Goal: Task Accomplishment & Management: Manage account settings

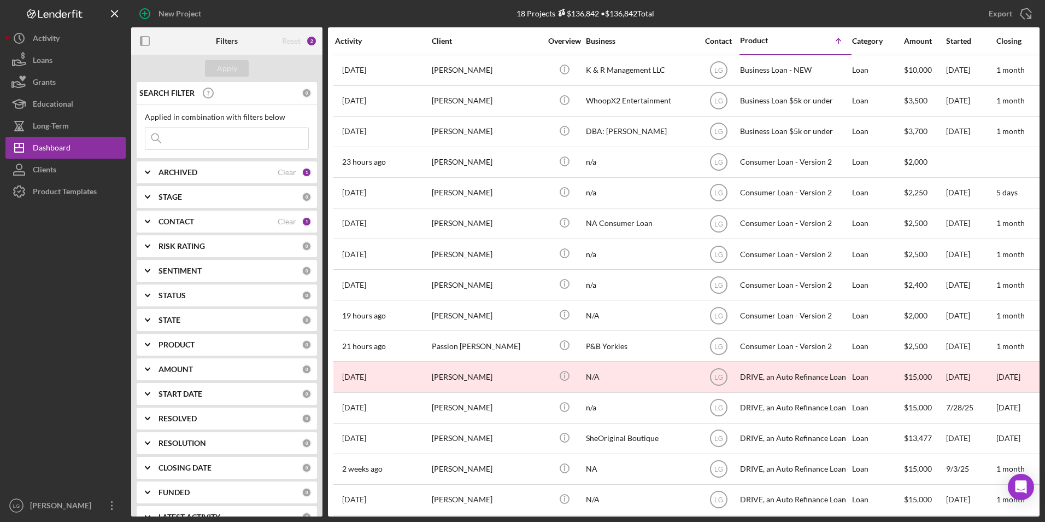
click at [198, 138] on input at bounding box center [226, 138] width 163 height 22
click at [167, 136] on input at bounding box center [226, 138] width 163 height 22
click at [167, 171] on b "ARCHIVED" at bounding box center [178, 172] width 39 height 9
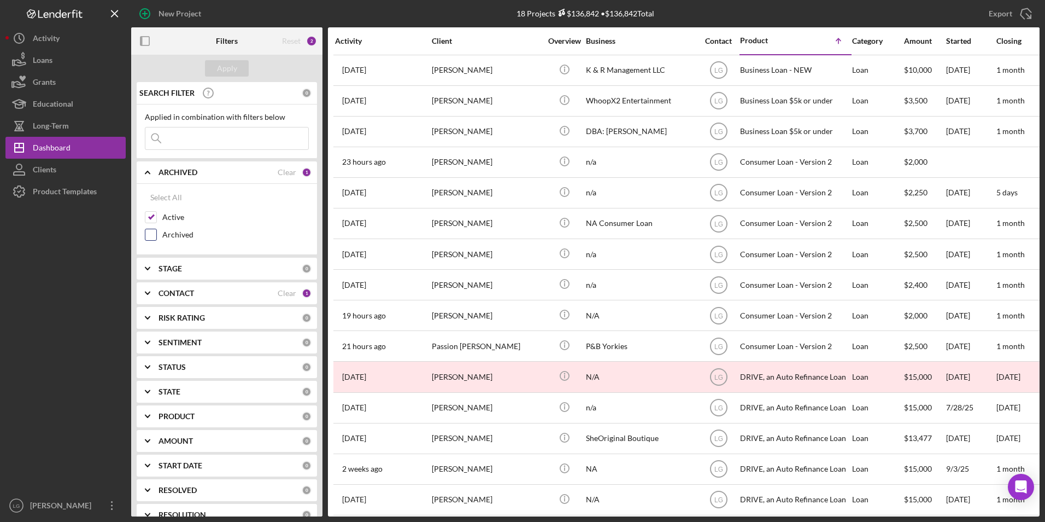
click at [152, 236] on input "Archived" at bounding box center [150, 234] width 11 height 11
checkbox input "true"
click at [189, 143] on input at bounding box center [226, 138] width 163 height 22
type input "hall"
click at [226, 67] on div "Apply" at bounding box center [227, 68] width 20 height 16
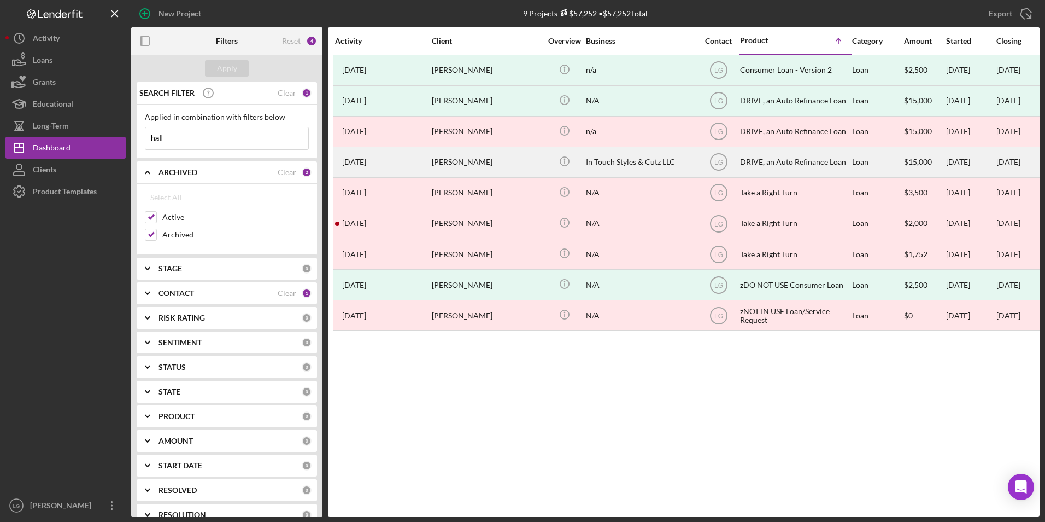
click at [439, 168] on div "[PERSON_NAME]" at bounding box center [486, 162] width 109 height 29
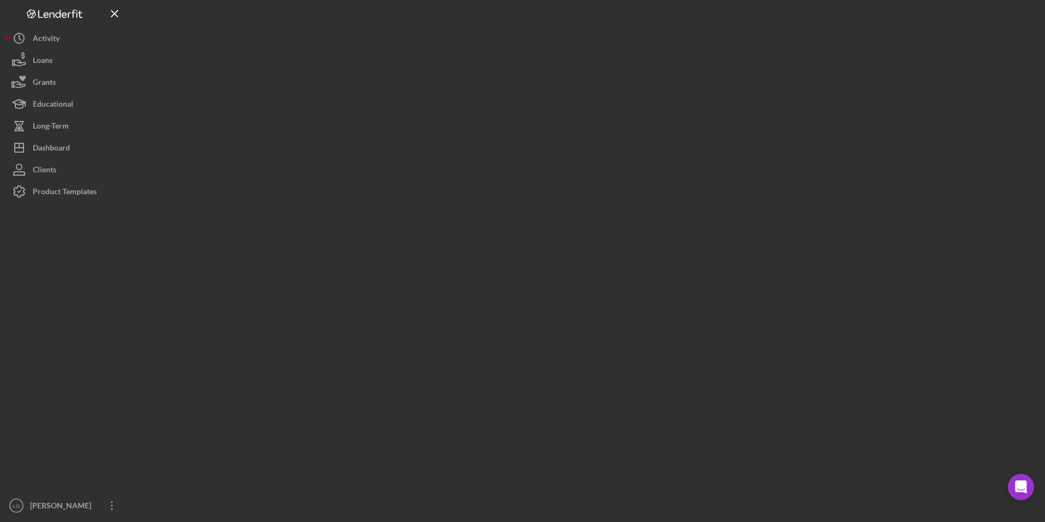
click at [440, 167] on div at bounding box center [585, 258] width 909 height 516
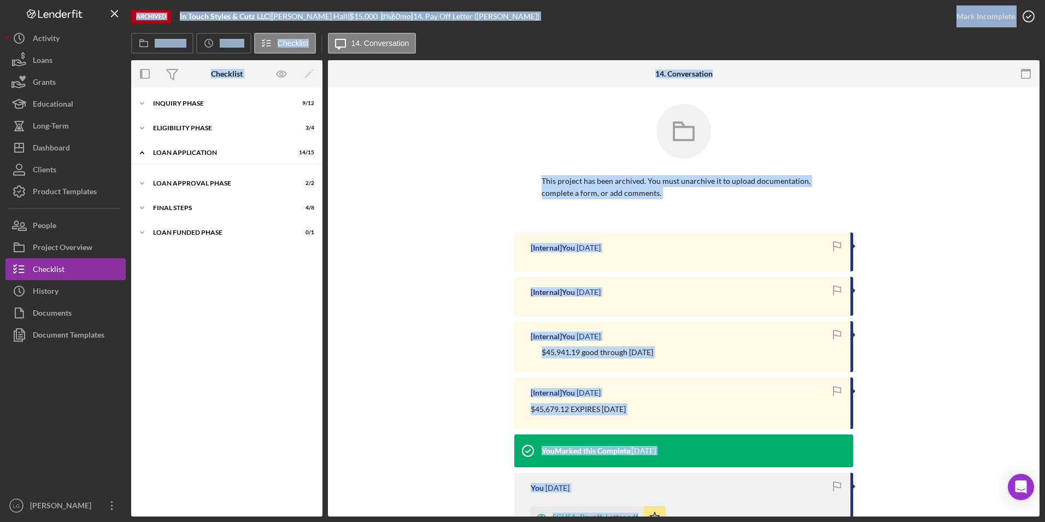
scroll to position [49, 0]
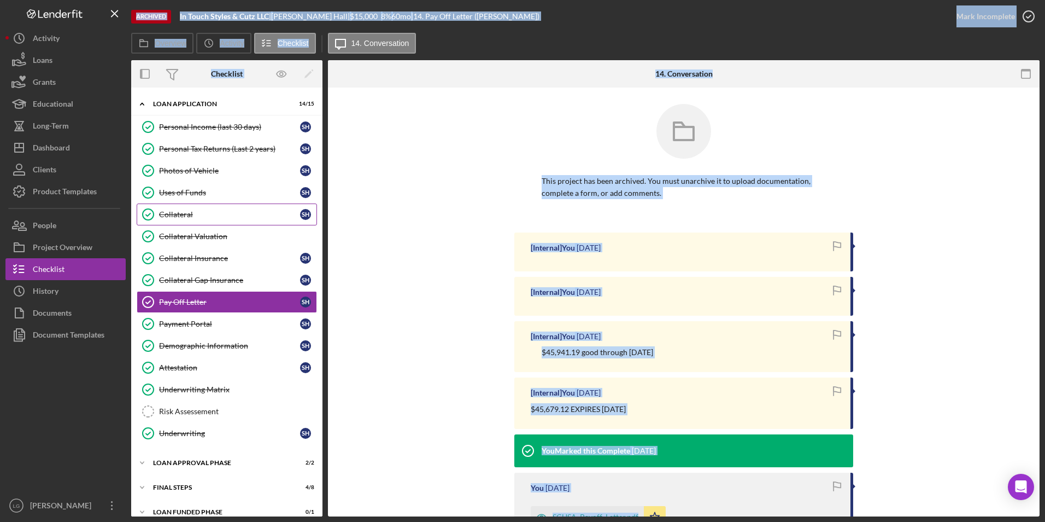
drag, startPoint x: 176, startPoint y: 216, endPoint x: 186, endPoint y: 215, distance: 10.4
click at [176, 216] on div "Collateral" at bounding box center [229, 214] width 141 height 9
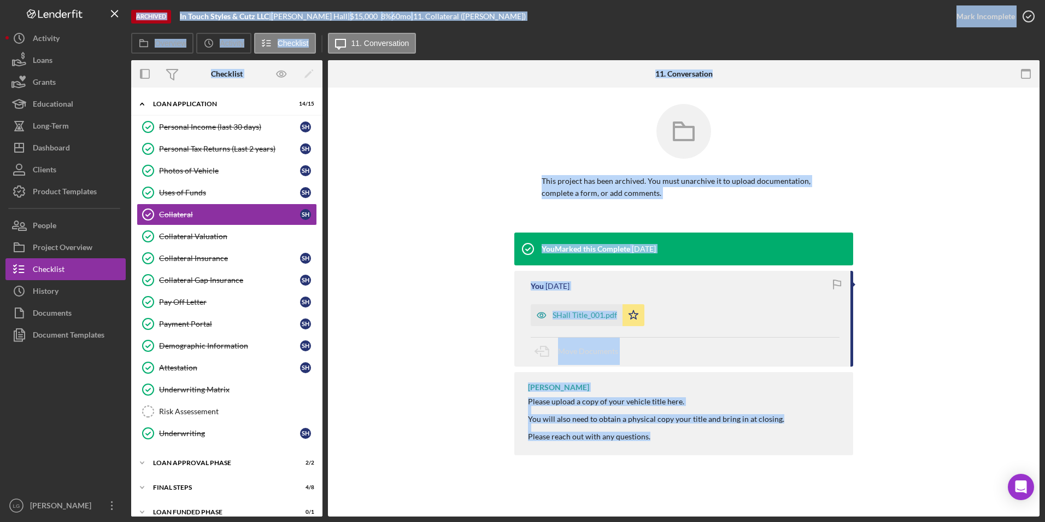
click at [438, 231] on div "This project has been archived. You must unarchive it to upload documentation, …" at bounding box center [683, 168] width 679 height 128
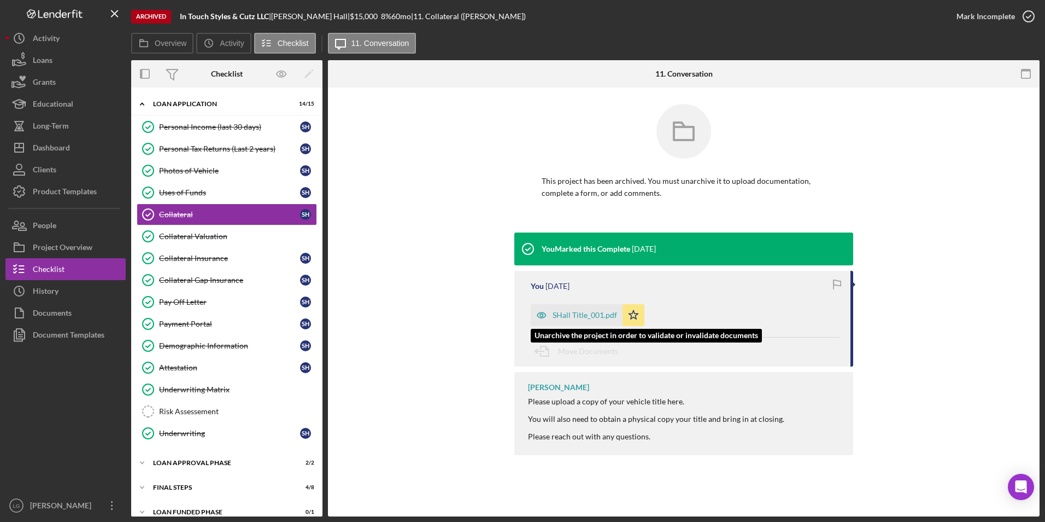
click at [586, 316] on div "SHall Title_001.pdf" at bounding box center [585, 315] width 65 height 9
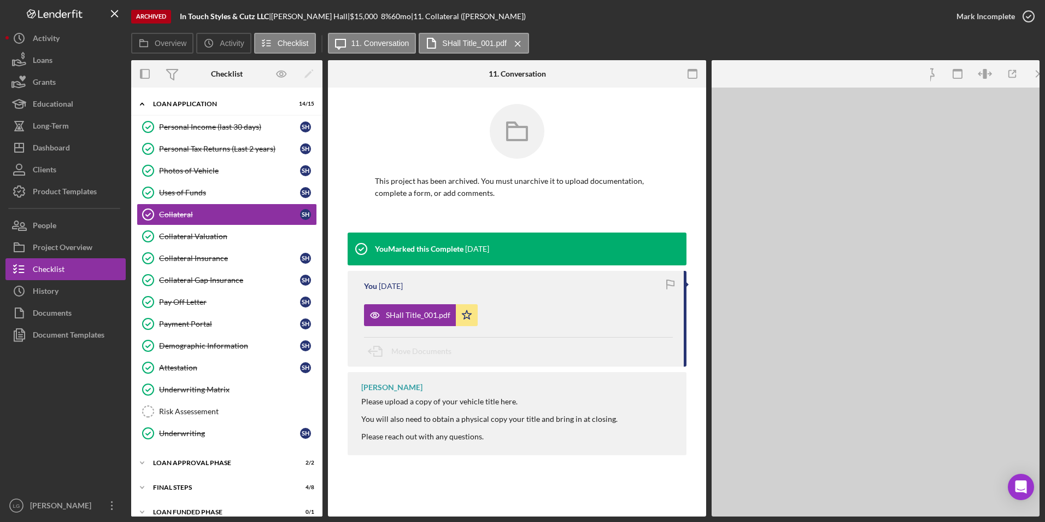
click at [586, 316] on div "SHall Title_001.pdf Icon/Star" at bounding box center [518, 311] width 309 height 27
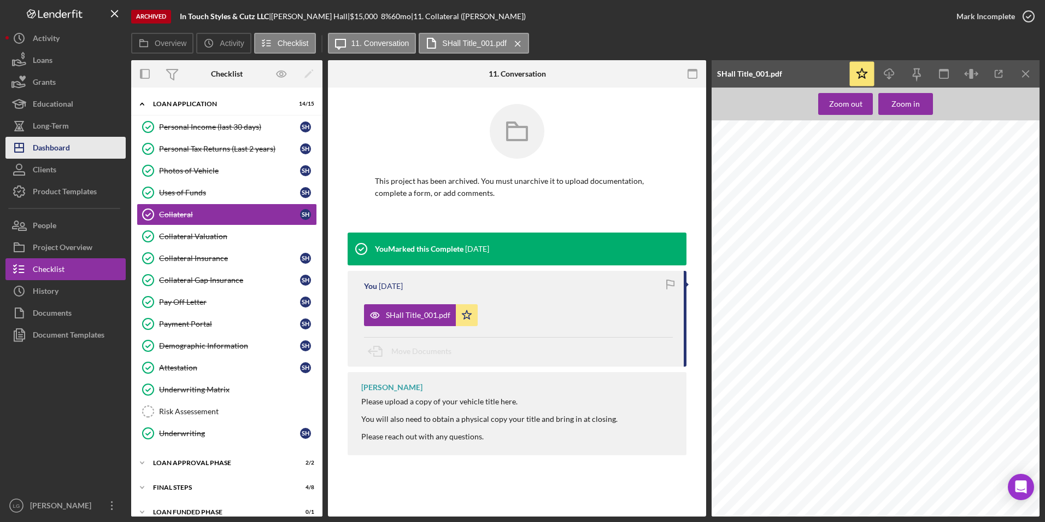
click at [59, 143] on div "Dashboard" at bounding box center [51, 149] width 37 height 25
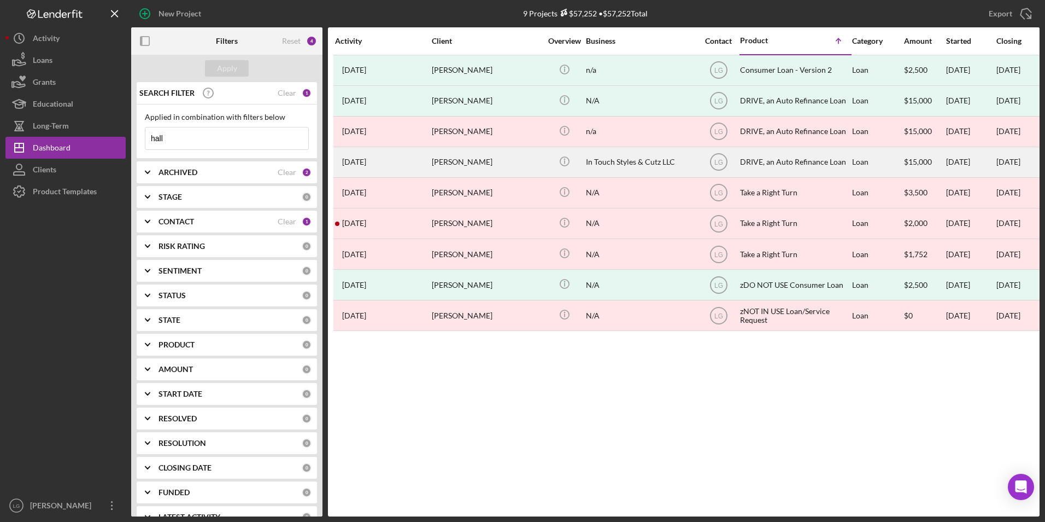
click at [450, 160] on div "[PERSON_NAME]" at bounding box center [486, 162] width 109 height 29
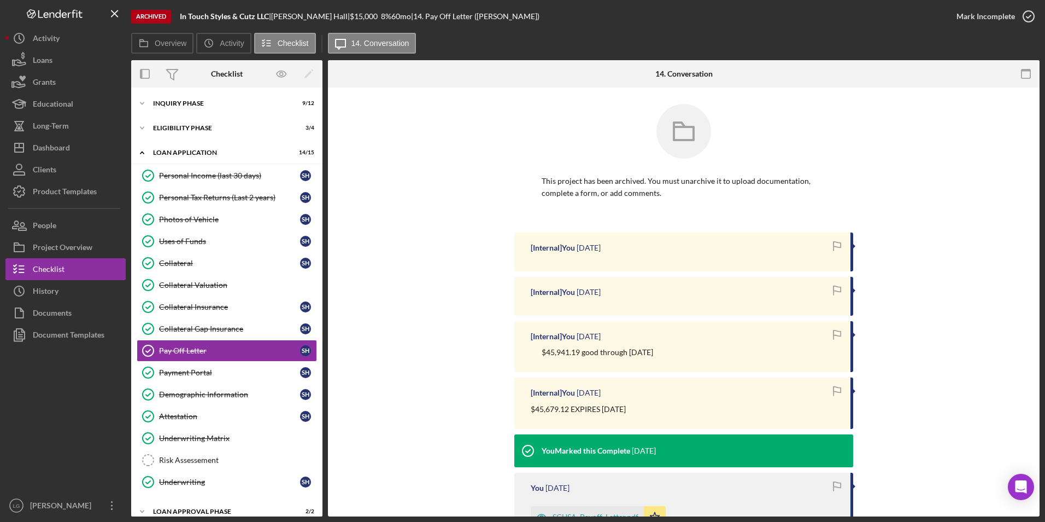
scroll to position [48, 0]
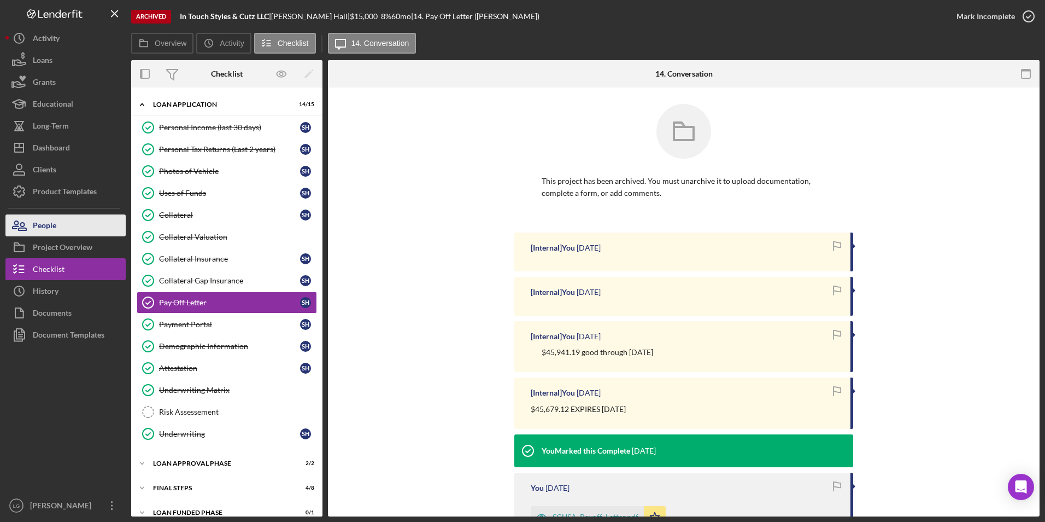
click at [61, 235] on button "People" at bounding box center [65, 225] width 120 height 22
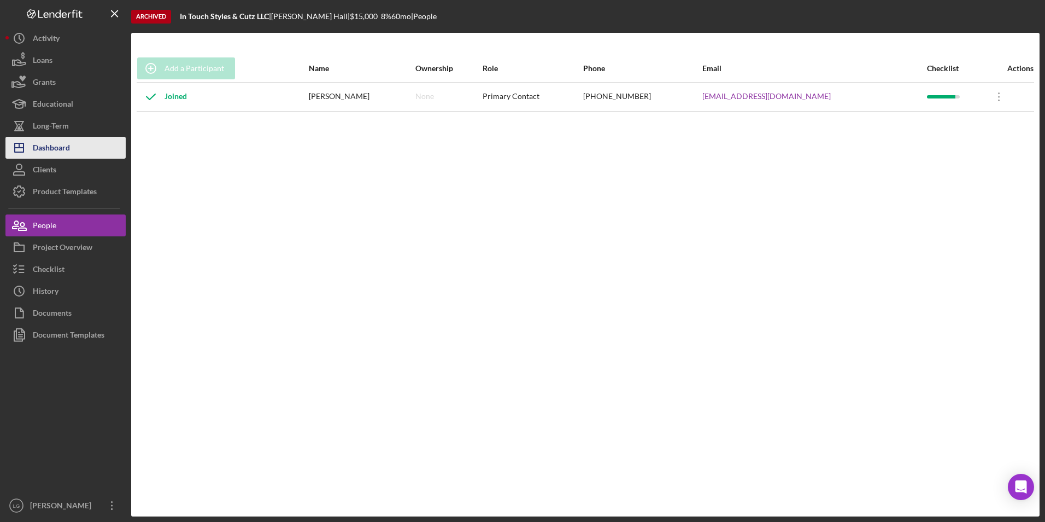
click at [71, 146] on button "Icon/Dashboard Dashboard" at bounding box center [65, 148] width 120 height 22
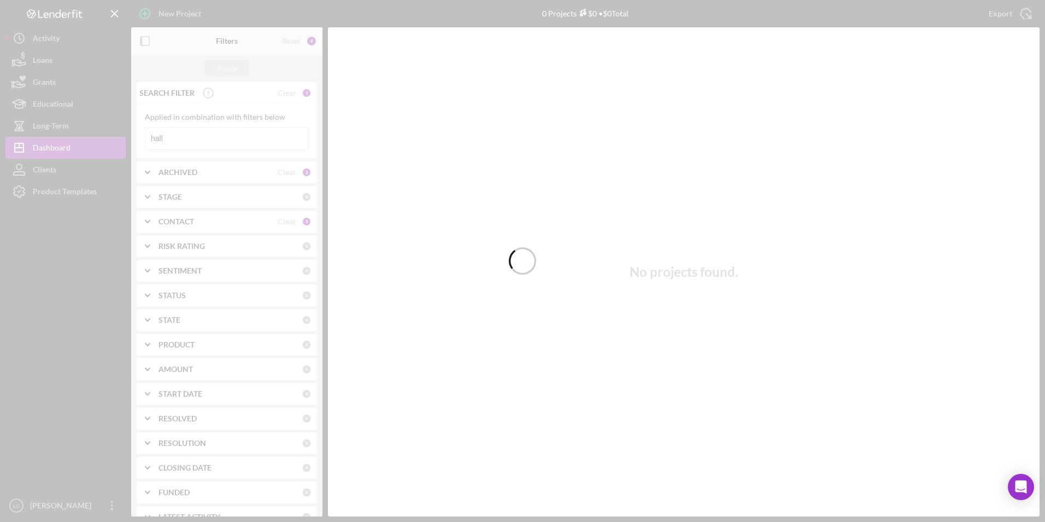
click at [248, 174] on div at bounding box center [522, 261] width 1045 height 522
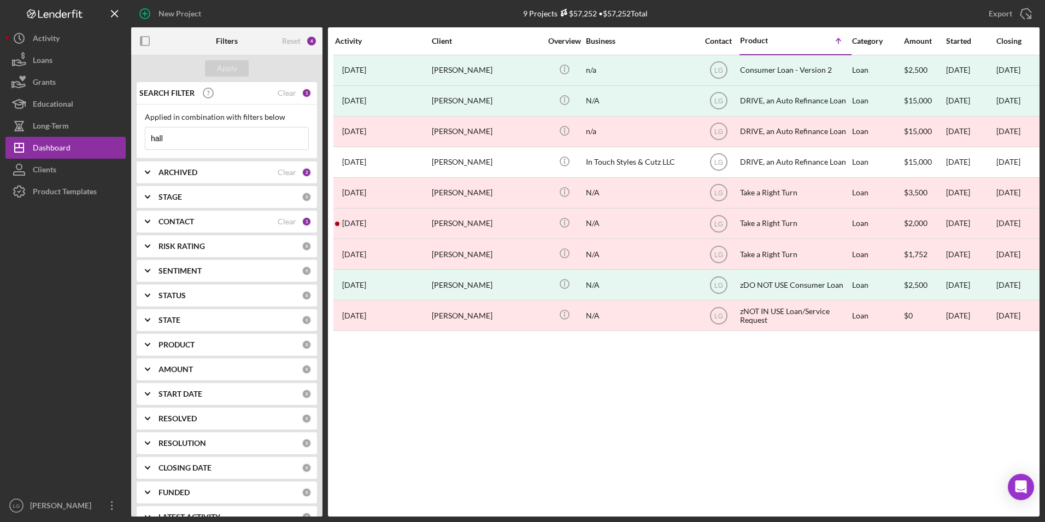
click at [211, 171] on div "ARCHIVED" at bounding box center [218, 172] width 119 height 9
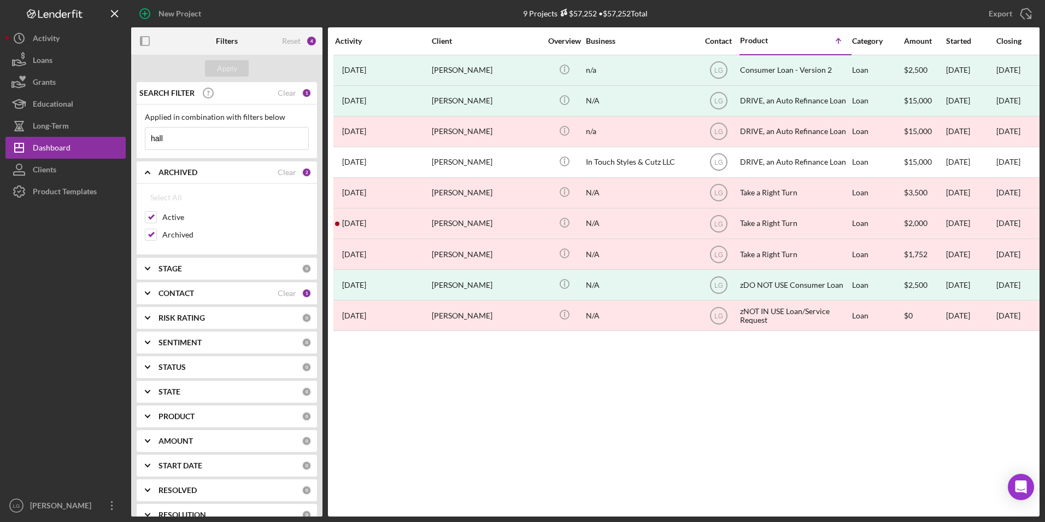
click at [143, 235] on div "Select All Active Archived" at bounding box center [227, 219] width 180 height 71
click at [152, 235] on input "Archived" at bounding box center [150, 234] width 11 height 11
checkbox input "false"
click at [238, 71] on button "Apply" at bounding box center [227, 68] width 44 height 16
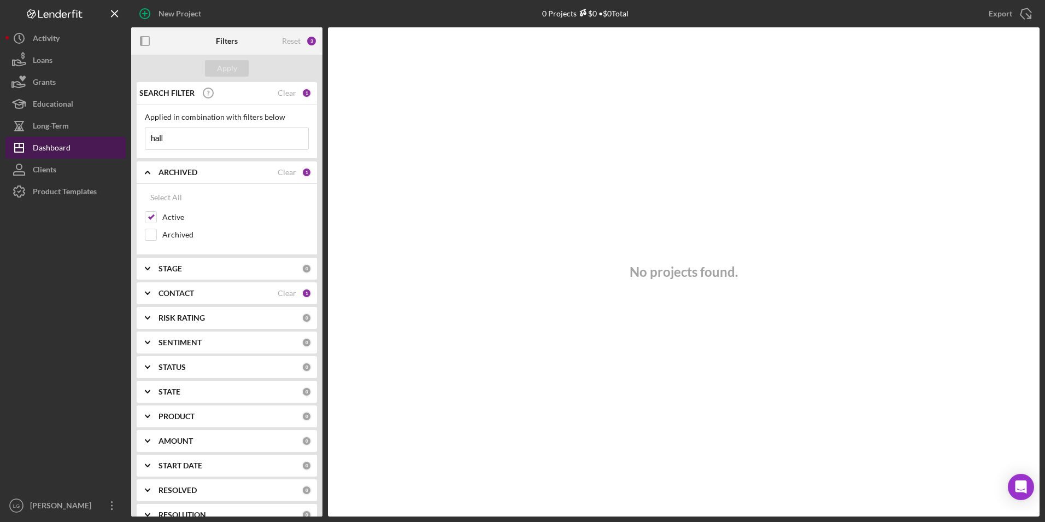
drag, startPoint x: 206, startPoint y: 141, endPoint x: 68, endPoint y: 147, distance: 137.3
click at [68, 147] on div "New Project 0 Projects $0 • $0 Total hall Export Icon/Export Filters Reset 3 Ap…" at bounding box center [522, 258] width 1034 height 516
click at [230, 63] on div "Apply" at bounding box center [227, 68] width 20 height 16
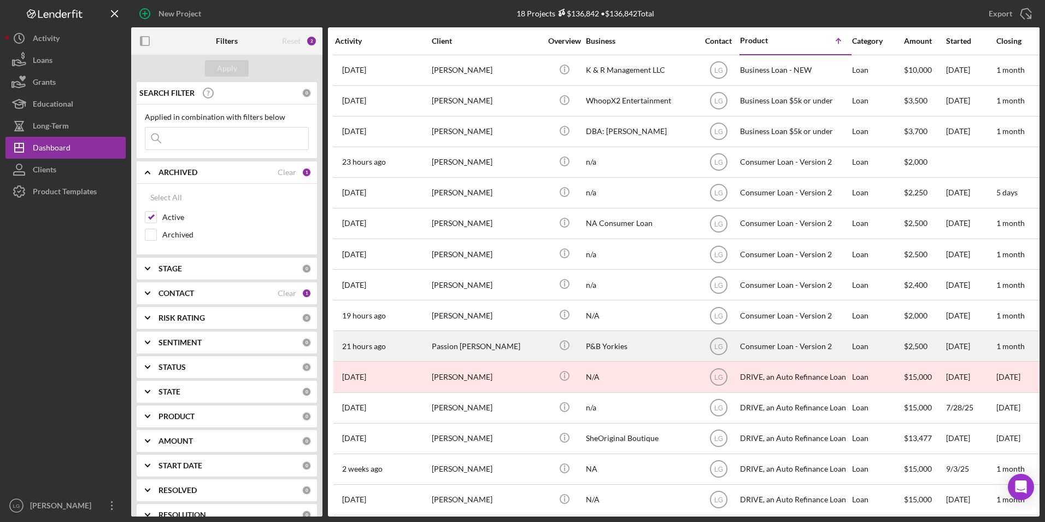
click at [419, 346] on div "21 hours ago Passion [PERSON_NAME]" at bounding box center [383, 345] width 96 height 29
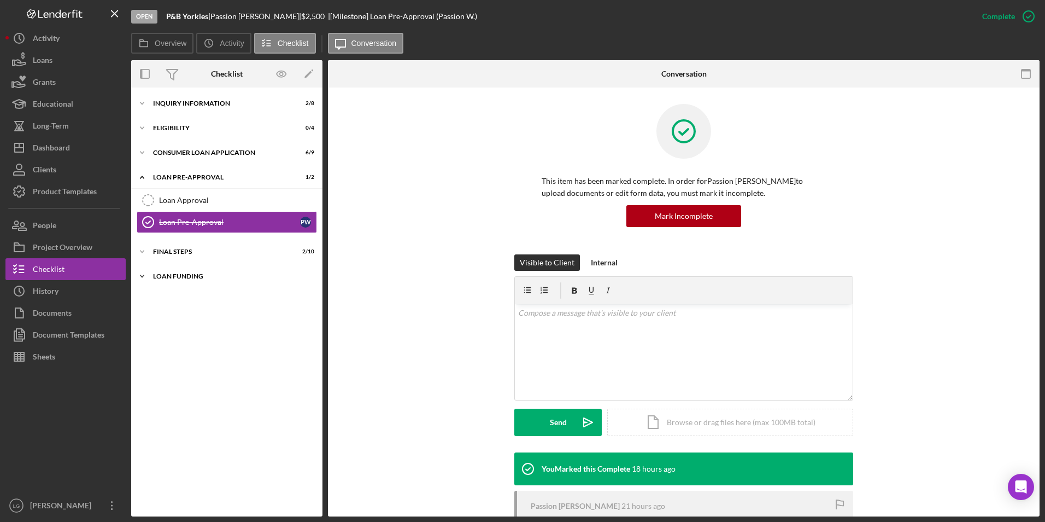
drag, startPoint x: 155, startPoint y: 273, endPoint x: 162, endPoint y: 254, distance: 20.7
click at [156, 270] on div "Icon/Expander Loan Funding 0 / 1" at bounding box center [226, 276] width 191 height 22
click at [162, 249] on div "FINAL STEPS" at bounding box center [231, 251] width 156 height 7
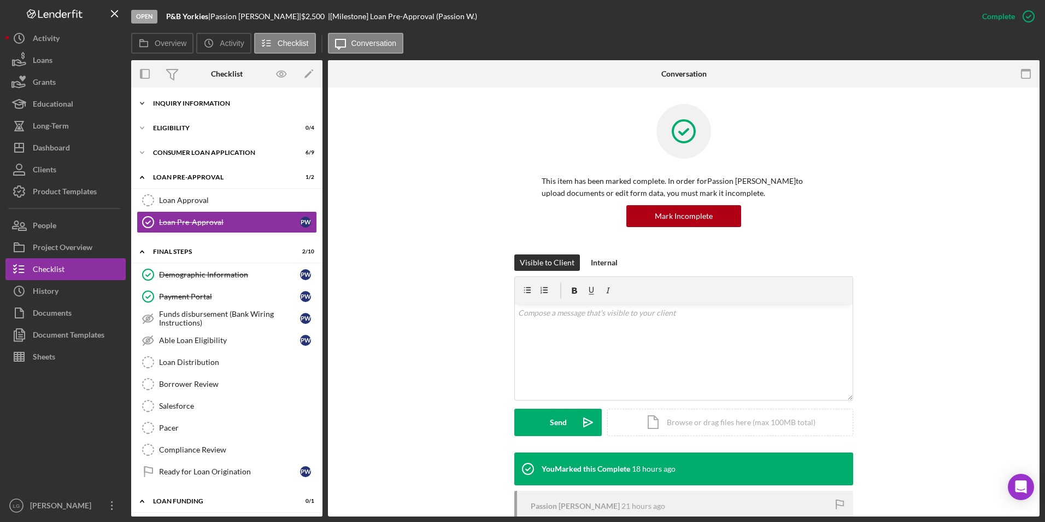
click at [159, 106] on div "Inquiry Information" at bounding box center [231, 103] width 156 height 7
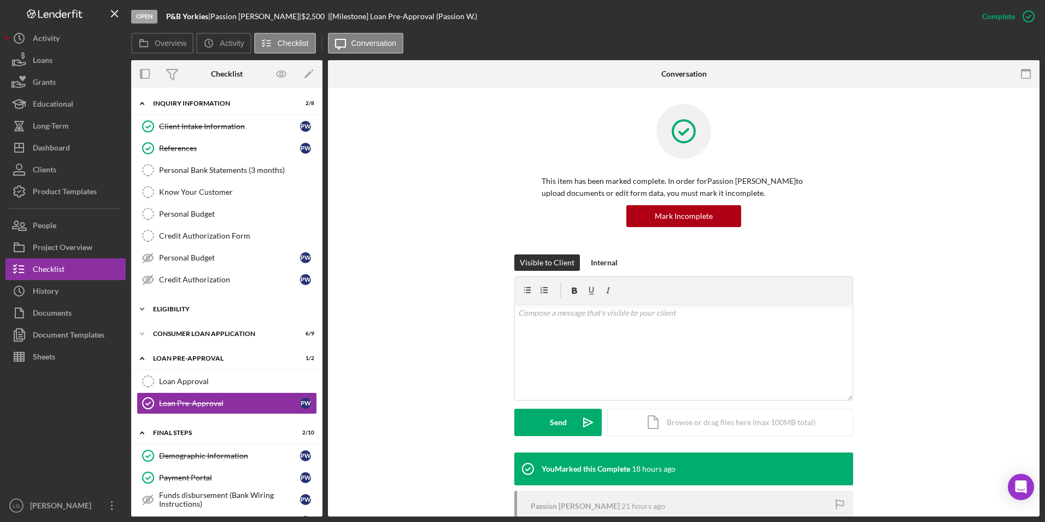
click at [167, 309] on div "Eligibility" at bounding box center [231, 309] width 156 height 7
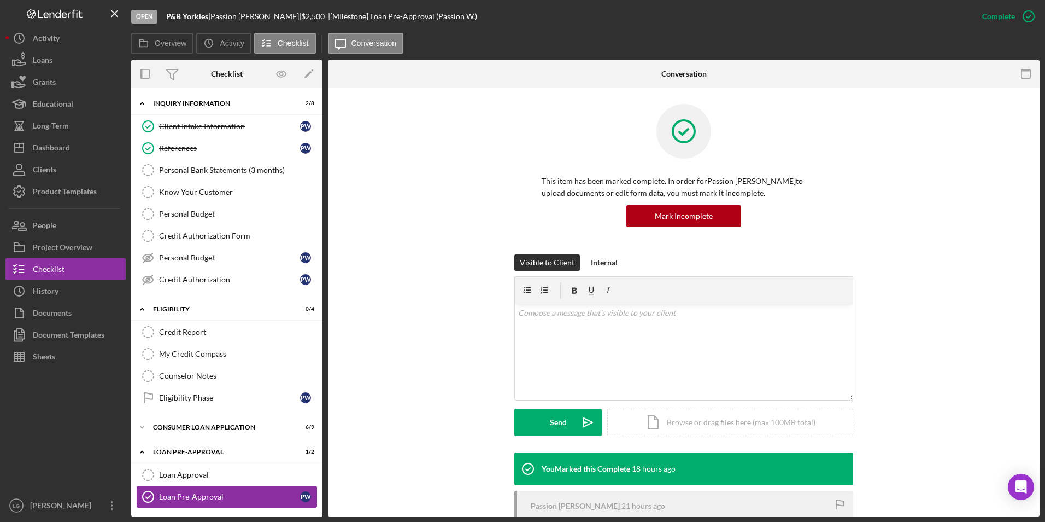
scroll to position [164, 0]
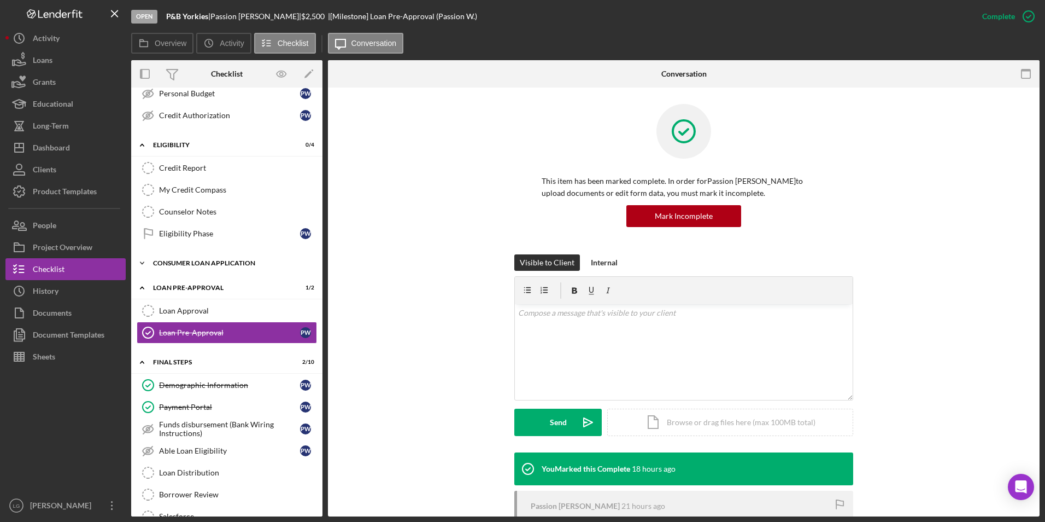
click at [173, 260] on div "Consumer Loan Application" at bounding box center [231, 263] width 156 height 7
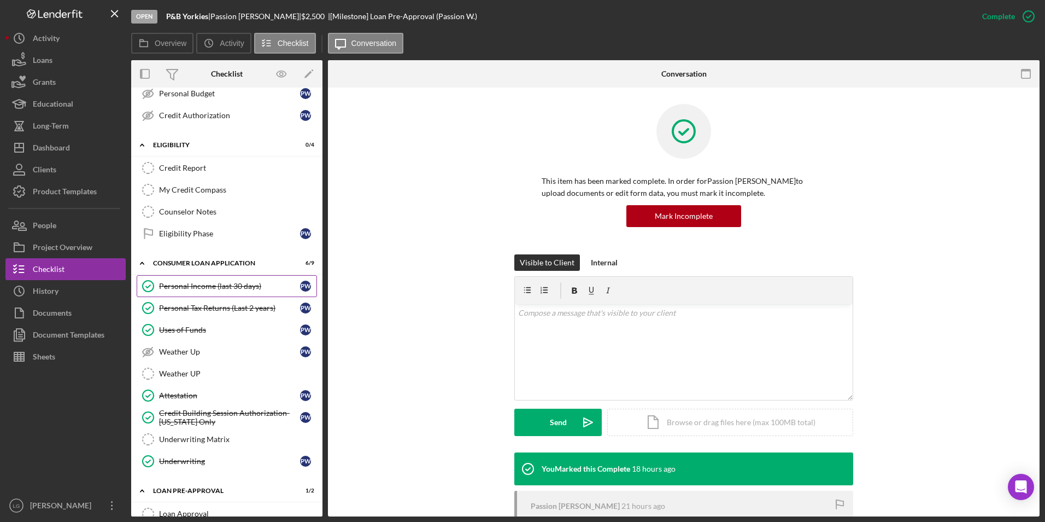
scroll to position [328, 0]
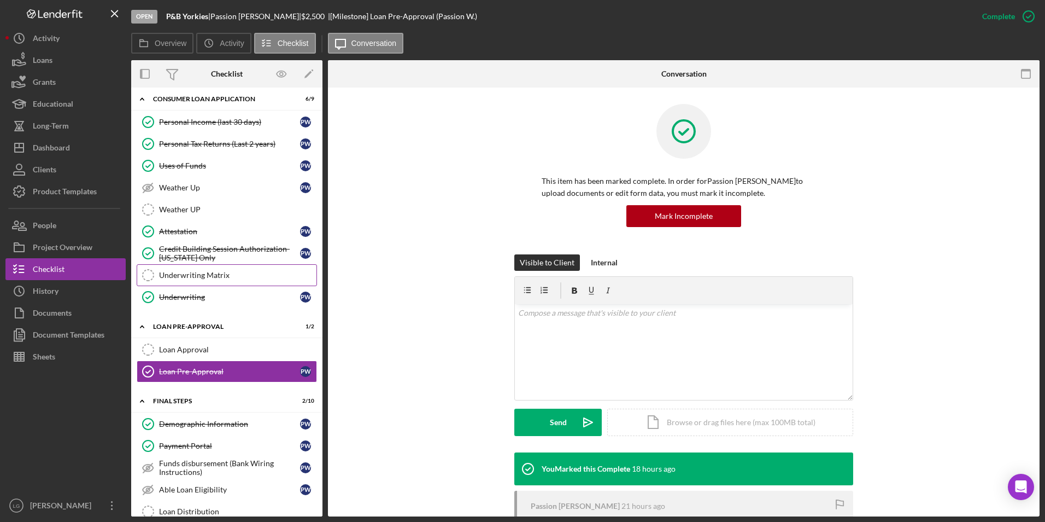
click at [219, 280] on link "Underwriting Matrix Underwriting Matrix" at bounding box center [227, 275] width 180 height 22
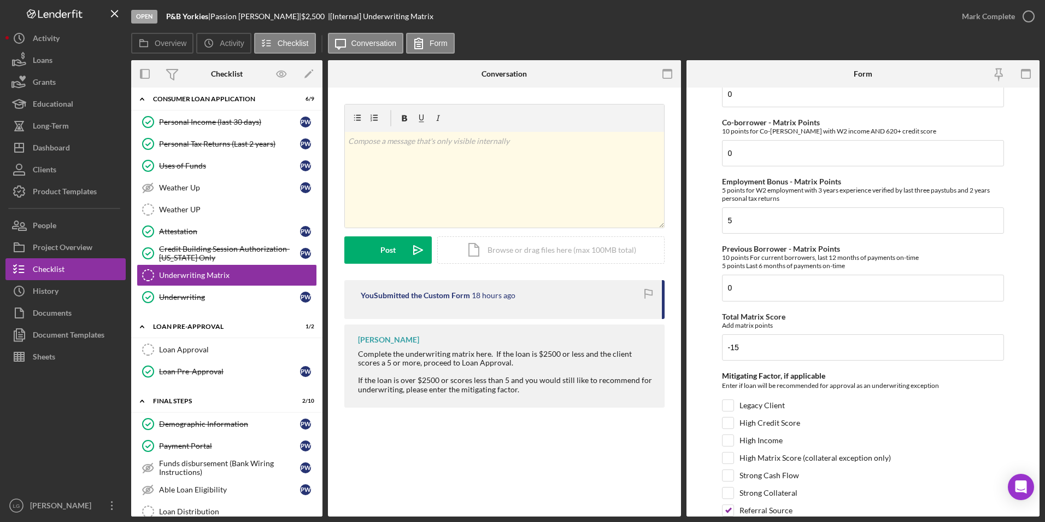
scroll to position [391, 0]
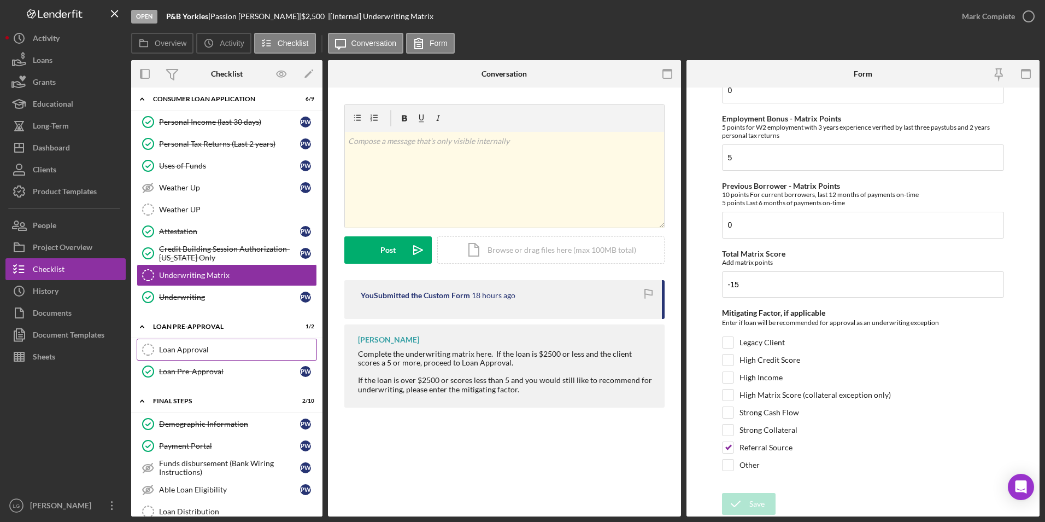
click at [196, 345] on div "Loan Approval" at bounding box center [237, 349] width 157 height 9
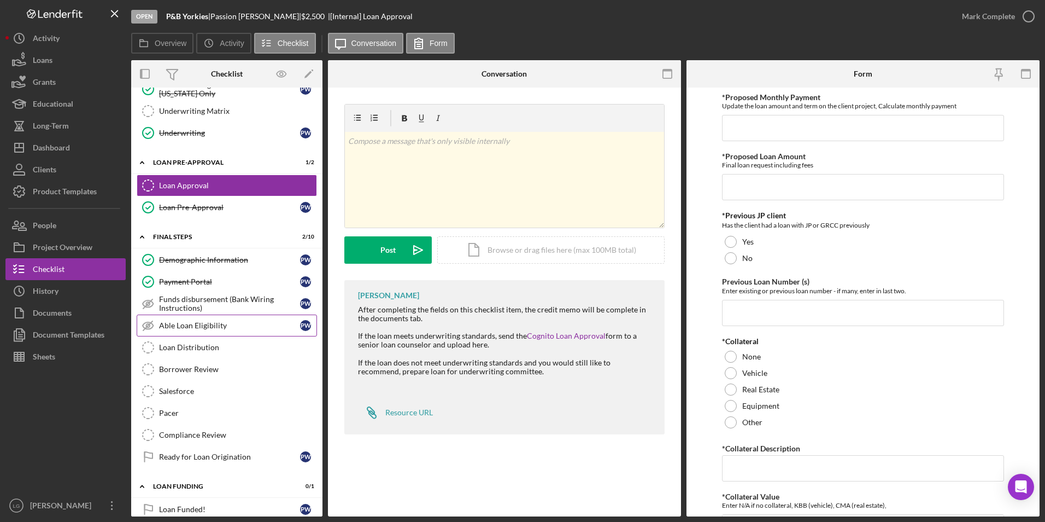
scroll to position [507, 0]
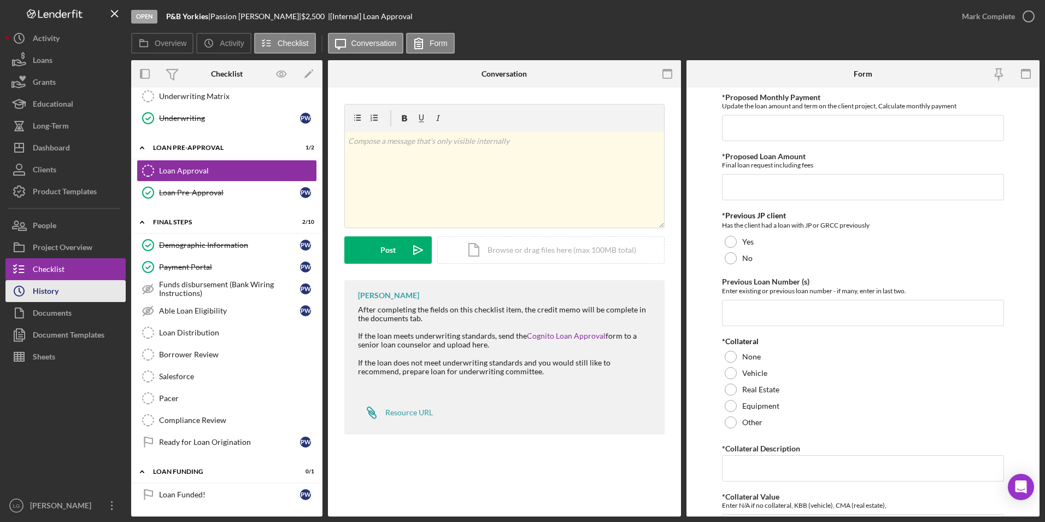
click at [46, 300] on div "History" at bounding box center [46, 292] width 26 height 25
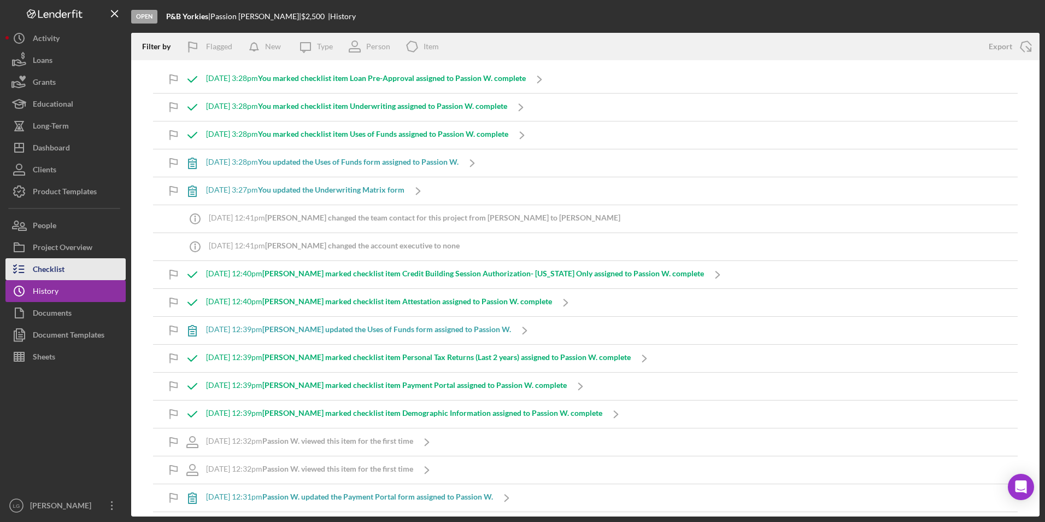
drag, startPoint x: 671, startPoint y: 341, endPoint x: 73, endPoint y: 275, distance: 601.7
click at [73, 275] on button "Checklist" at bounding box center [65, 269] width 120 height 22
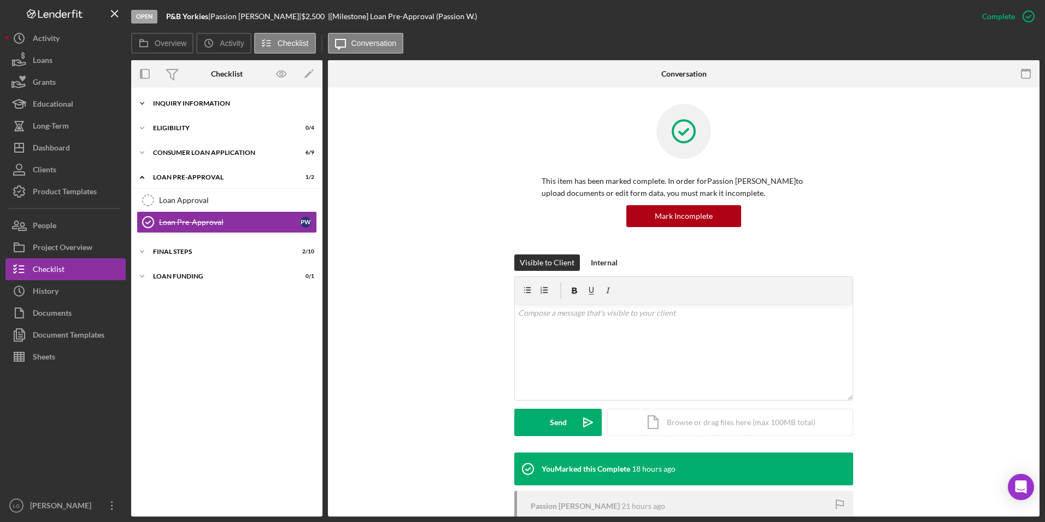
click at [200, 95] on div "Icon/Expander Inquiry Information 2 / 8" at bounding box center [226, 103] width 191 height 22
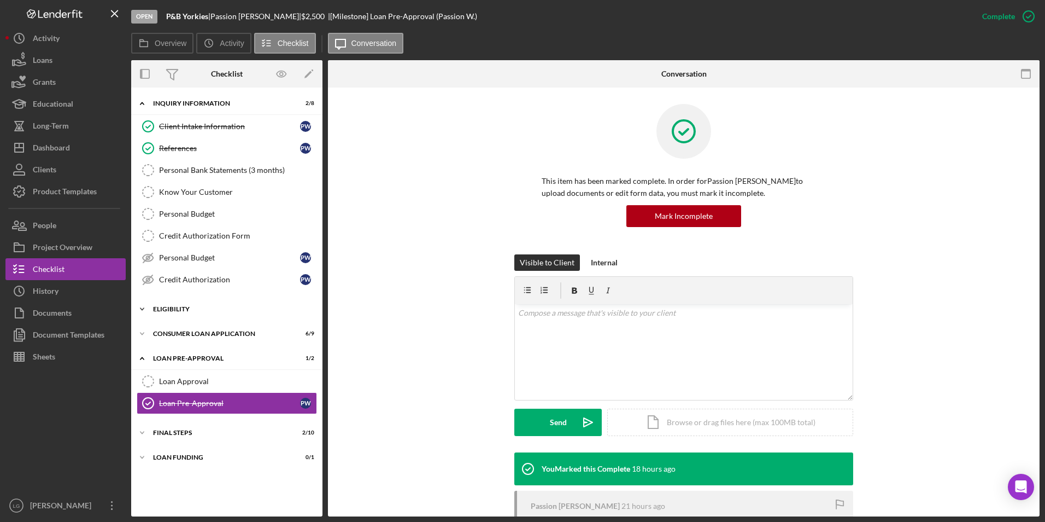
click at [178, 310] on div "Eligibility" at bounding box center [231, 309] width 156 height 7
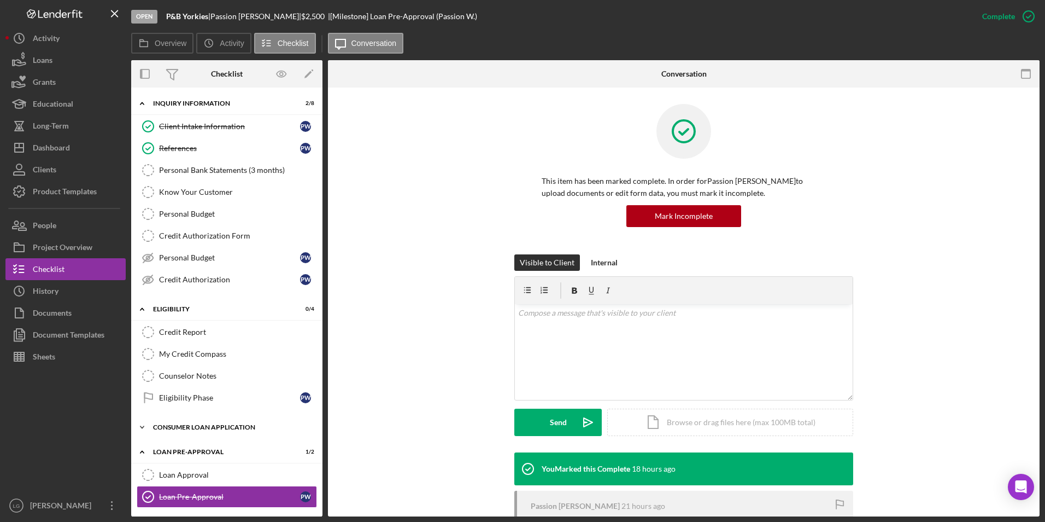
scroll to position [51, 0]
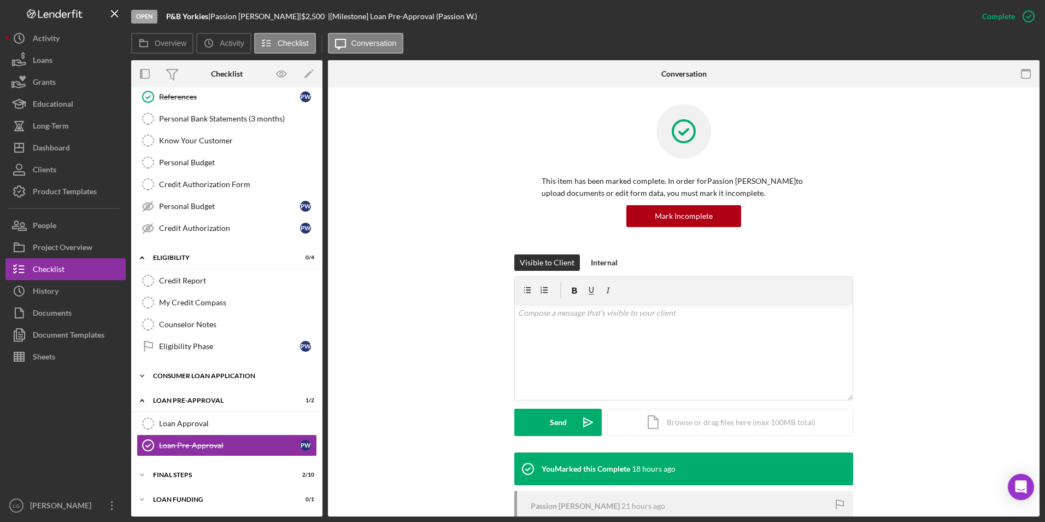
click at [189, 370] on div "Icon/Expander Consumer Loan Application 6 / 9" at bounding box center [226, 376] width 191 height 22
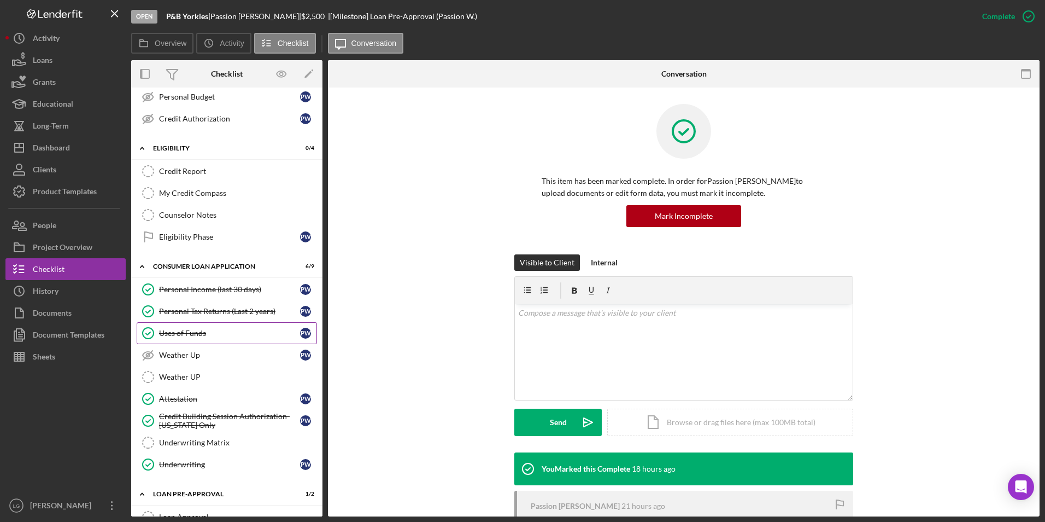
scroll to position [254, 0]
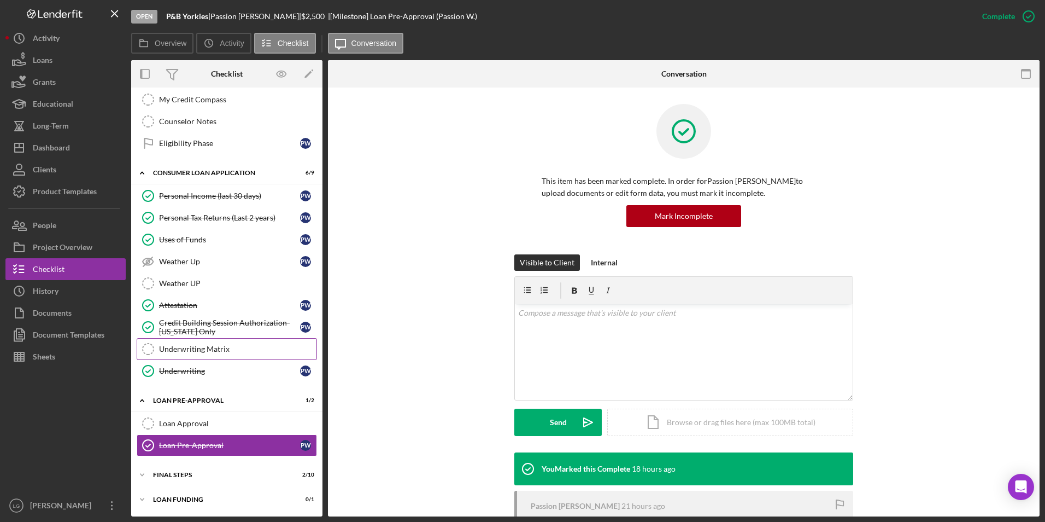
click at [200, 354] on link "Underwriting Matrix Underwriting Matrix" at bounding box center [227, 349] width 180 height 22
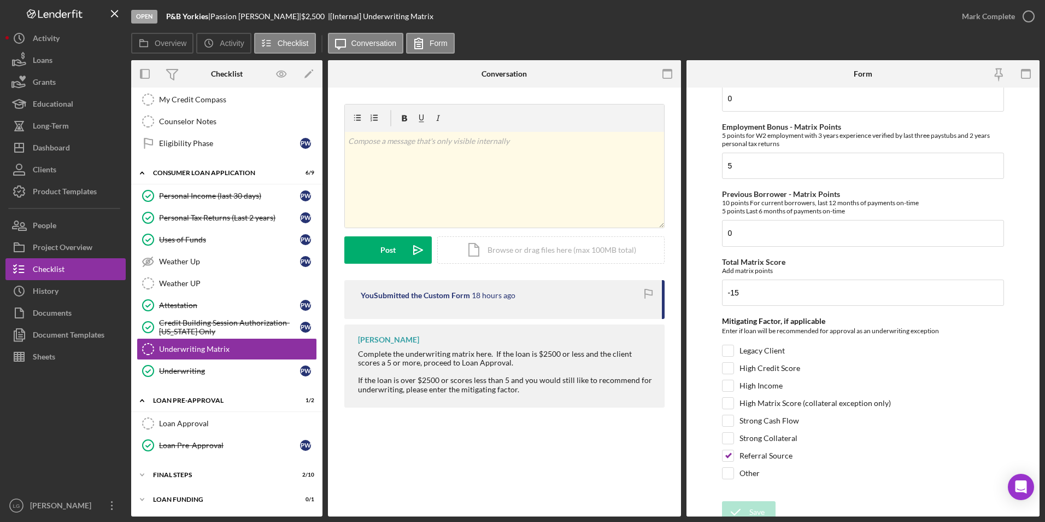
scroll to position [391, 0]
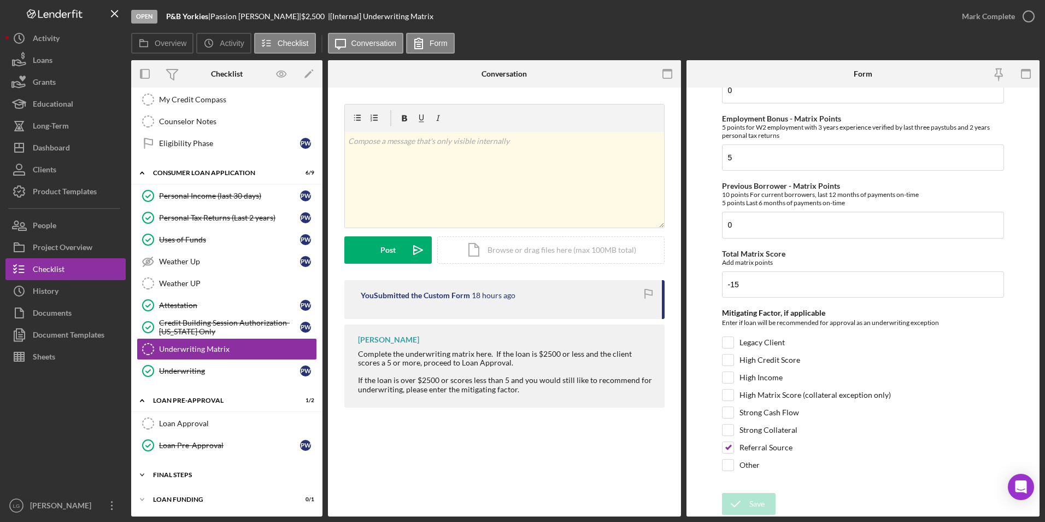
click at [184, 471] on div "Icon/Expander FINAL STEPS 2 / 10" at bounding box center [226, 475] width 191 height 22
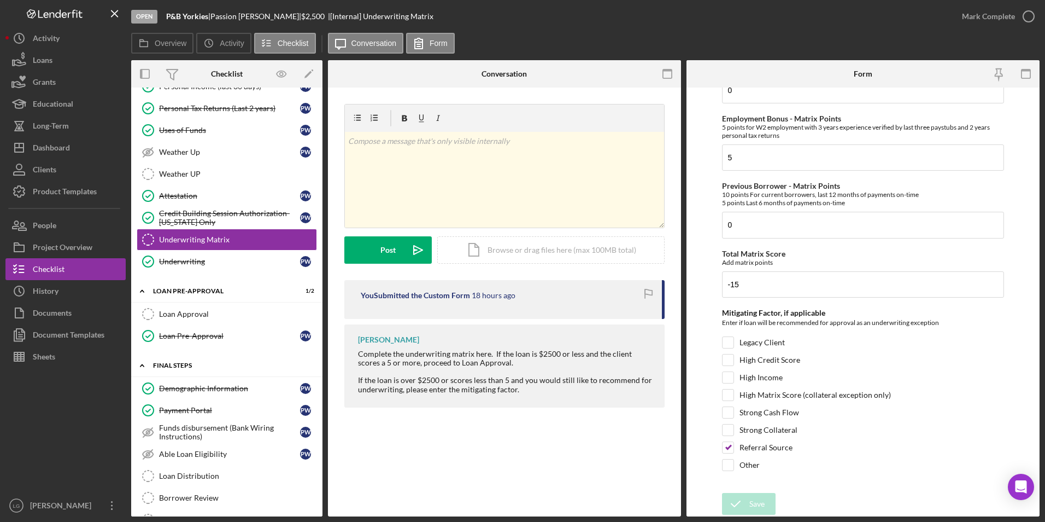
scroll to position [479, 0]
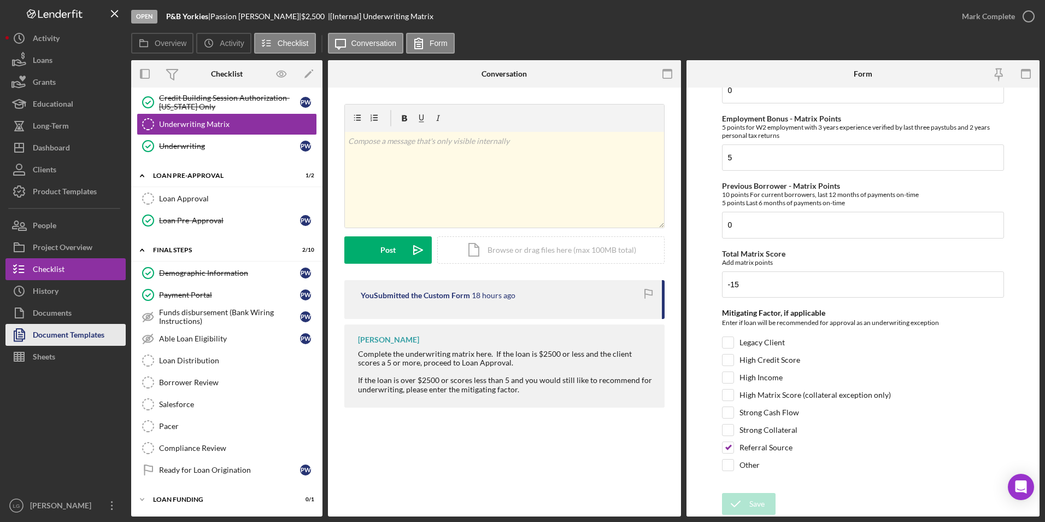
drag, startPoint x: 88, startPoint y: 336, endPoint x: 116, endPoint y: 330, distance: 29.1
click at [89, 336] on div "Document Templates" at bounding box center [69, 336] width 72 height 25
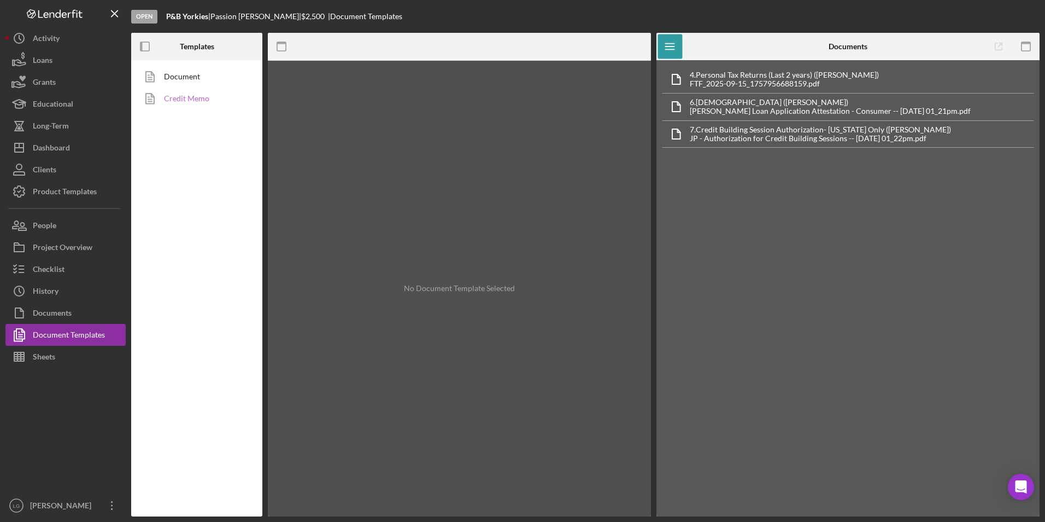
click at [171, 94] on link "Credit Memo" at bounding box center [194, 98] width 115 height 22
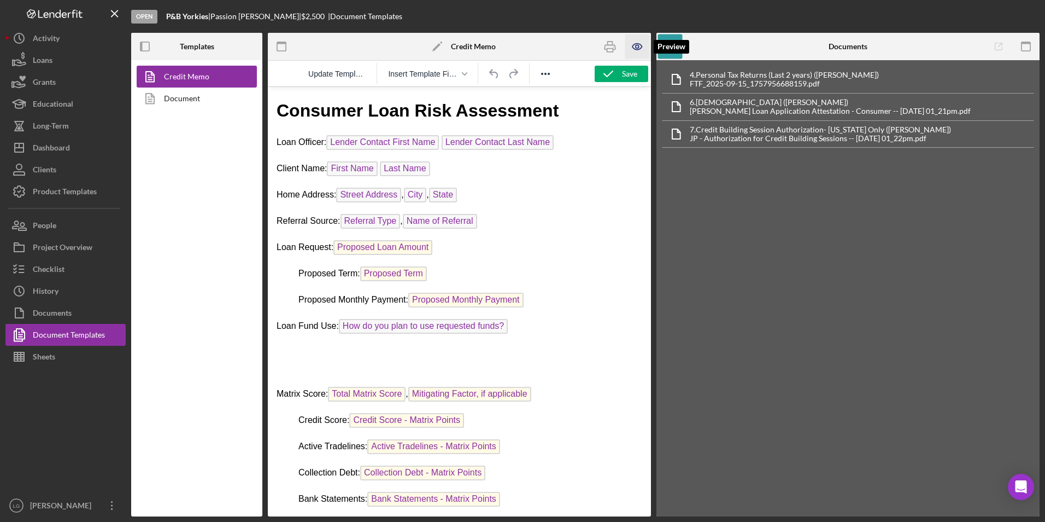
click at [636, 44] on icon "button" at bounding box center [637, 46] width 25 height 25
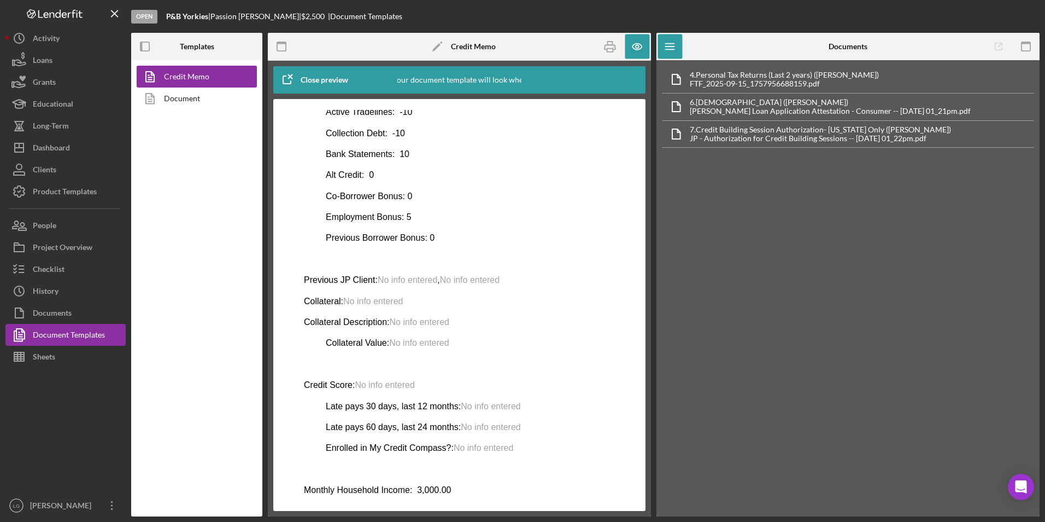
scroll to position [459, 0]
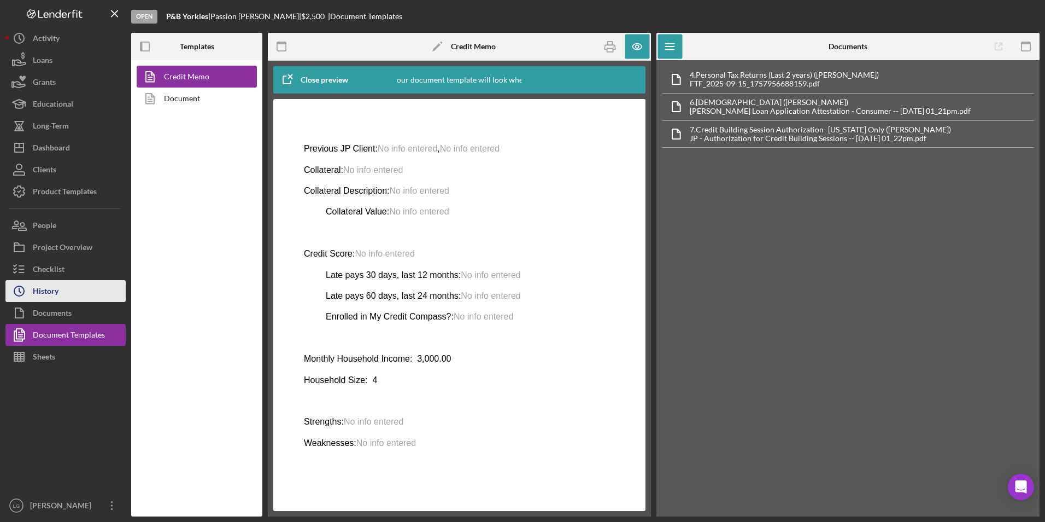
click at [65, 288] on button "Icon/History History" at bounding box center [65, 291] width 120 height 22
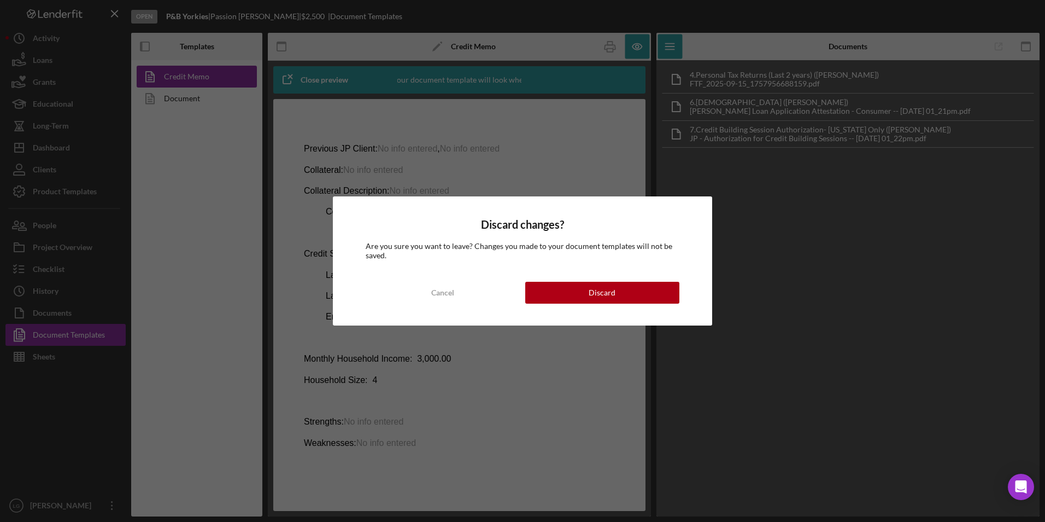
click at [64, 267] on div "Discard changes? Are you sure you want to leave? Changes you made to your docum…" at bounding box center [522, 261] width 1045 height 522
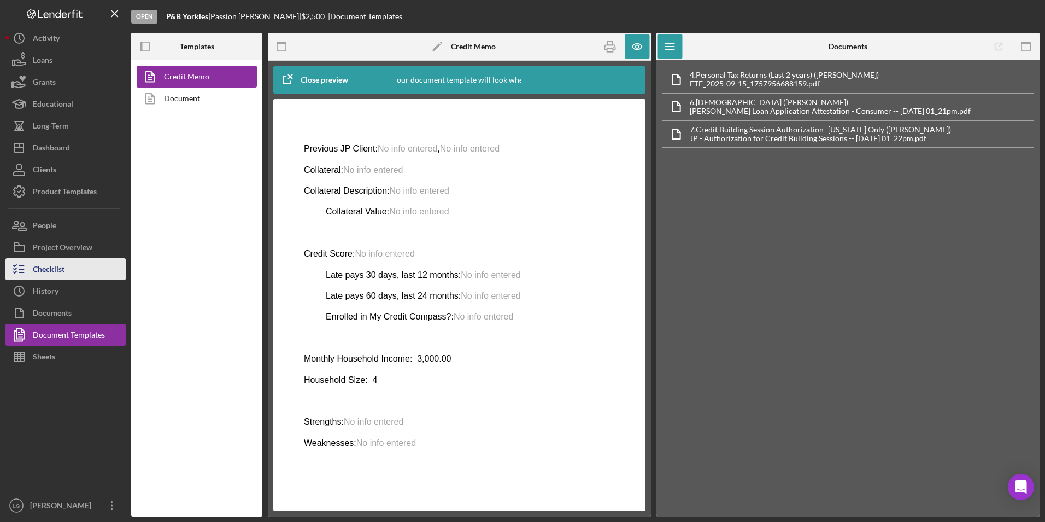
click at [66, 266] on button "Checklist" at bounding box center [65, 269] width 120 height 22
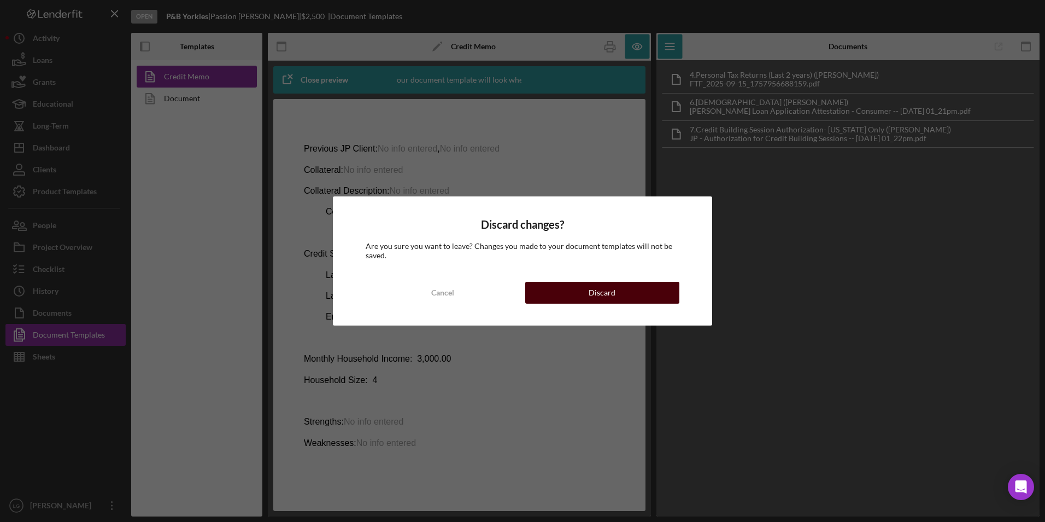
click at [600, 298] on div "Discard" at bounding box center [602, 293] width 27 height 22
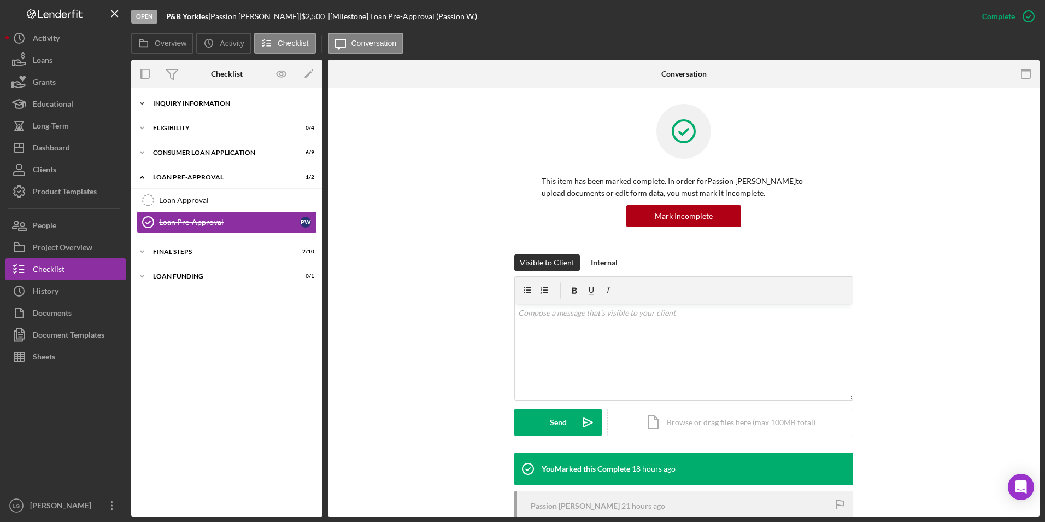
click at [184, 97] on div "Icon/Expander Inquiry Information 2 / 8" at bounding box center [226, 103] width 191 height 22
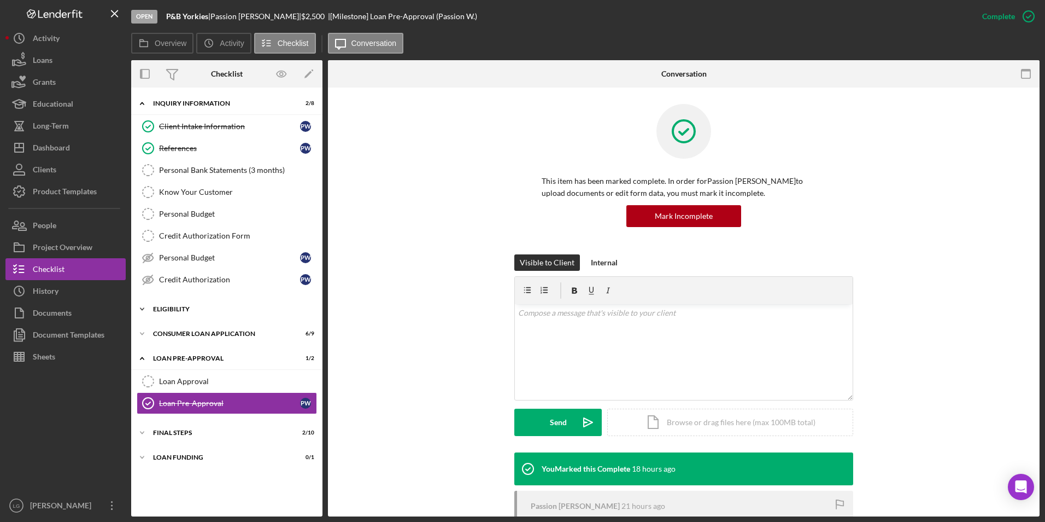
click at [163, 303] on div "Icon/Expander Eligibility 0 / 4" at bounding box center [226, 309] width 191 height 22
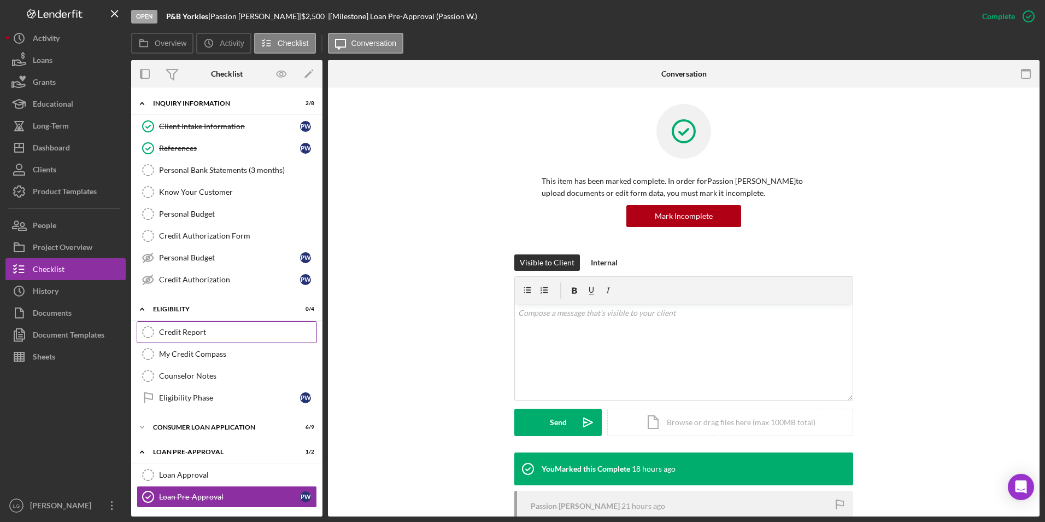
scroll to position [51, 0]
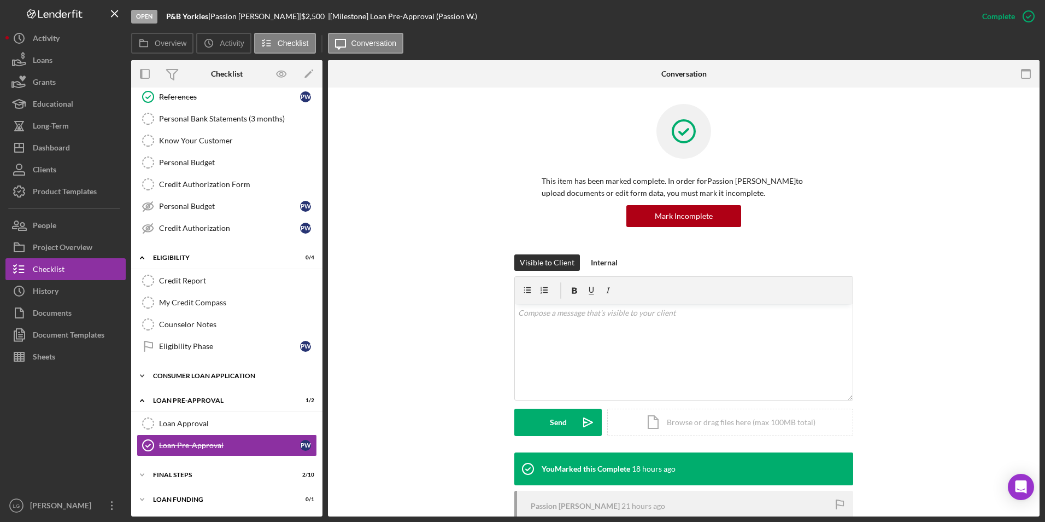
click at [174, 371] on div "Icon/Expander Consumer Loan Application 6 / 9" at bounding box center [226, 376] width 191 height 22
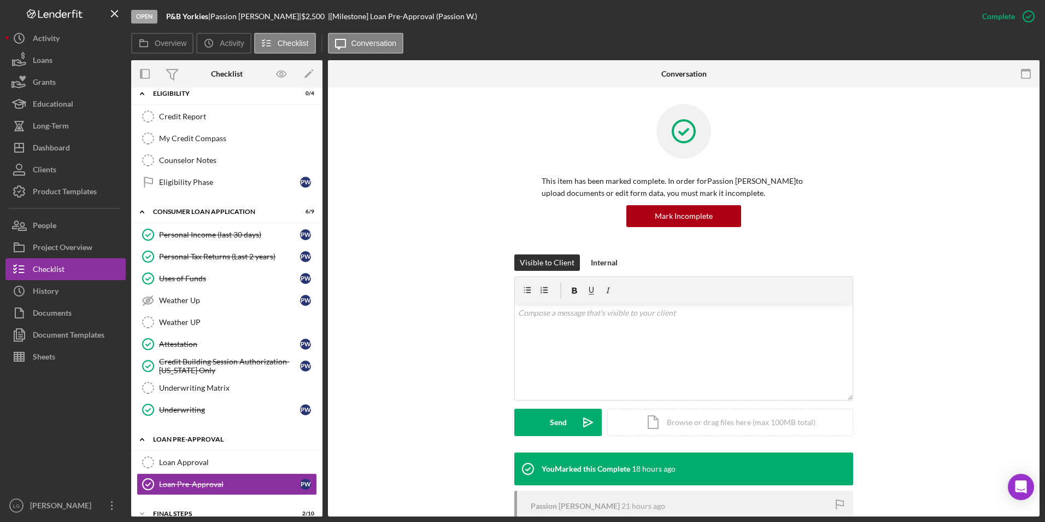
scroll to position [254, 0]
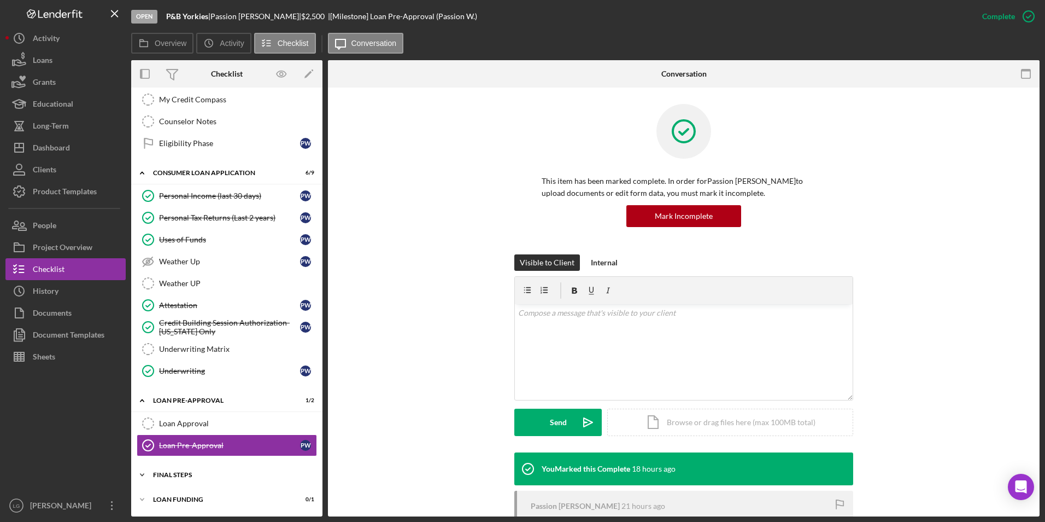
click at [171, 477] on div "FINAL STEPS" at bounding box center [231, 474] width 156 height 7
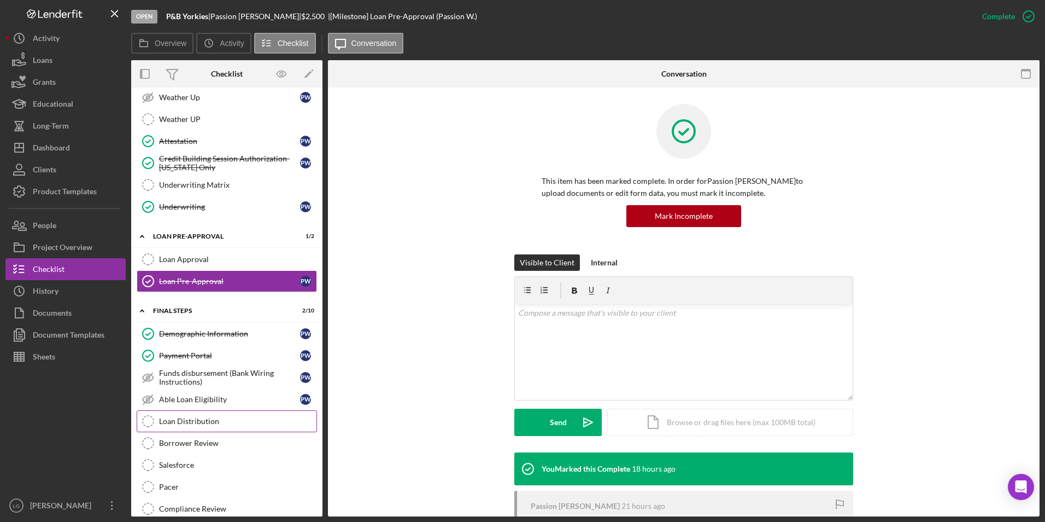
scroll to position [479, 0]
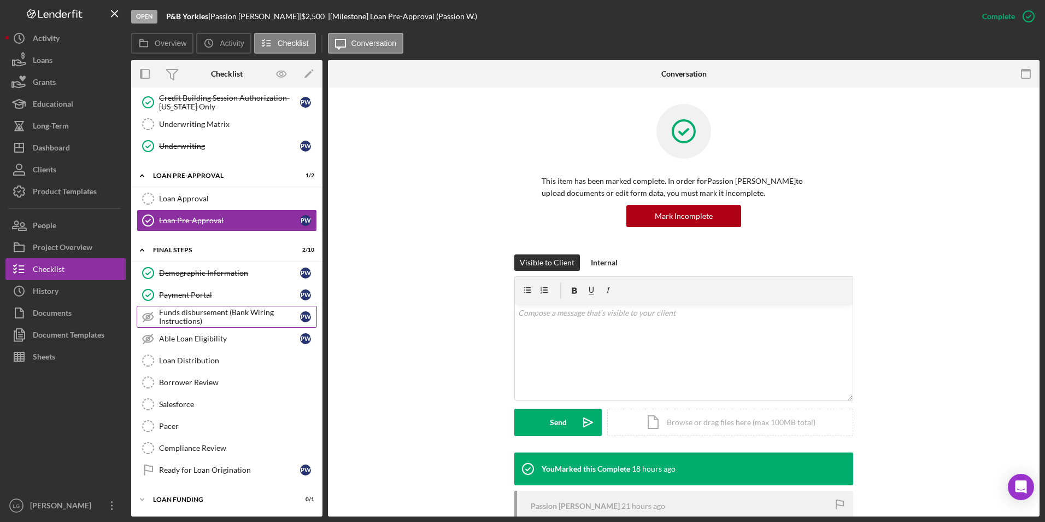
click at [239, 316] on div "Funds disbursement (Bank Wiring Instructions)" at bounding box center [229, 316] width 141 height 17
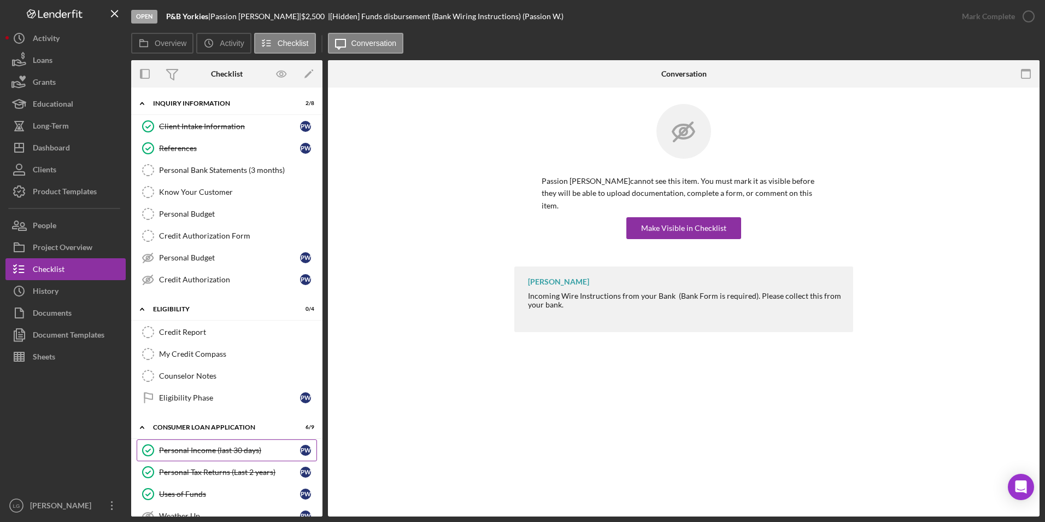
scroll to position [164, 0]
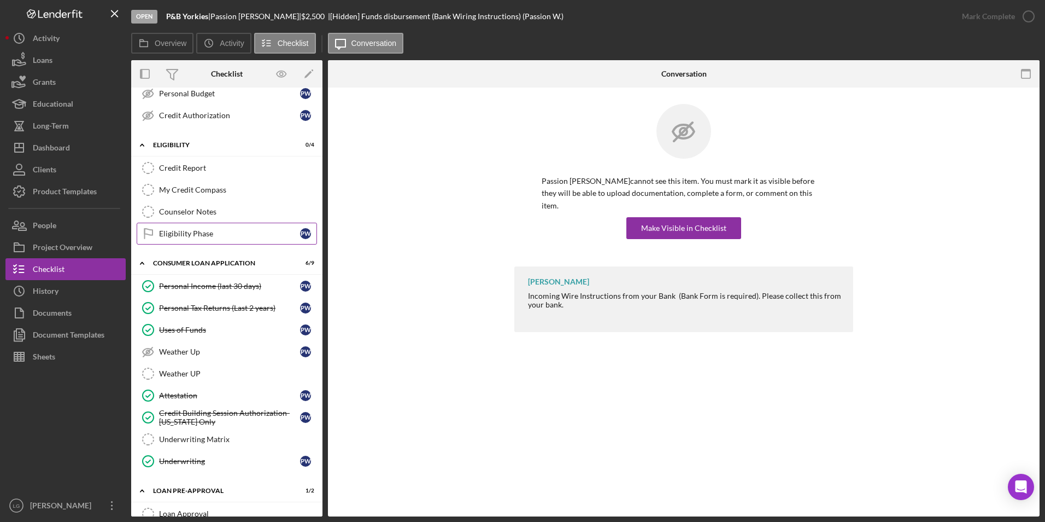
click at [199, 231] on div "Eligibility Phase" at bounding box center [229, 233] width 141 height 9
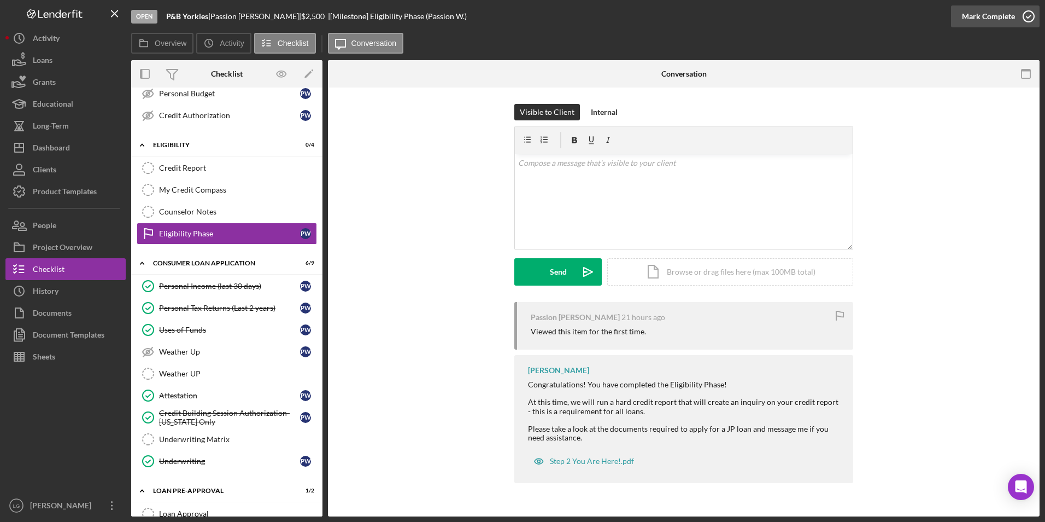
click at [987, 26] on div "Mark Complete" at bounding box center [988, 16] width 53 height 22
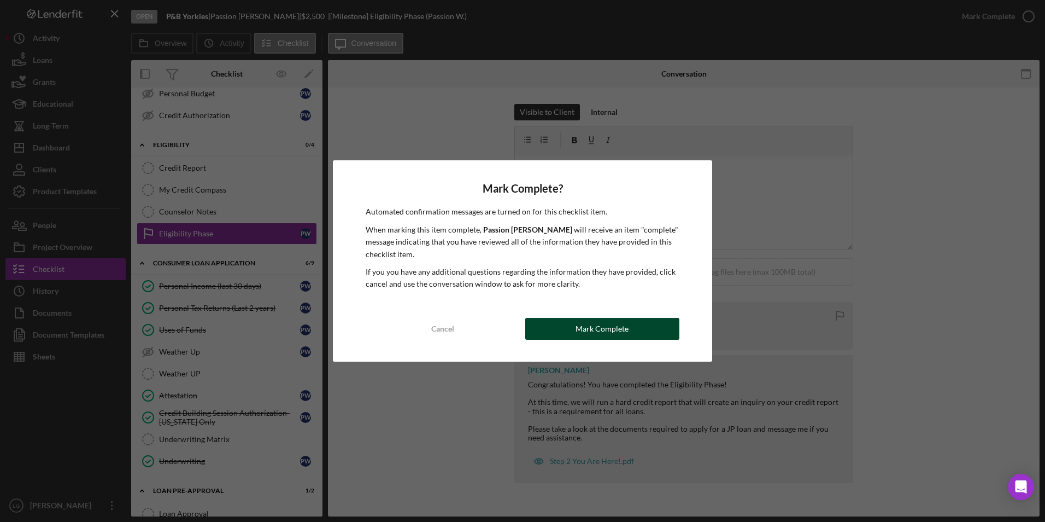
click at [542, 333] on button "Mark Complete" at bounding box center [602, 329] width 154 height 22
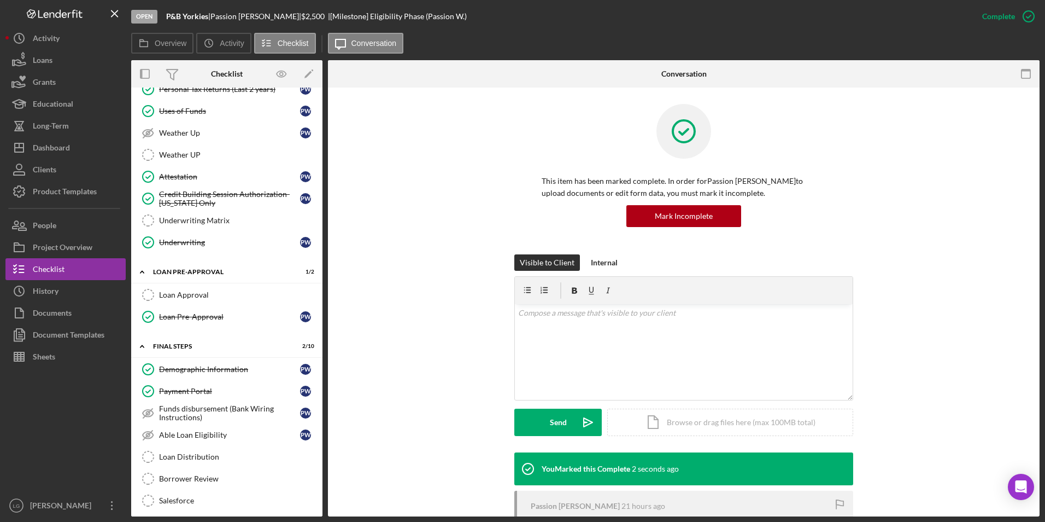
scroll to position [479, 0]
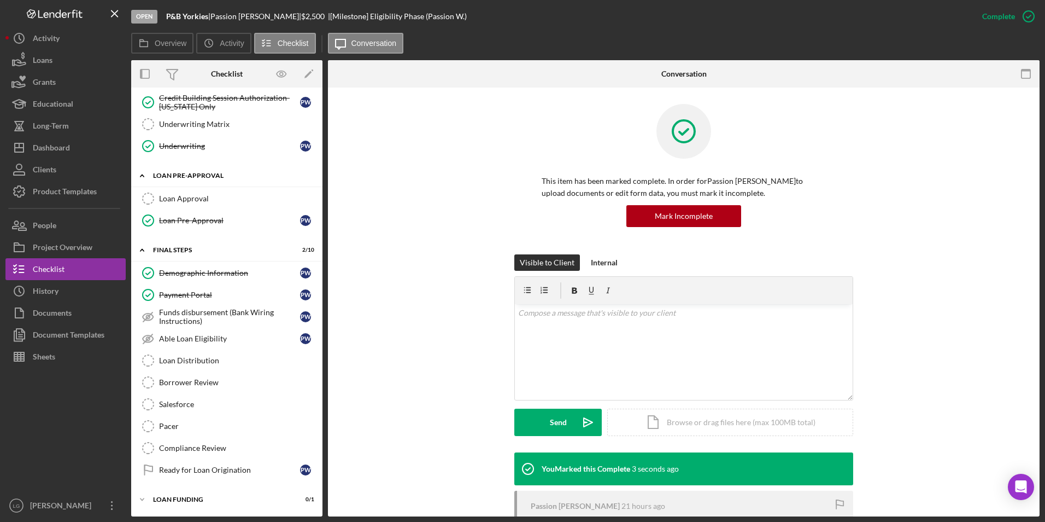
drag, startPoint x: 201, startPoint y: 188, endPoint x: 216, endPoint y: 183, distance: 15.9
click at [202, 186] on div "Icon/Expander Loan Pre-Approval 1 / 2 Loan Approval Loan Approval Loan Pre-Appr…" at bounding box center [226, 201] width 191 height 72
click at [189, 198] on div "Loan Approval" at bounding box center [237, 198] width 157 height 9
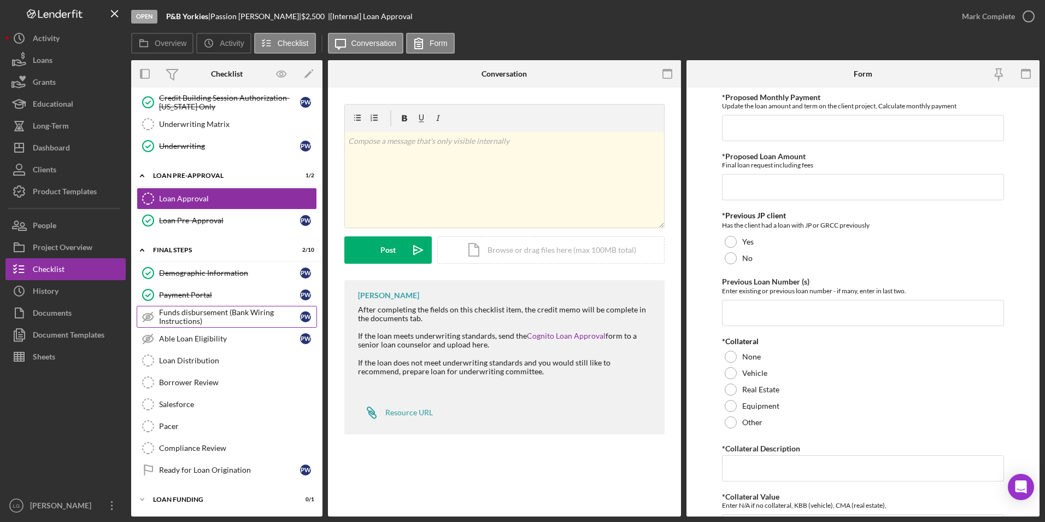
click at [194, 314] on div "Funds disbursement (Bank Wiring Instructions)" at bounding box center [229, 316] width 141 height 17
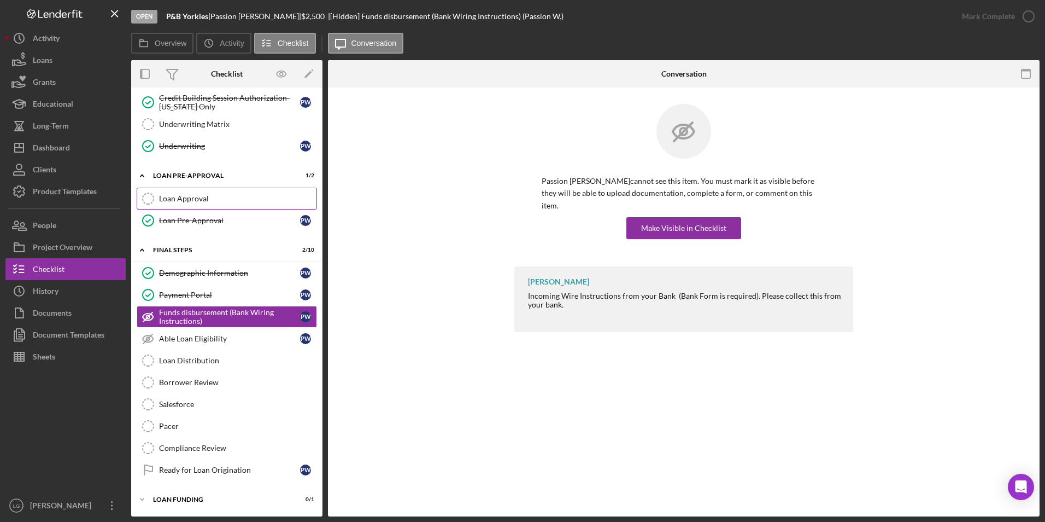
click at [190, 196] on div "Loan Approval" at bounding box center [237, 198] width 157 height 9
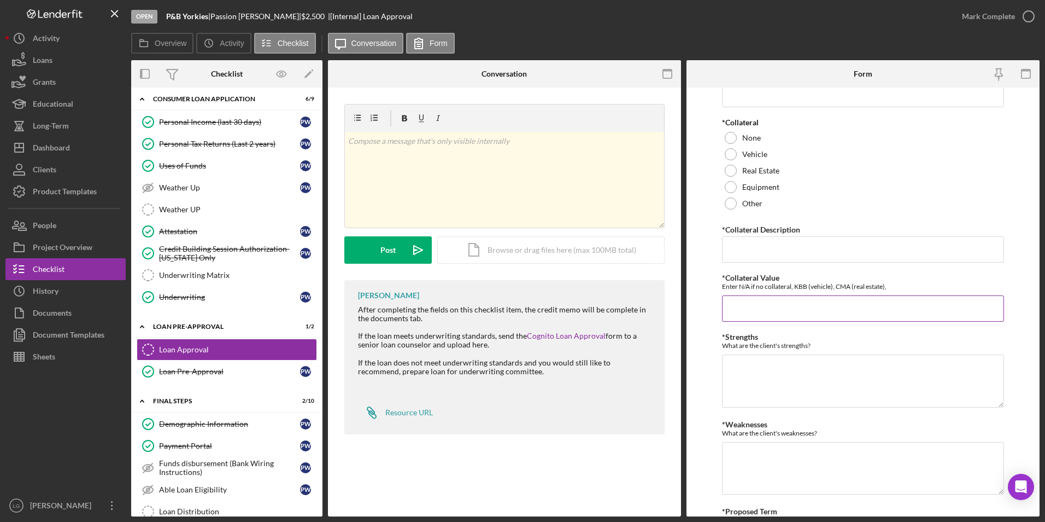
scroll to position [297, 0]
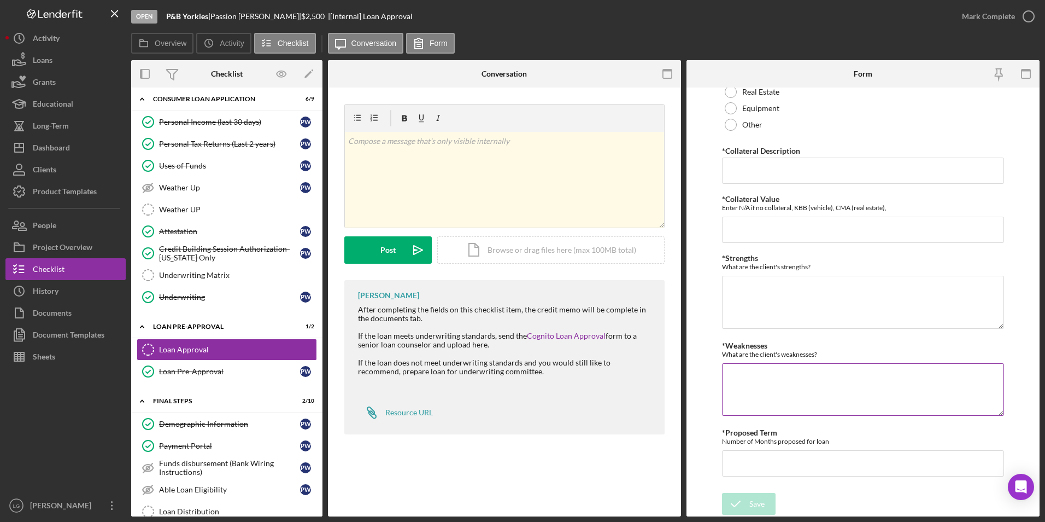
click at [760, 382] on textarea "*Weaknesses" at bounding box center [863, 389] width 283 height 52
paste textarea "Passion [PERSON_NAME] didn’t pass because of her credit score and late payments…"
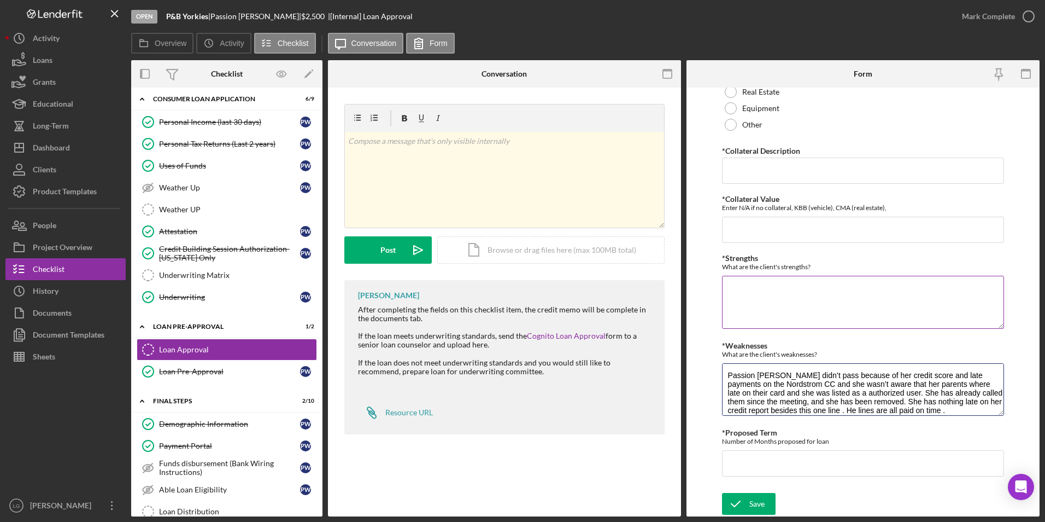
type textarea "Passion [PERSON_NAME] didn’t pass because of her credit score and late payments…"
click at [754, 293] on textarea "*Strengths" at bounding box center [863, 302] width 283 height 52
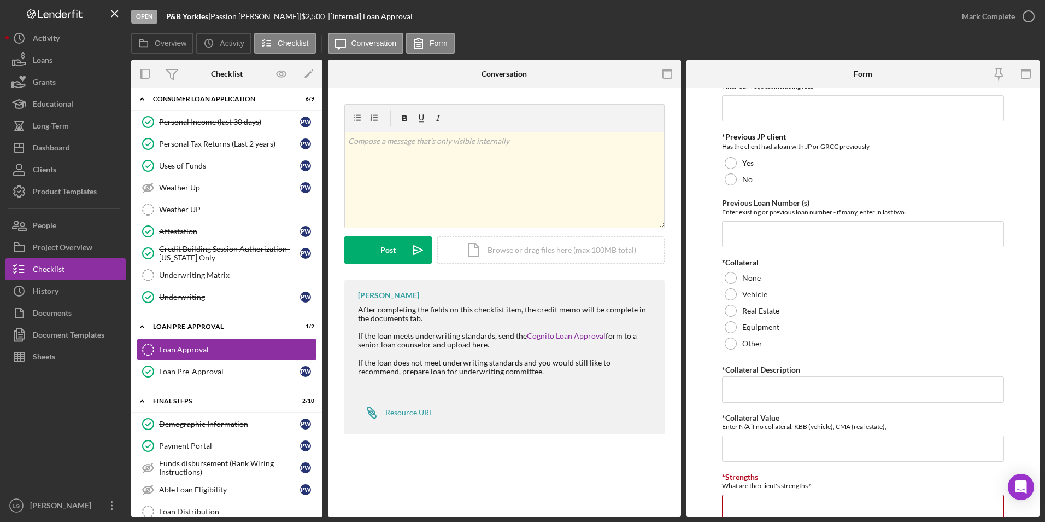
scroll to position [0, 0]
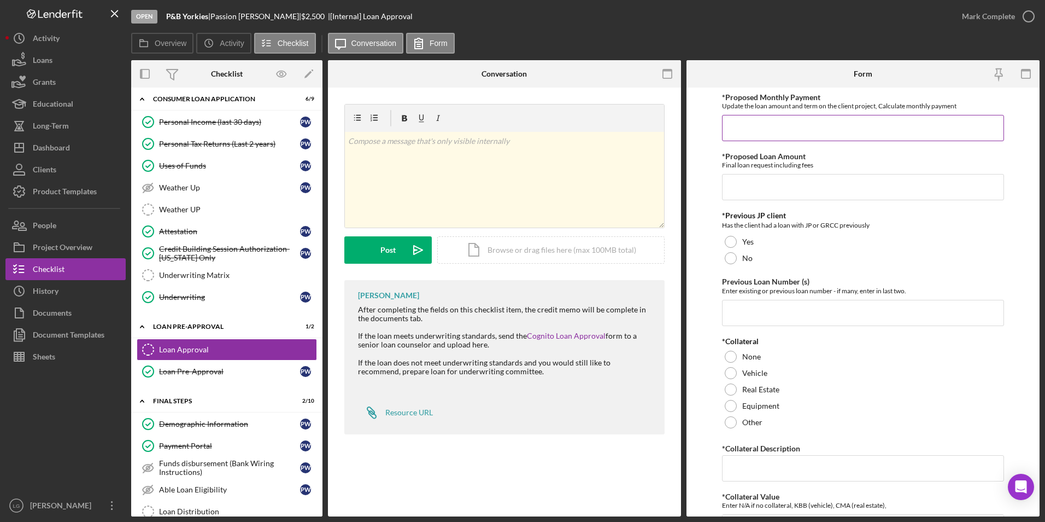
drag, startPoint x: 775, startPoint y: 137, endPoint x: 768, endPoint y: 134, distance: 8.1
click at [775, 137] on input "*Proposed Monthly Payment" at bounding box center [863, 128] width 283 height 26
type input "$87"
type input "$2,300"
click at [732, 266] on div "No" at bounding box center [863, 258] width 283 height 16
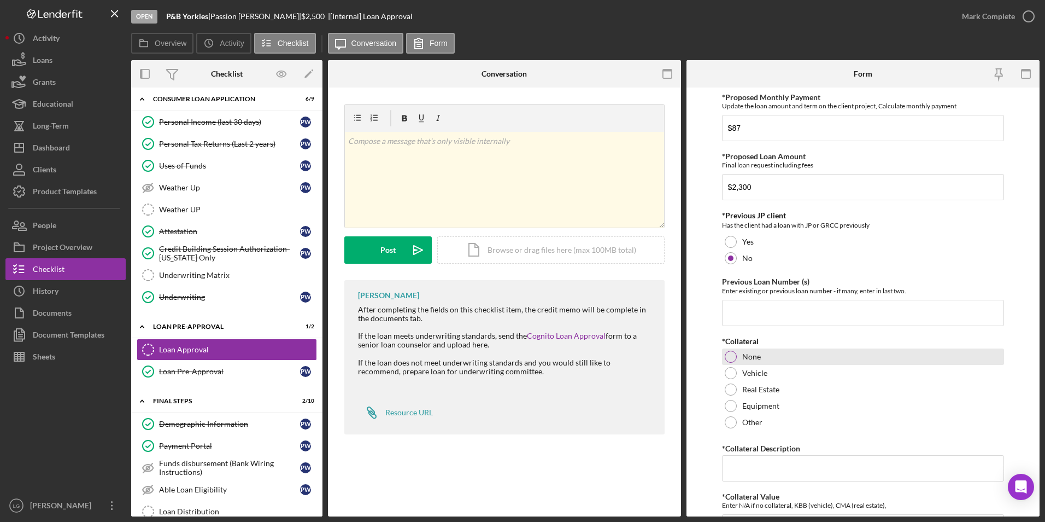
click at [727, 353] on div at bounding box center [731, 356] width 12 height 12
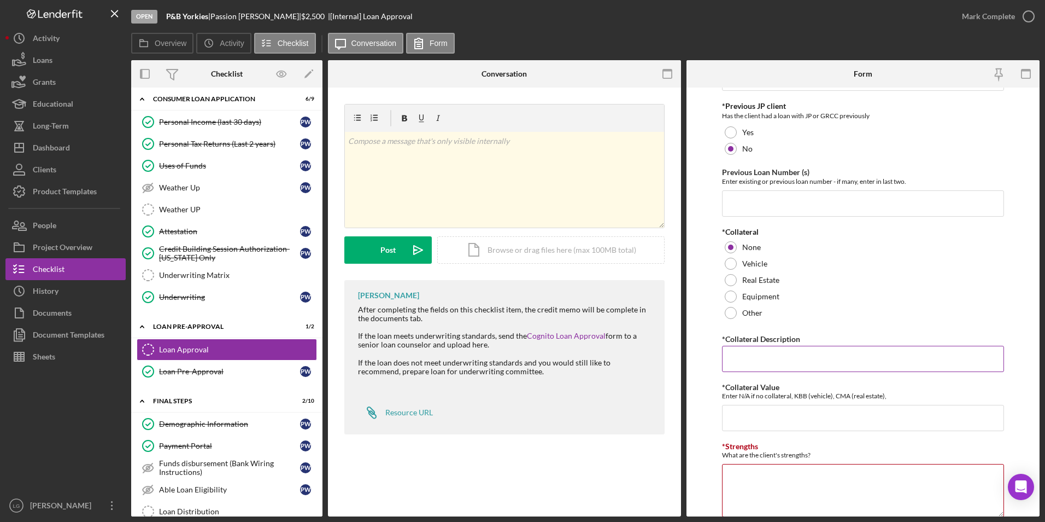
click at [761, 355] on input "*Collateral Description" at bounding box center [863, 359] width 283 height 26
type input "n/a"
type input "12713"
type input "n/a"
type textarea "-bank statements -Stable income"
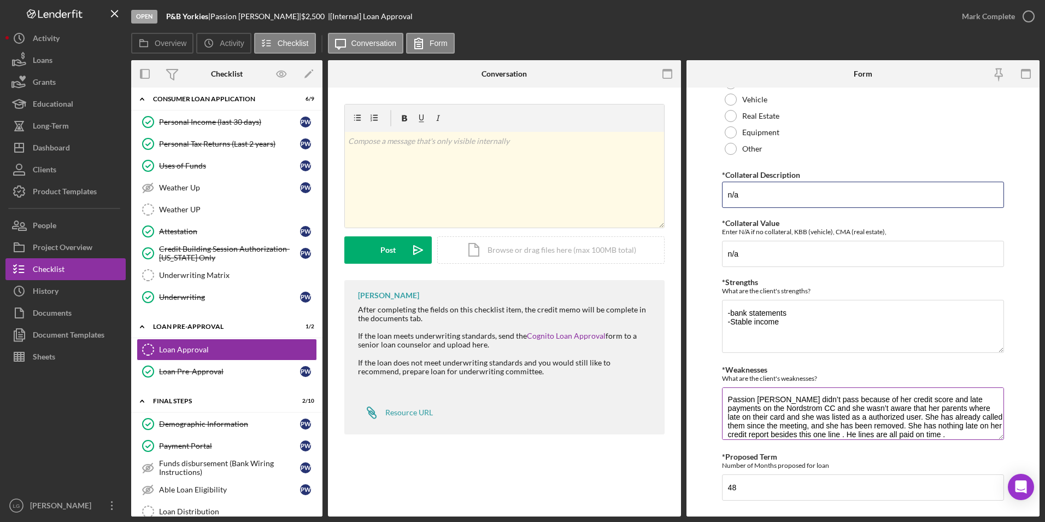
scroll to position [297, 0]
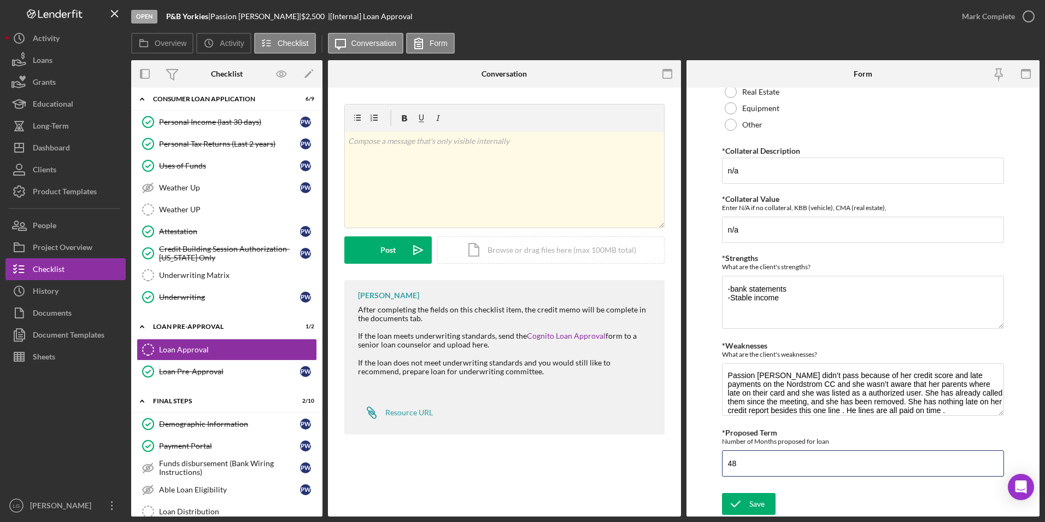
drag, startPoint x: 739, startPoint y: 465, endPoint x: 671, endPoint y: 474, distance: 68.9
click at [671, 474] on div "Overview Internal Workflow Stage Open Icon/Dropdown Arrow Archive (can unarchiv…" at bounding box center [585, 288] width 909 height 456
type input "36"
click at [766, 509] on button "Save" at bounding box center [749, 504] width 54 height 22
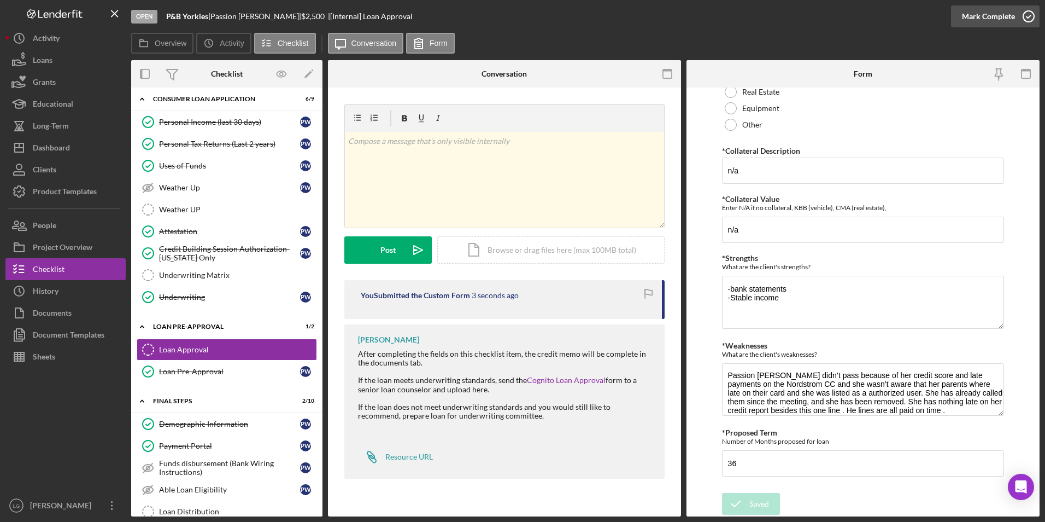
click at [992, 15] on div "Mark Complete" at bounding box center [988, 16] width 53 height 22
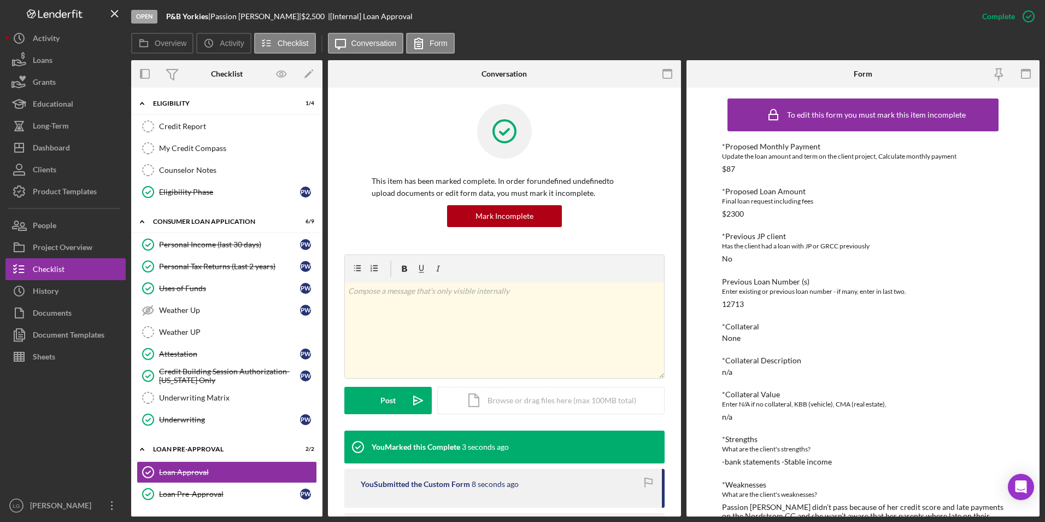
scroll to position [96, 0]
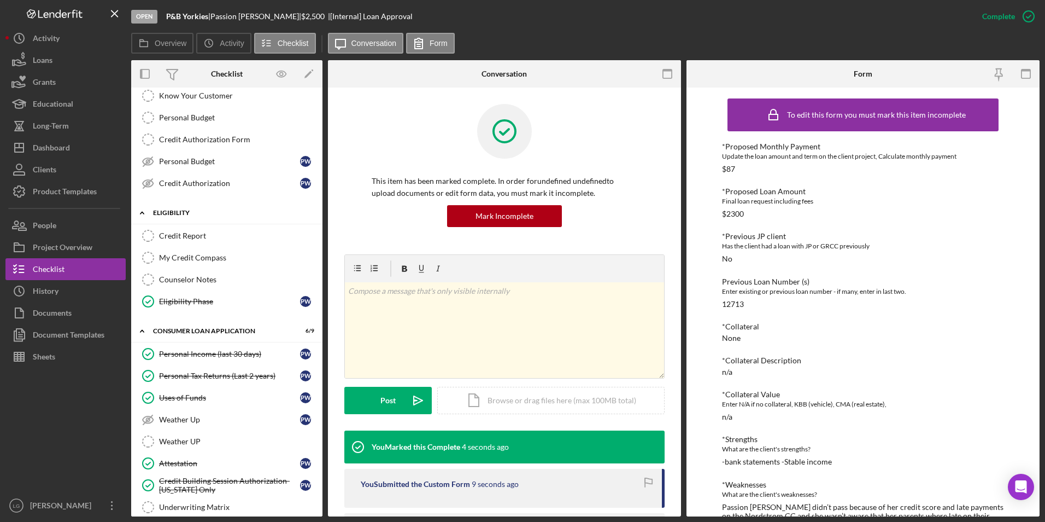
click at [184, 230] on link "Credit Report Credit Report" at bounding box center [227, 236] width 180 height 22
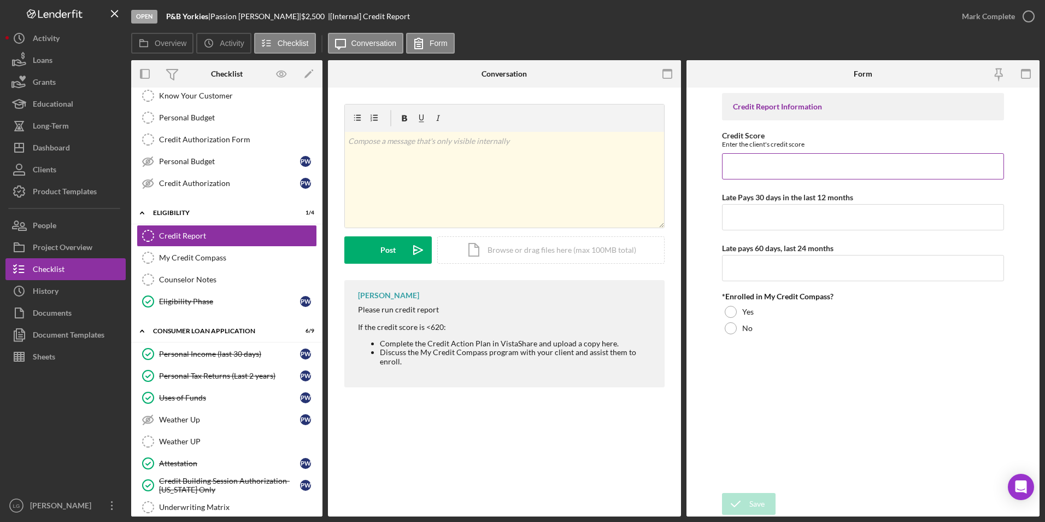
click at [793, 157] on input "Credit Score" at bounding box center [863, 166] width 283 height 26
type input "544"
click at [785, 260] on input "Late pays 60 days, last 24 months" at bounding box center [863, 268] width 283 height 26
click at [771, 212] on input "Late Pays 30 days in the last 12 months" at bounding box center [863, 217] width 283 height 26
type input "3"
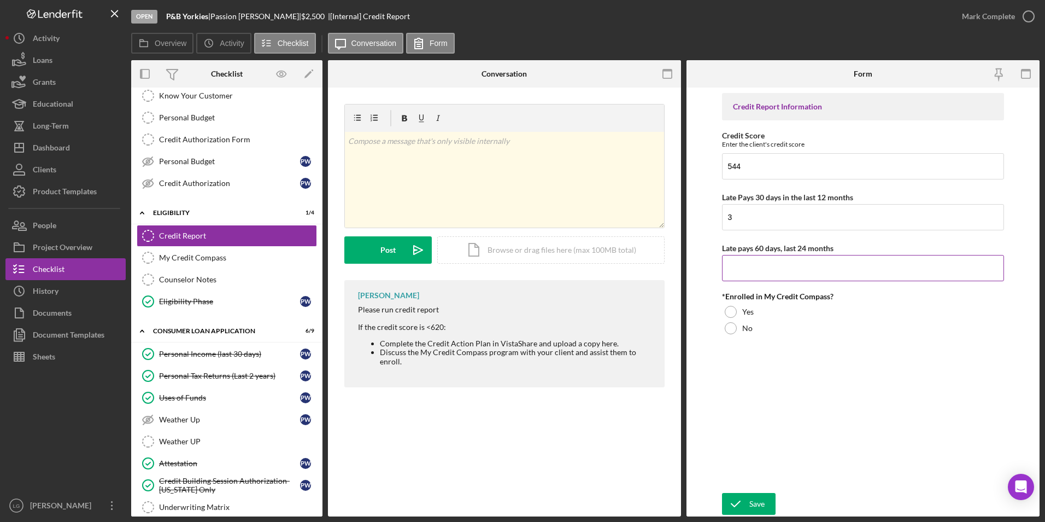
click at [769, 266] on input "Late pays 60 days, last 24 months" at bounding box center [863, 268] width 283 height 26
type input "2"
click at [728, 325] on div at bounding box center [731, 328] width 12 height 12
click at [390, 141] on p at bounding box center [504, 141] width 313 height 12
click at [743, 505] on icon "submit" at bounding box center [735, 503] width 27 height 27
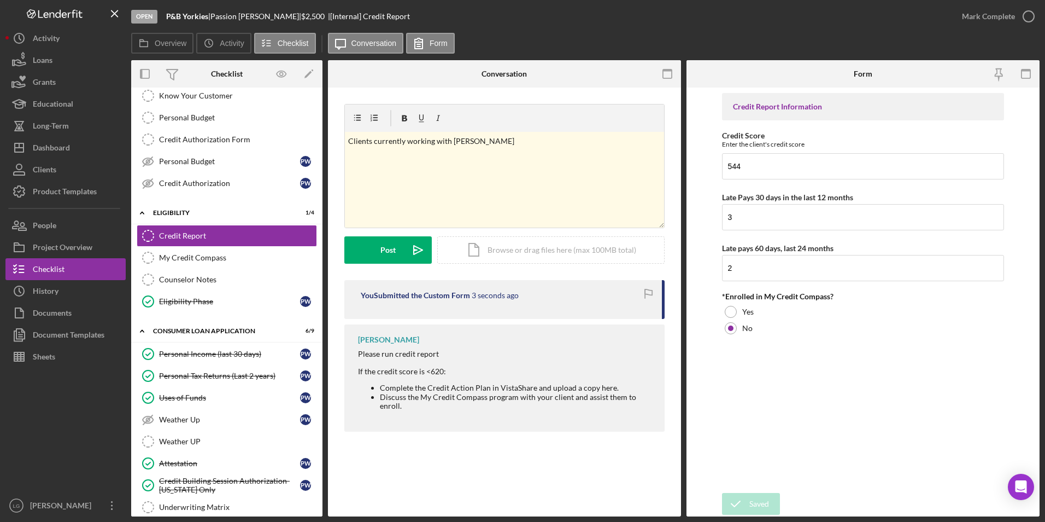
click at [988, 16] on div "Open P&B Yorkies | Passion [PERSON_NAME] | $2,500 $2,500 | [Internal] Credit Re…" at bounding box center [522, 261] width 1045 height 522
click at [985, 17] on div "Mark Complete" at bounding box center [988, 16] width 53 height 22
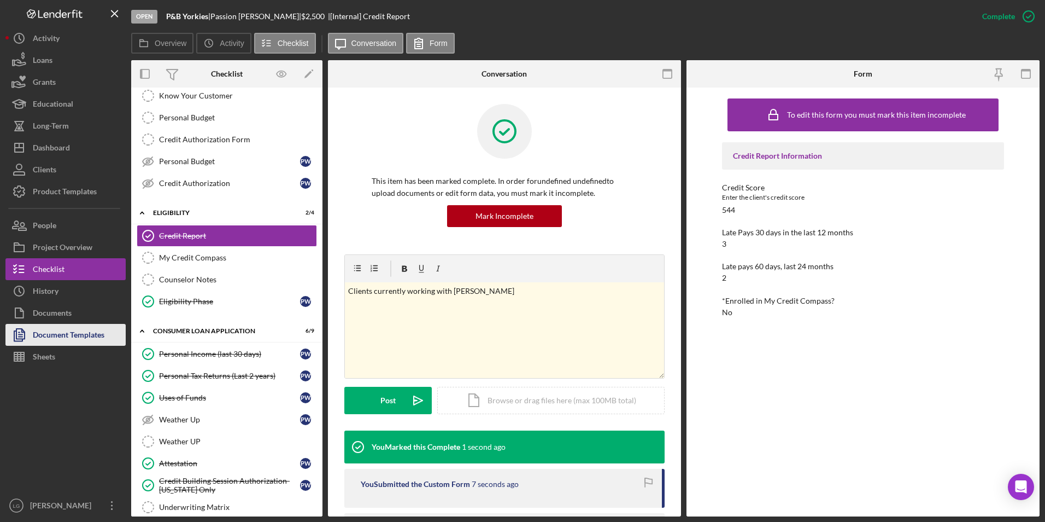
click at [84, 341] on div "Document Templates" at bounding box center [69, 336] width 72 height 25
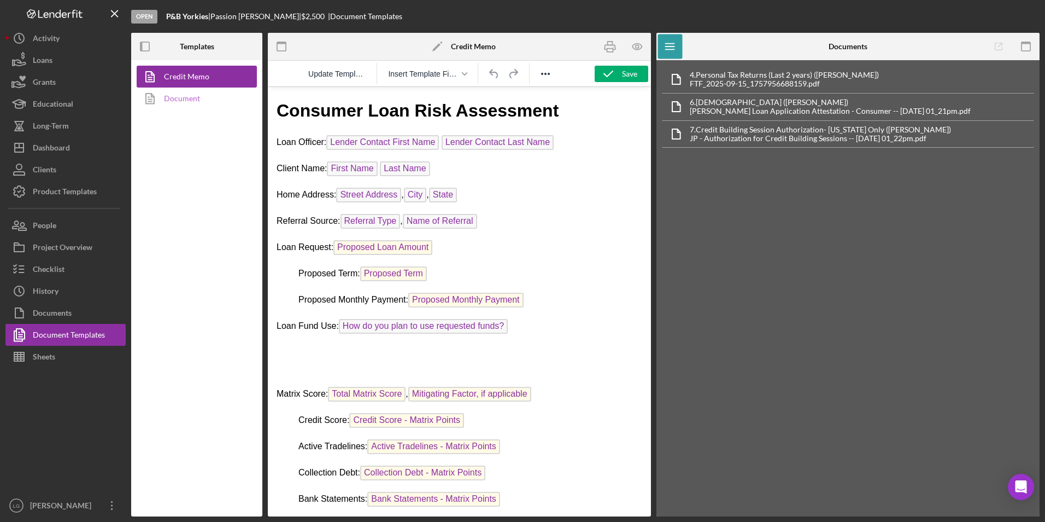
click at [195, 97] on link "Document" at bounding box center [194, 98] width 115 height 22
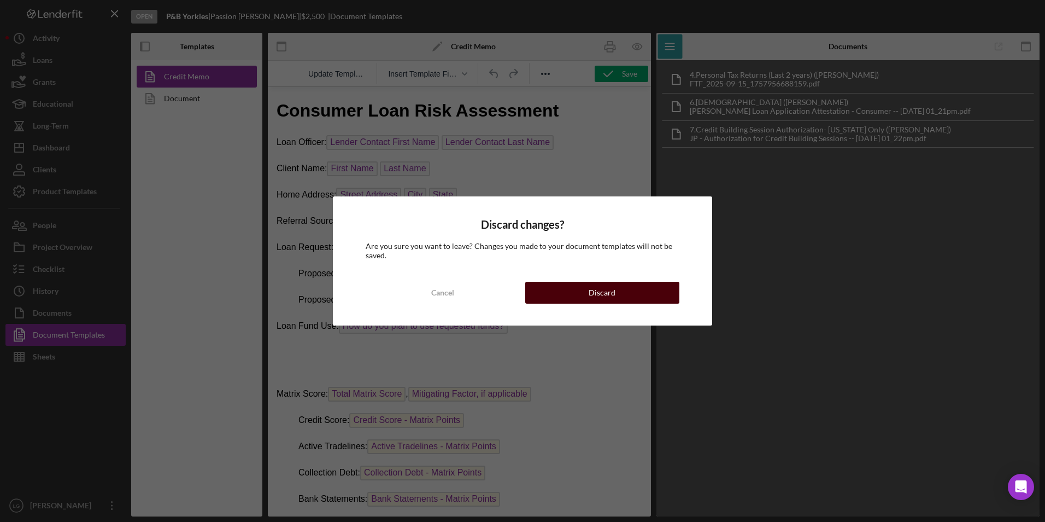
drag, startPoint x: 578, startPoint y: 295, endPoint x: 581, endPoint y: 286, distance: 8.5
click at [578, 294] on button "Discard" at bounding box center [602, 293] width 154 height 22
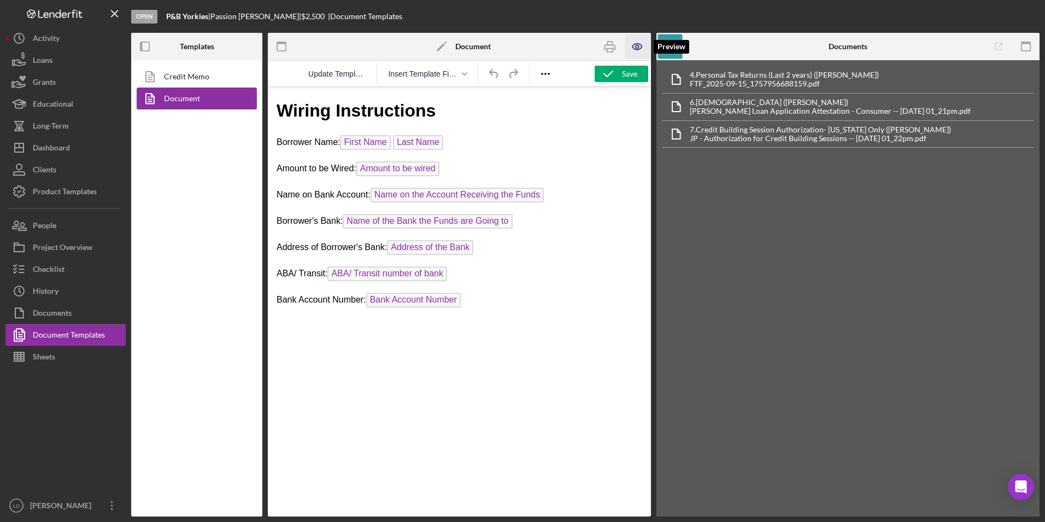
click at [636, 50] on icon "button" at bounding box center [637, 47] width 9 height 6
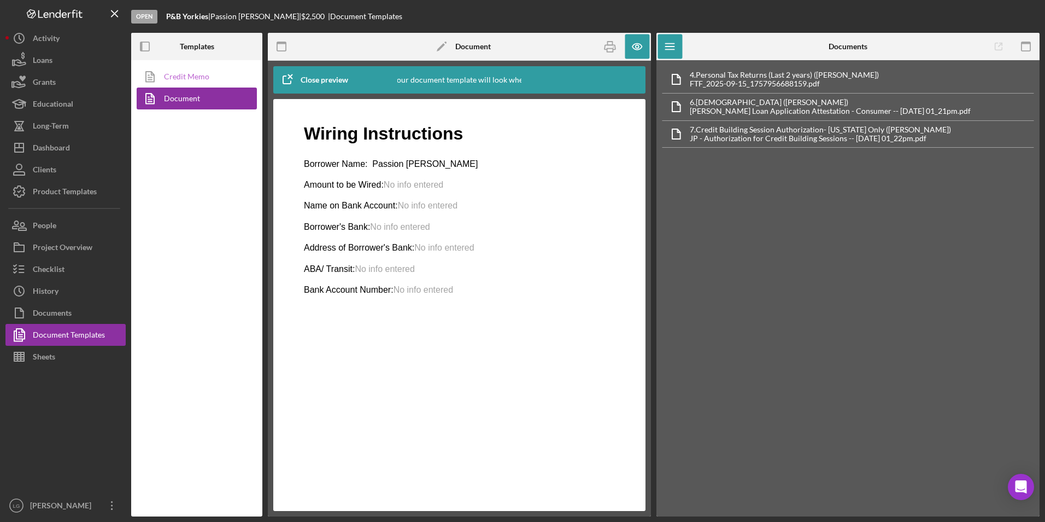
click at [202, 77] on link "Credit Memo" at bounding box center [194, 77] width 115 height 22
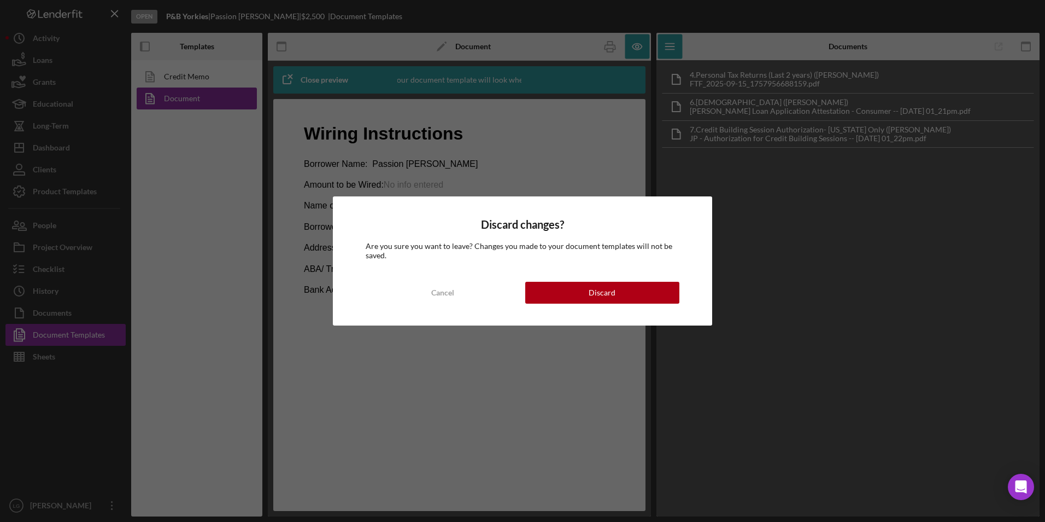
click at [564, 285] on button "Discard" at bounding box center [602, 293] width 154 height 22
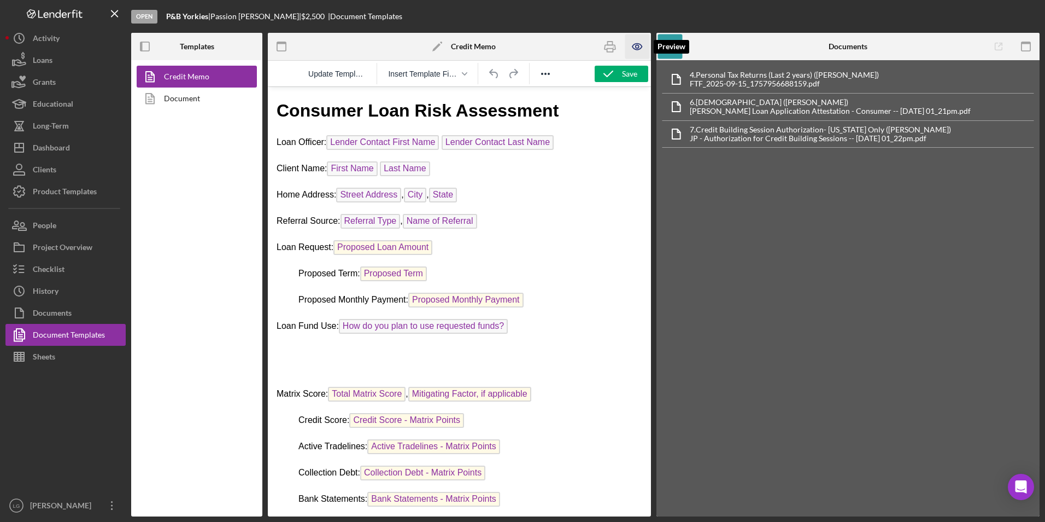
click at [636, 49] on icon "button" at bounding box center [637, 46] width 25 height 25
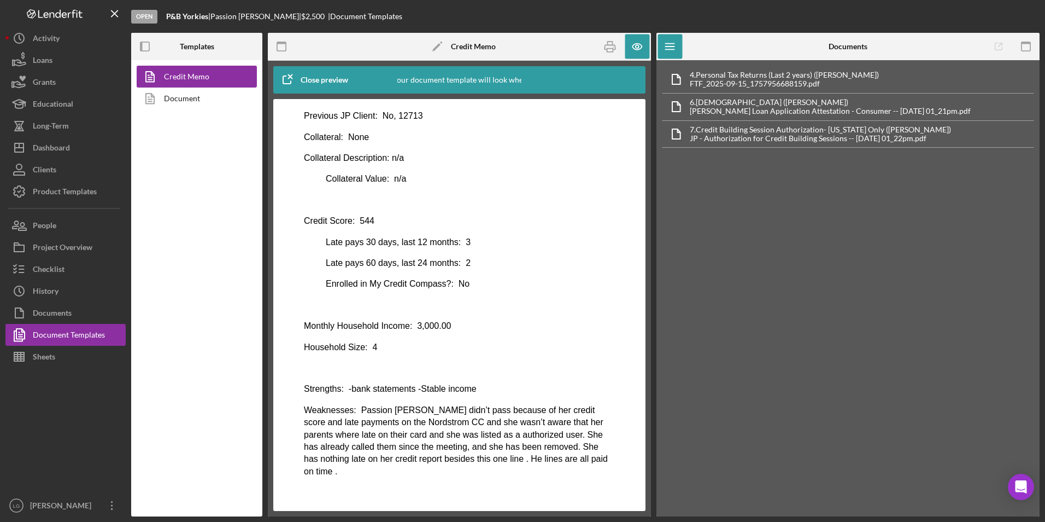
scroll to position [508, 0]
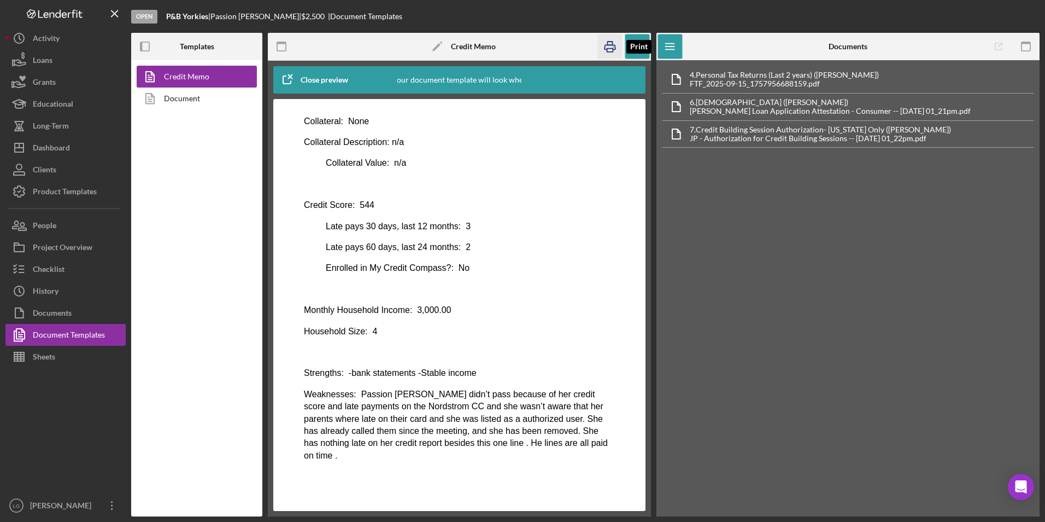
click at [613, 47] on icon "button" at bounding box center [610, 46] width 25 height 25
drag, startPoint x: 45, startPoint y: 142, endPoint x: 56, endPoint y: 137, distance: 11.3
click at [47, 142] on div "Dashboard" at bounding box center [51, 149] width 37 height 25
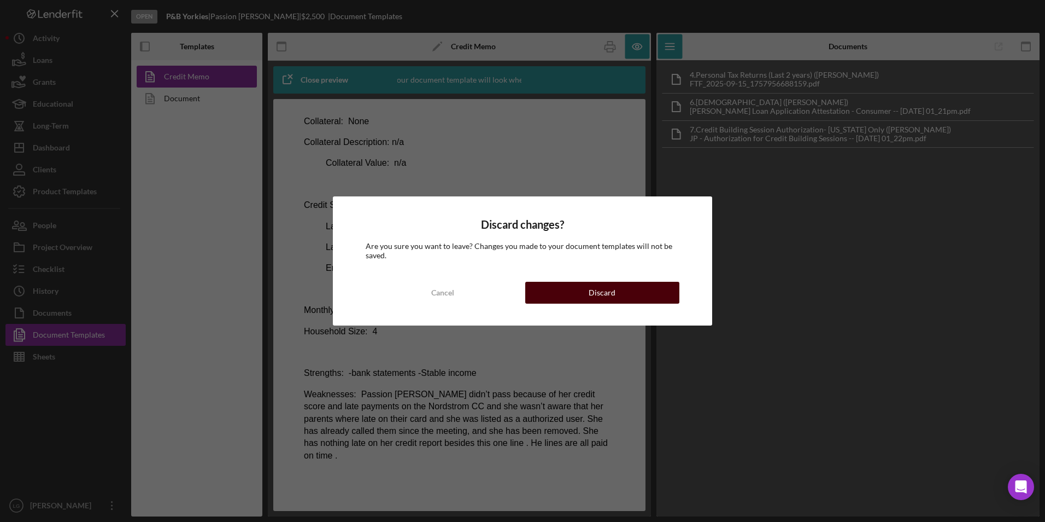
click at [542, 291] on button "Discard" at bounding box center [602, 293] width 154 height 22
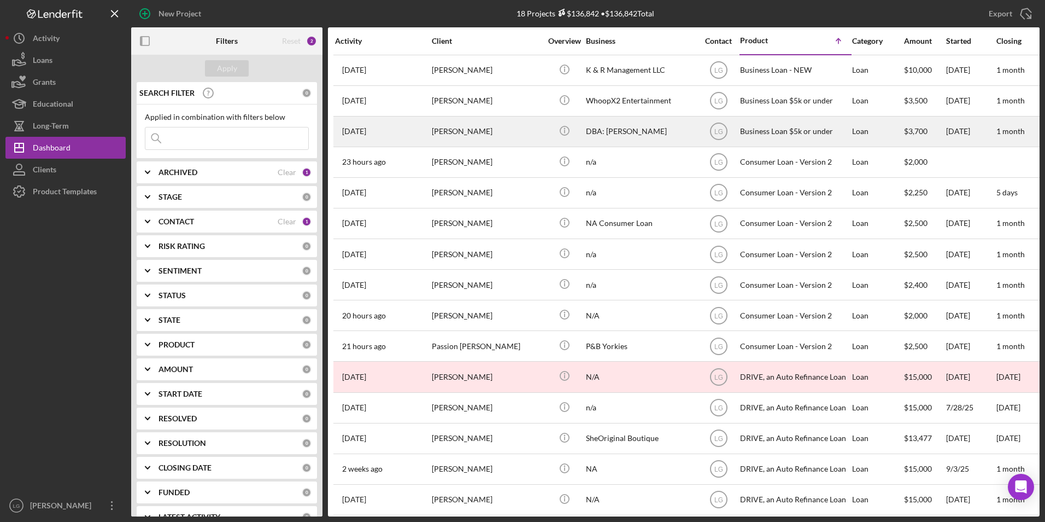
click at [434, 131] on div "[PERSON_NAME]" at bounding box center [486, 131] width 109 height 29
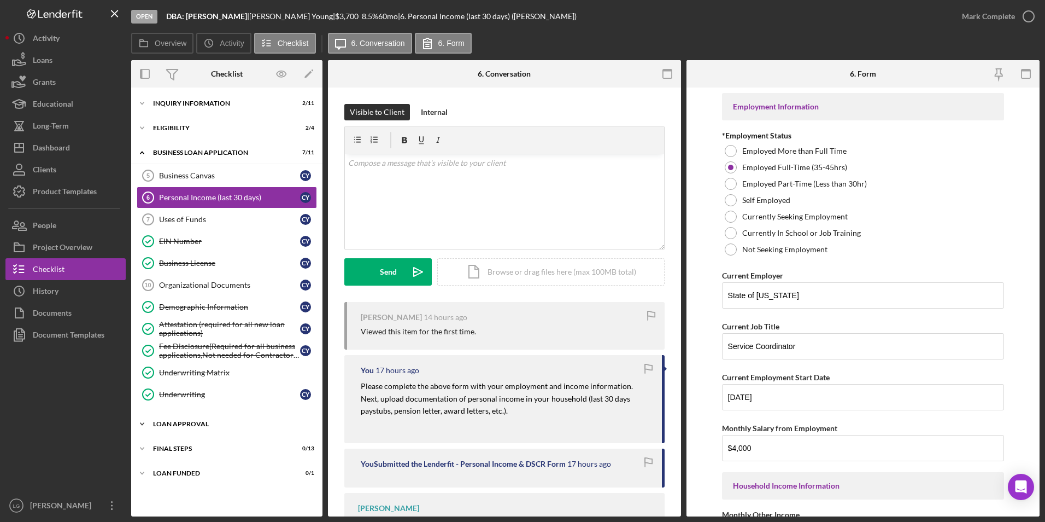
click at [197, 419] on div "Icon/Expander Loan Approval 2 / 2" at bounding box center [226, 424] width 191 height 22
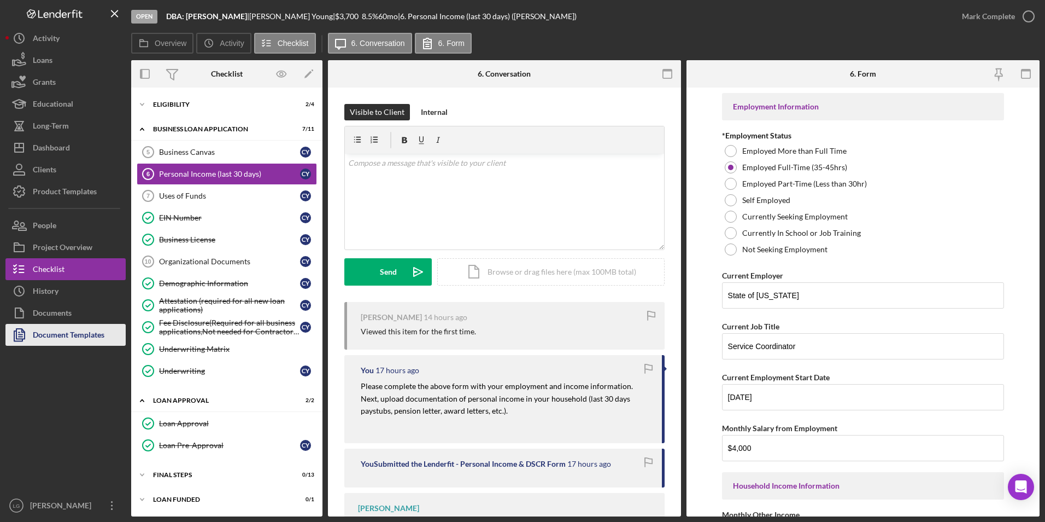
click at [92, 337] on div "Document Templates" at bounding box center [69, 336] width 72 height 25
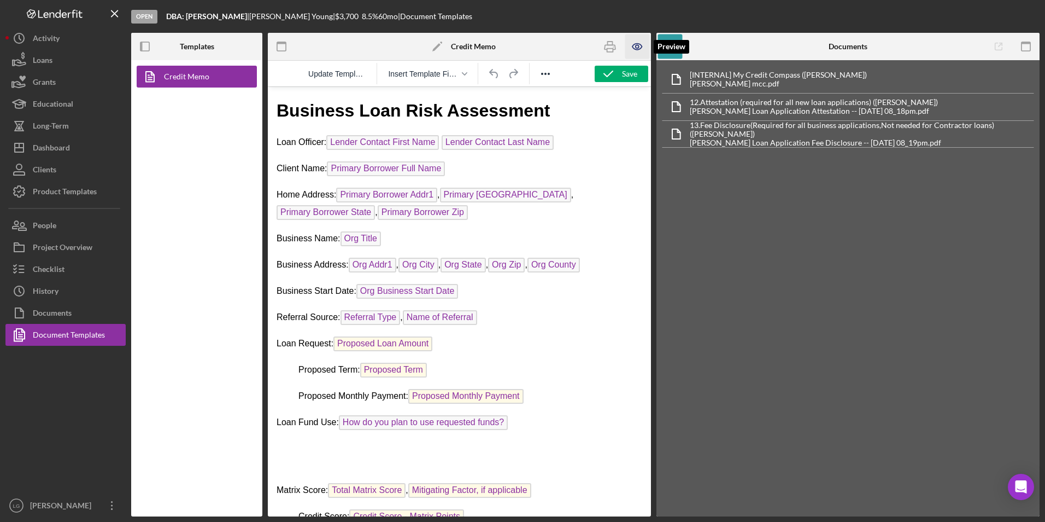
click at [639, 45] on icon "button" at bounding box center [637, 46] width 25 height 25
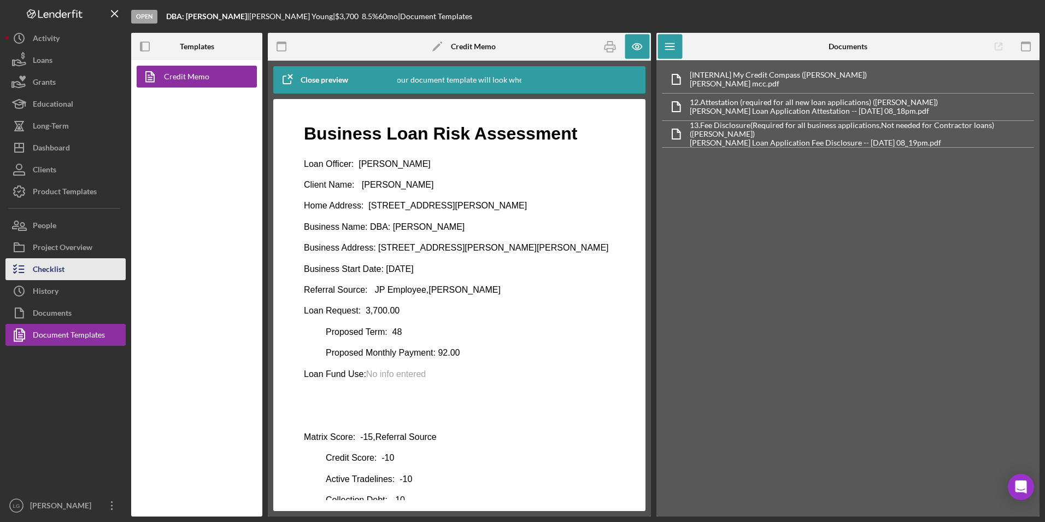
click at [82, 267] on button "Checklist" at bounding box center [65, 269] width 120 height 22
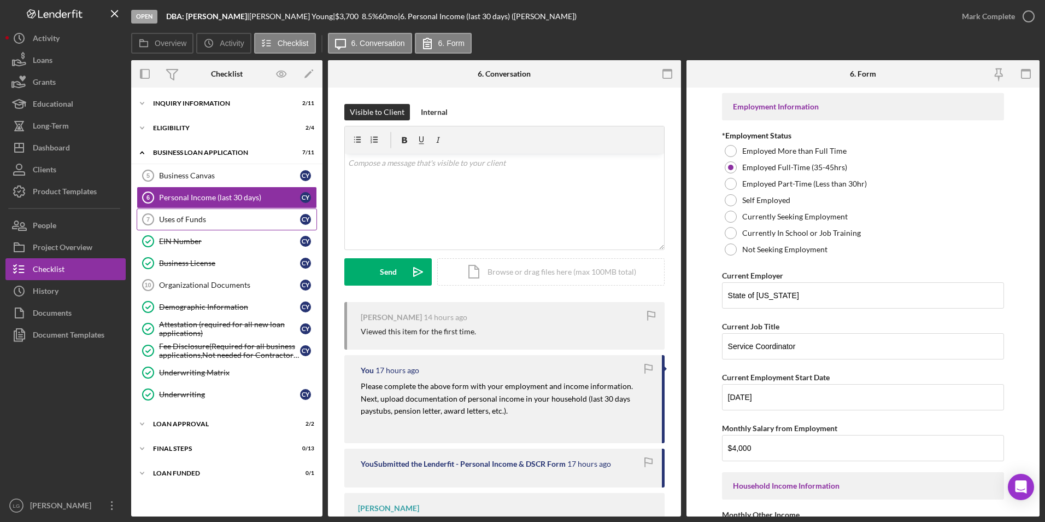
click at [206, 220] on div "Uses of Funds" at bounding box center [229, 219] width 141 height 9
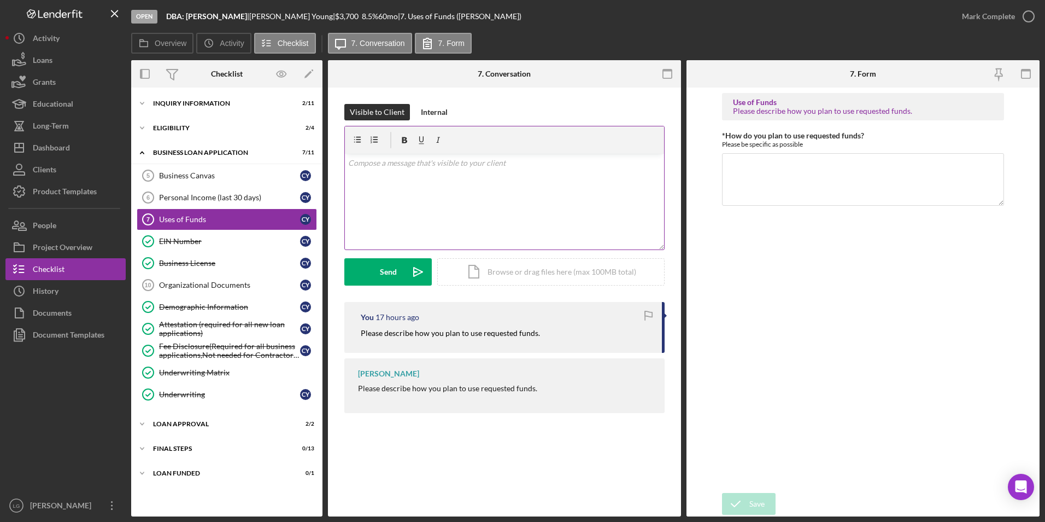
click at [426, 188] on div "v Color teal Color pink Remove color Add row above Add row below Add column bef…" at bounding box center [504, 202] width 319 height 96
click at [803, 177] on textarea "*How do you plan to use requested funds?" at bounding box center [863, 179] width 283 height 52
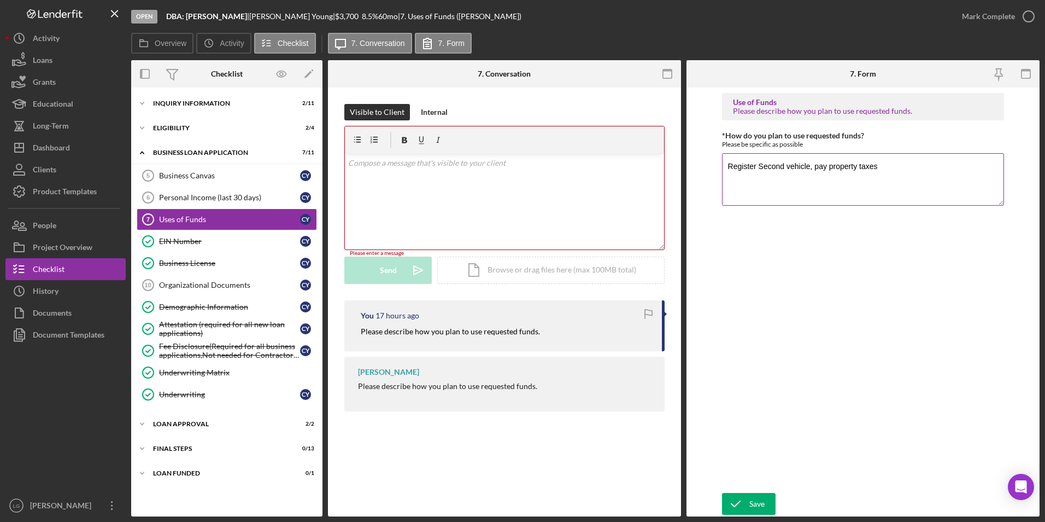
click at [753, 190] on textarea "Register Second vehicle, pay property taxes" at bounding box center [863, 179] width 283 height 52
type textarea "Register Second vehicle, pay property taxes"
click at [766, 501] on button "Save" at bounding box center [749, 504] width 54 height 22
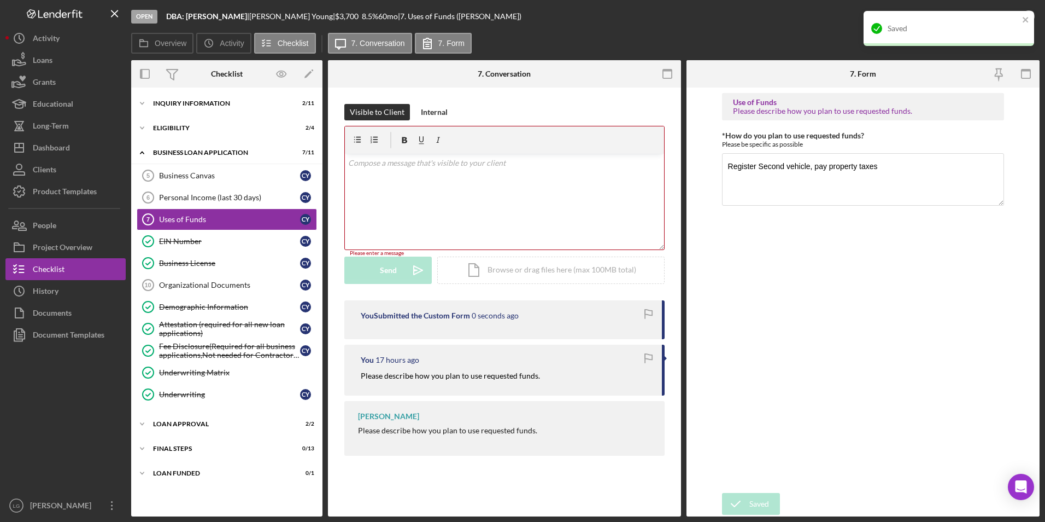
click at [969, 16] on div "Saved" at bounding box center [949, 28] width 171 height 35
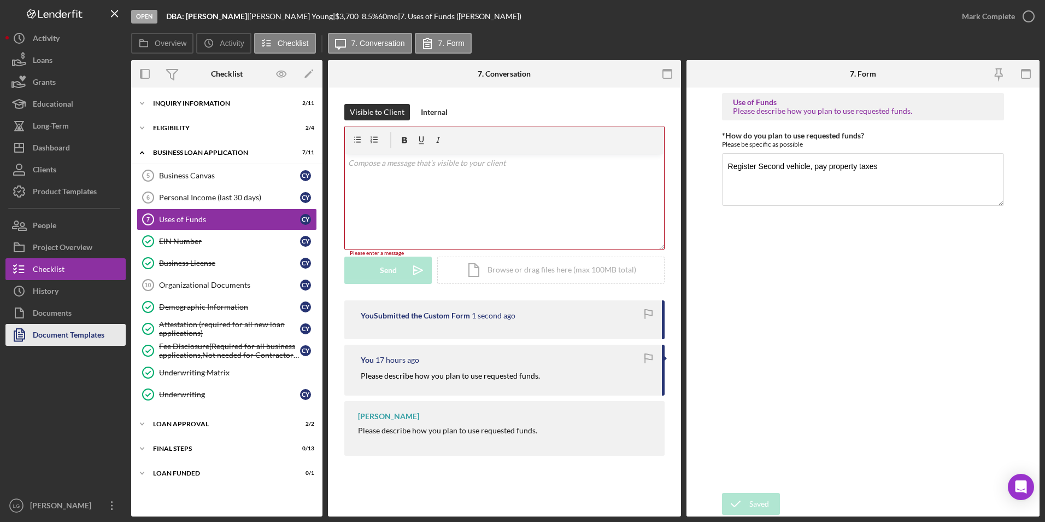
click at [74, 335] on div "Document Templates" at bounding box center [69, 336] width 72 height 25
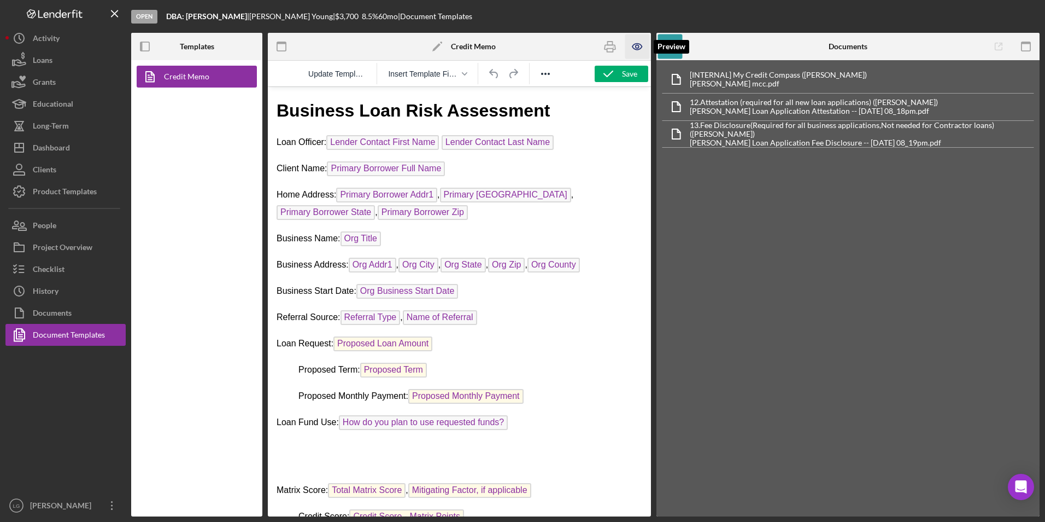
click at [634, 47] on icon "button" at bounding box center [637, 46] width 25 height 25
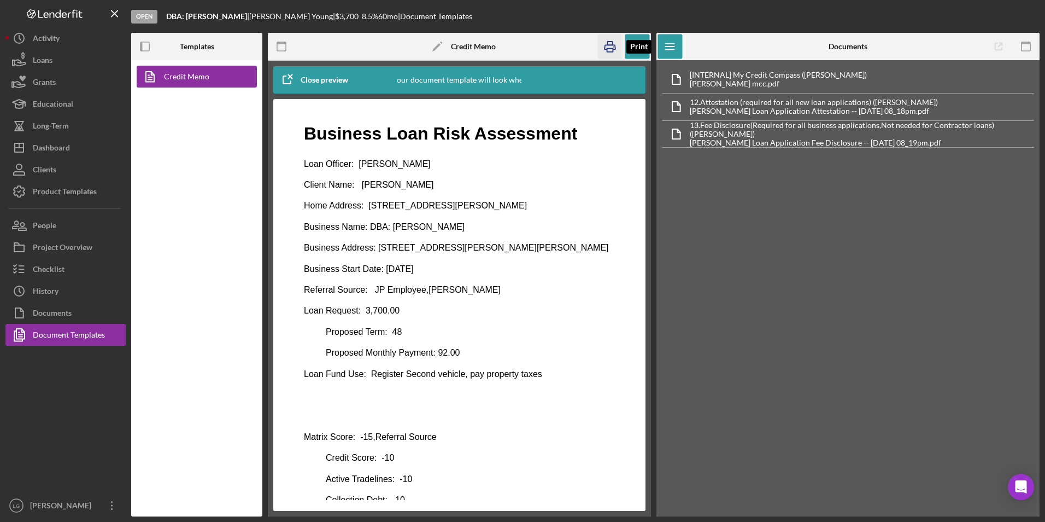
click at [612, 46] on icon "button" at bounding box center [610, 46] width 25 height 25
click at [246, 19] on div "DBA: [PERSON_NAME] |" at bounding box center [207, 16] width 83 height 9
drag, startPoint x: 314, startPoint y: 17, endPoint x: 253, endPoint y: 13, distance: 60.8
click at [253, 13] on div "[PERSON_NAME] |" at bounding box center [292, 16] width 86 height 9
copy div "[PERSON_NAME]"
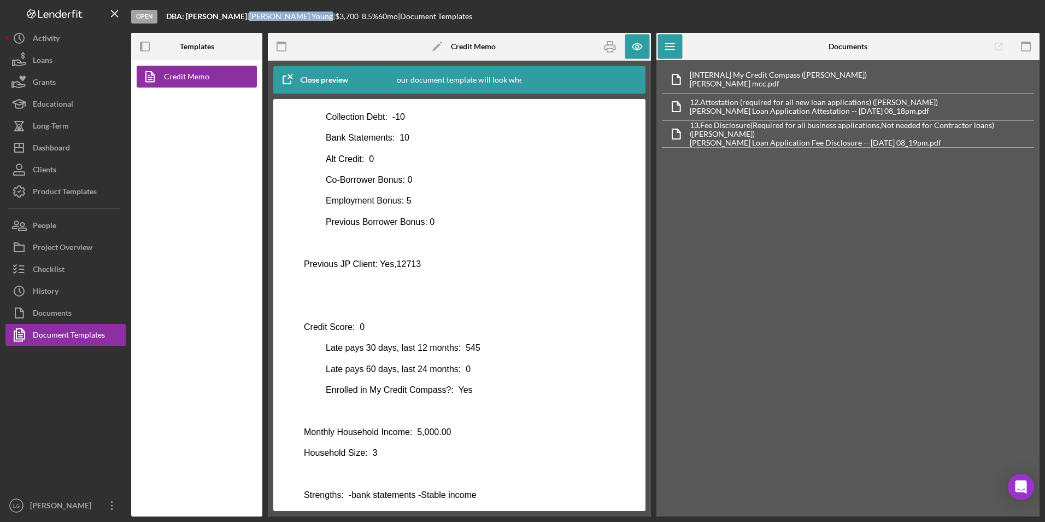
scroll to position [273, 0]
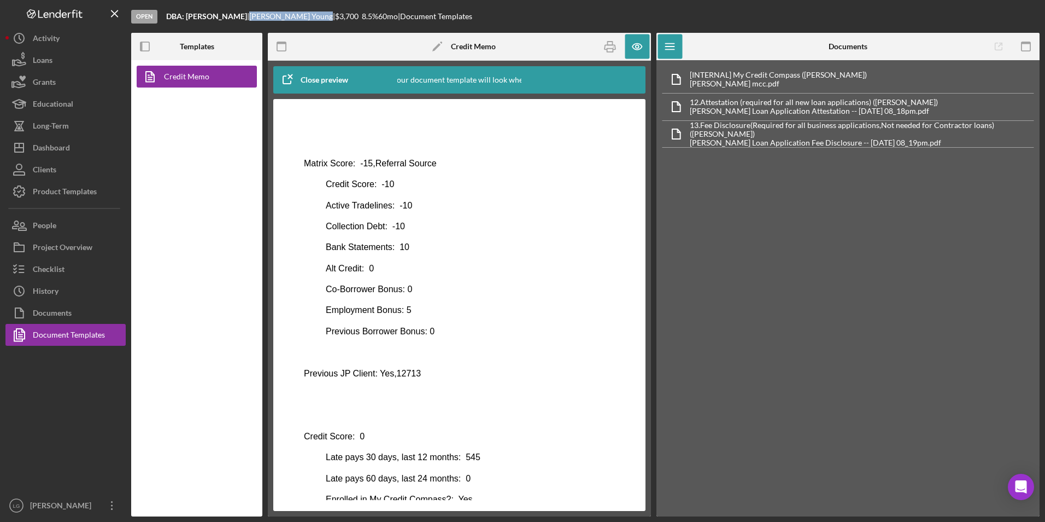
copy div "[PERSON_NAME]"
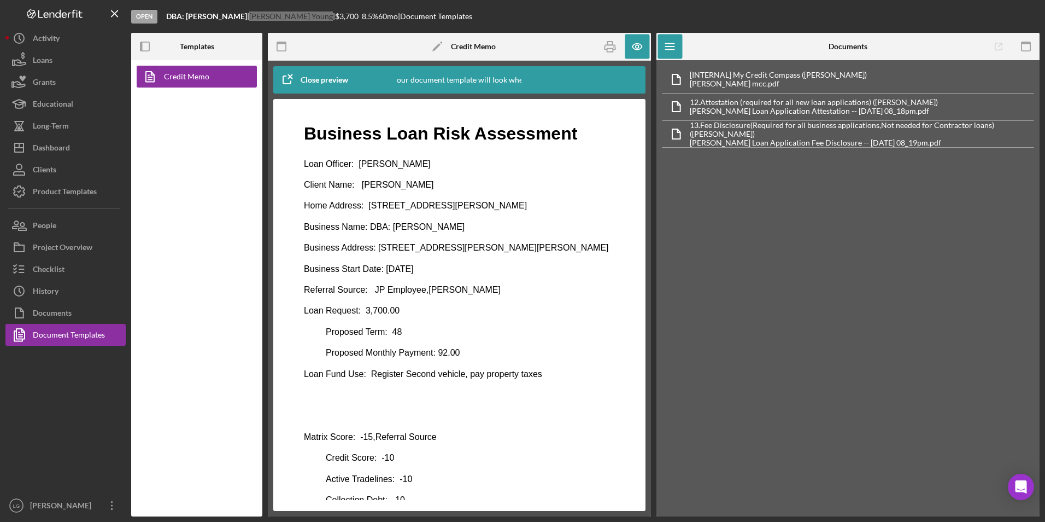
drag, startPoint x: 435, startPoint y: 185, endPoint x: 360, endPoint y: 187, distance: 74.4
click at [360, 187] on p "Client Name: [PERSON_NAME]" at bounding box center [459, 185] width 311 height 12
drag, startPoint x: 360, startPoint y: 187, endPoint x: 370, endPoint y: 183, distance: 10.6
copy p "[PERSON_NAME]"
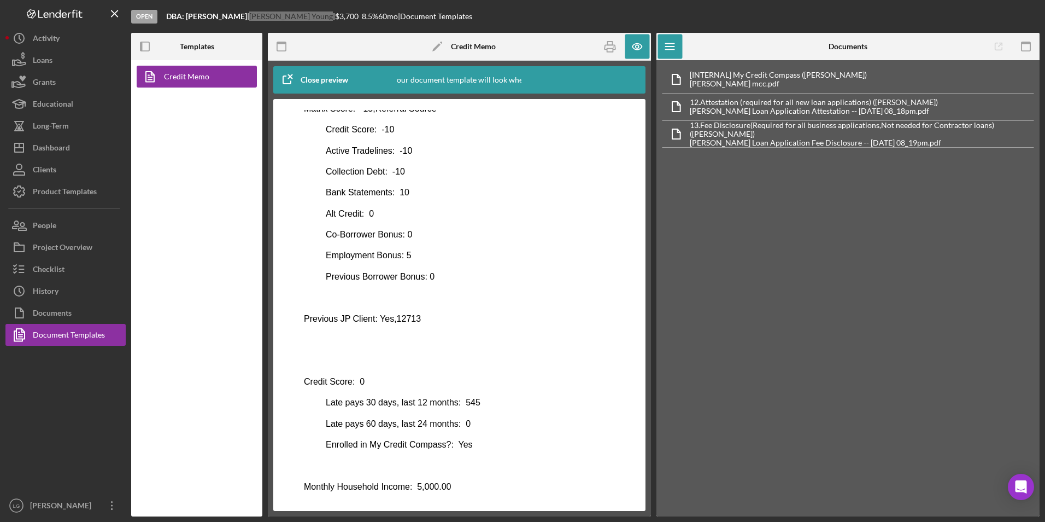
scroll to position [447, 0]
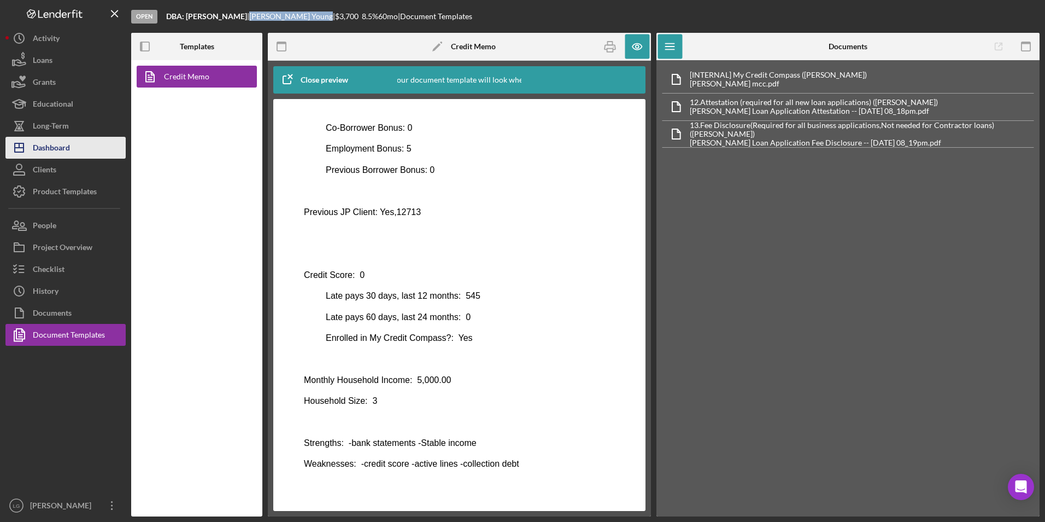
click at [58, 156] on div "Dashboard" at bounding box center [51, 149] width 37 height 25
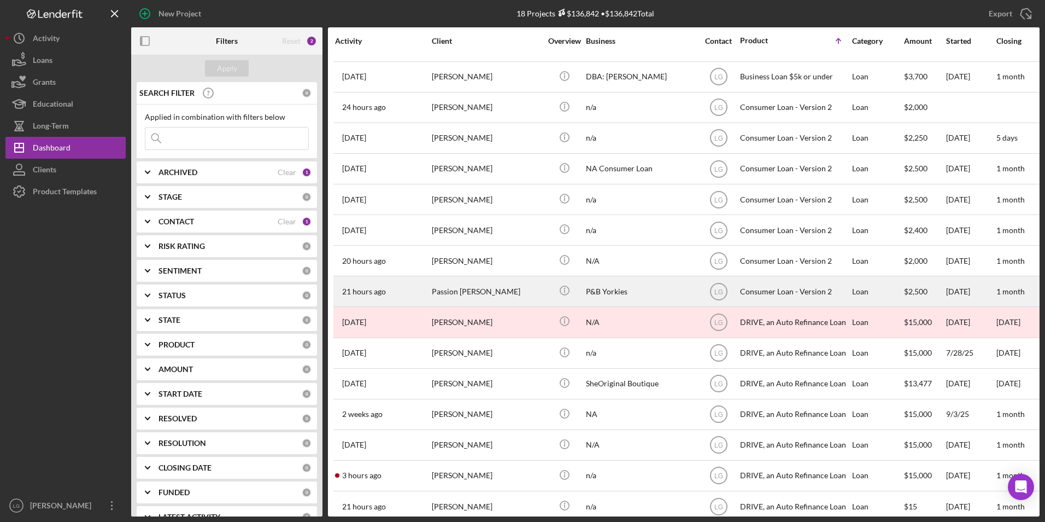
scroll to position [104, 0]
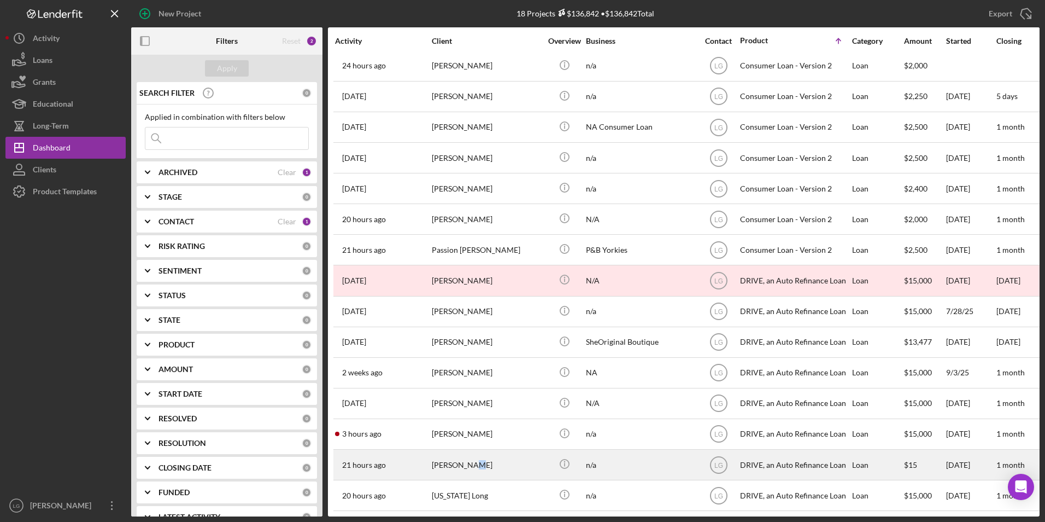
click at [468, 467] on div "[PERSON_NAME]" at bounding box center [486, 464] width 109 height 29
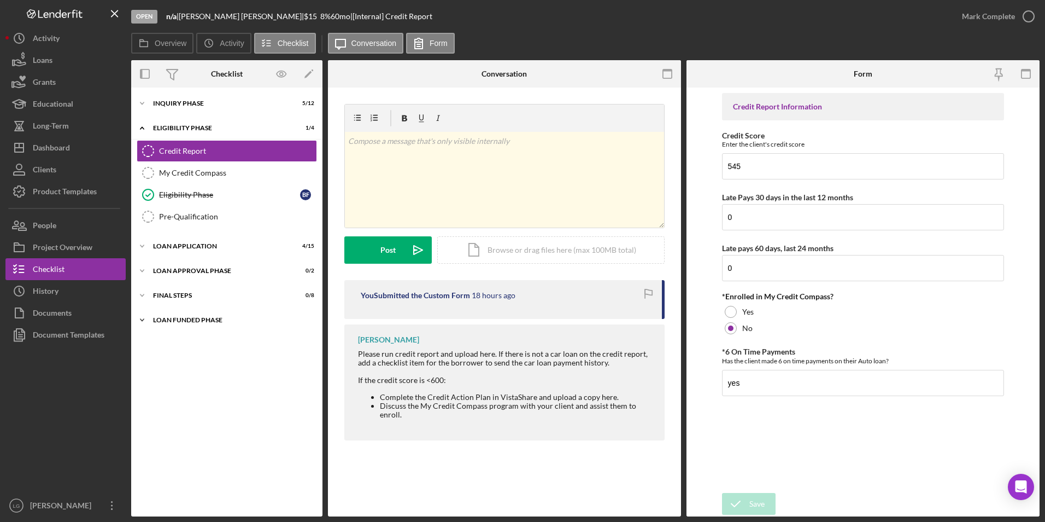
click at [165, 311] on div "Icon/Expander Loan Funded Phase 0 / 1" at bounding box center [226, 320] width 191 height 22
click at [172, 294] on div "FINAL STEPS" at bounding box center [231, 295] width 156 height 7
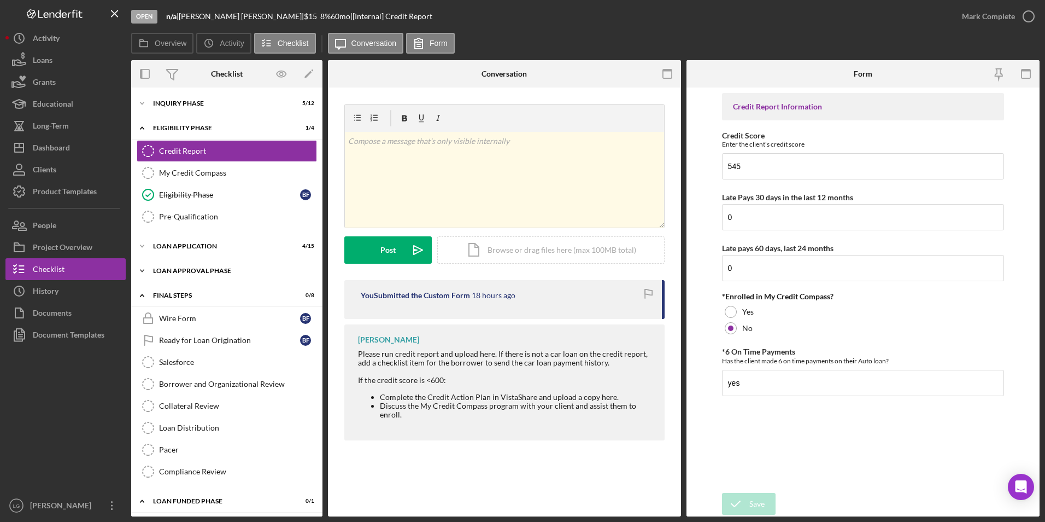
click at [172, 276] on div "Icon/Expander Loan Approval Phase 0 / 2" at bounding box center [226, 271] width 191 height 22
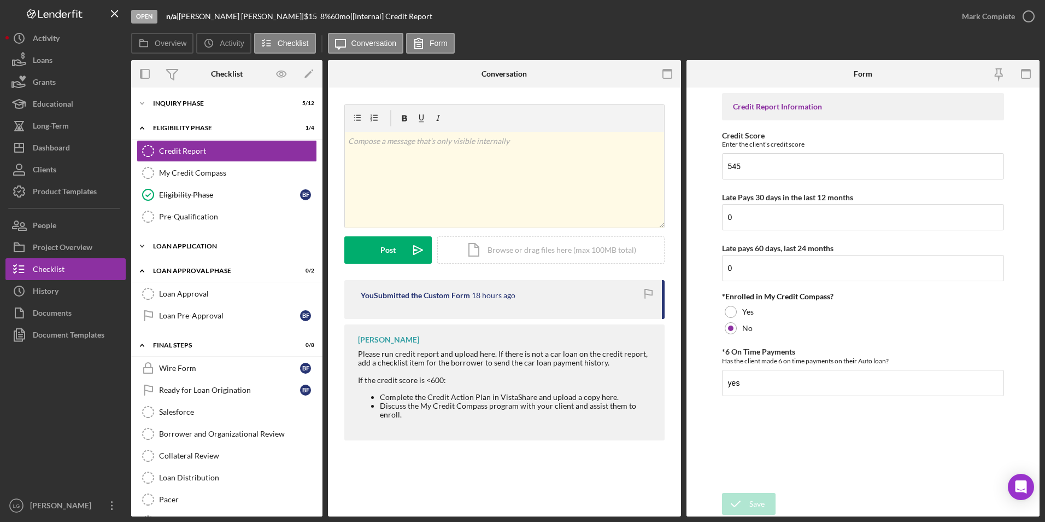
click at [172, 256] on div "Icon/Expander Loan Application 4 / 15" at bounding box center [226, 246] width 191 height 22
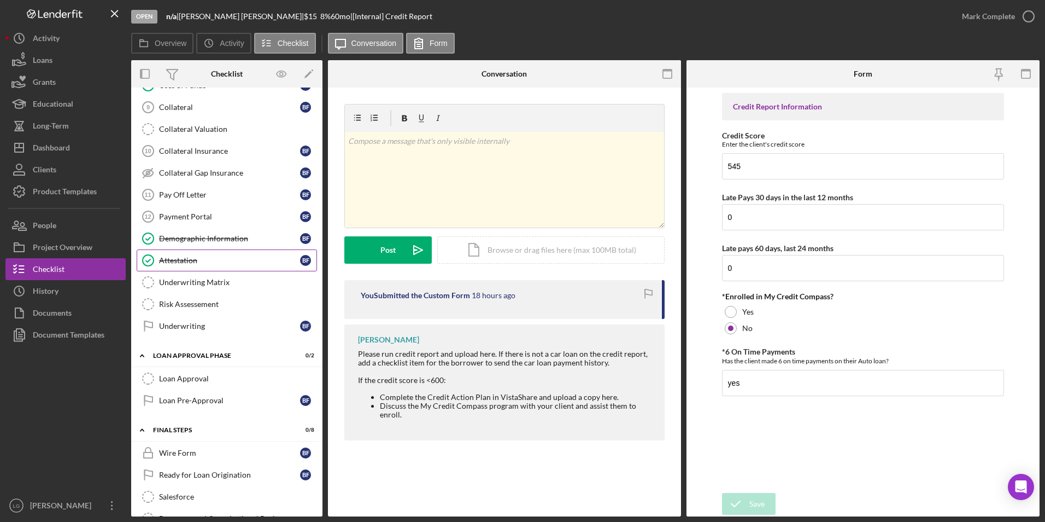
scroll to position [140, 0]
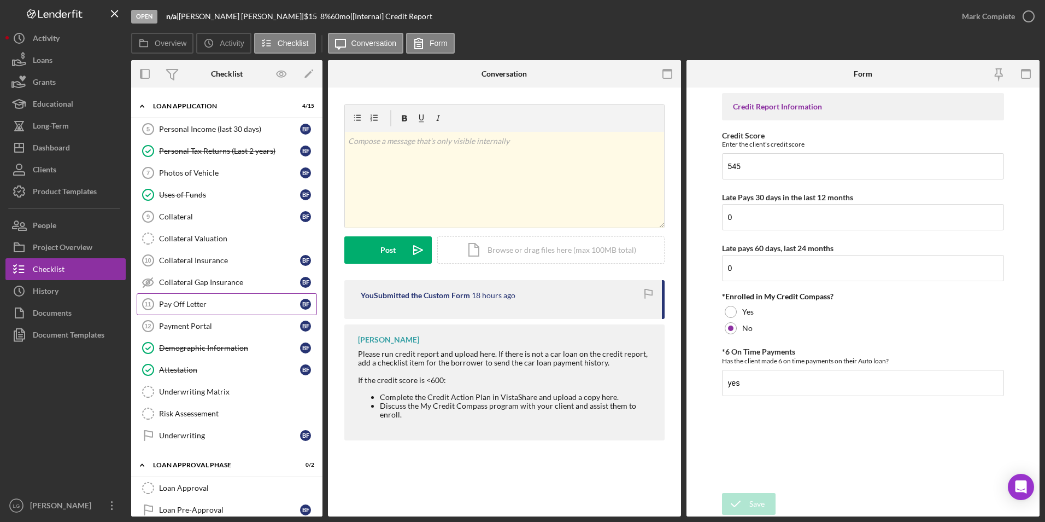
click at [183, 301] on div "Pay Off Letter" at bounding box center [229, 304] width 141 height 9
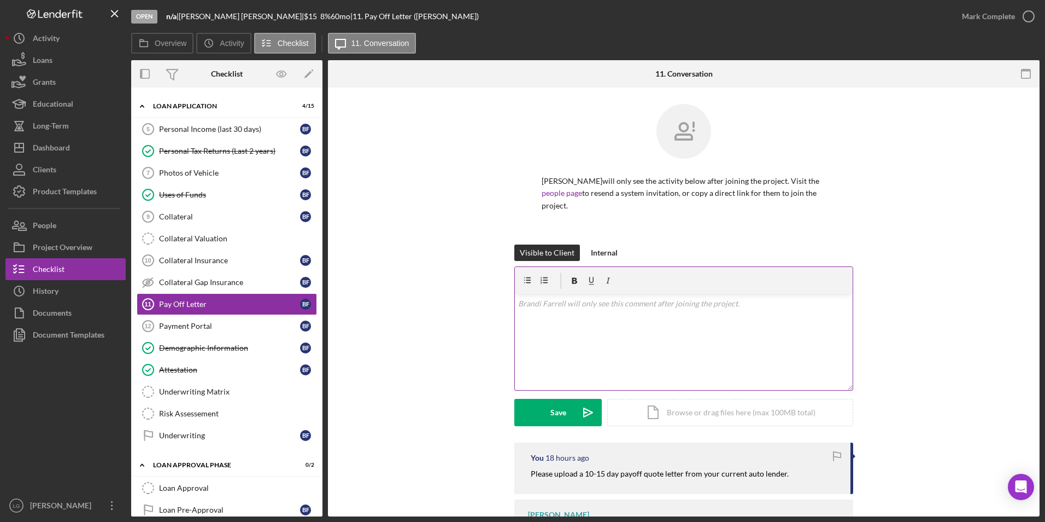
scroll to position [47, 0]
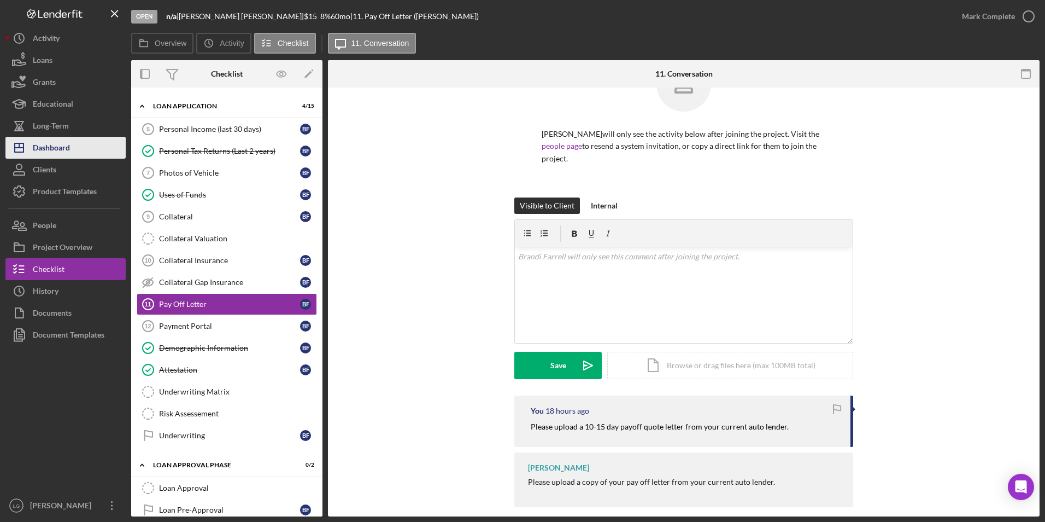
drag, startPoint x: 79, startPoint y: 146, endPoint x: 94, endPoint y: 144, distance: 15.5
click at [79, 146] on button "Icon/Dashboard Dashboard" at bounding box center [65, 148] width 120 height 22
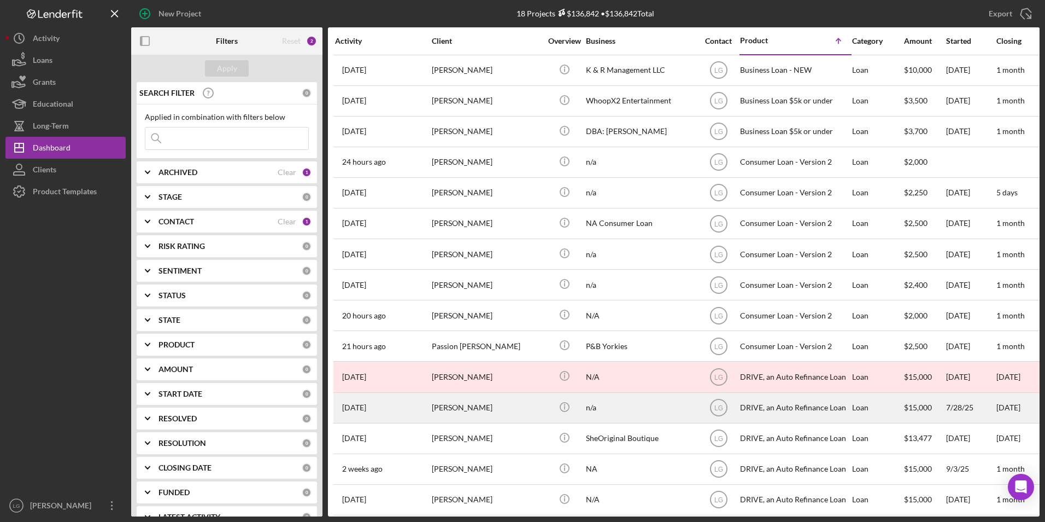
scroll to position [104, 0]
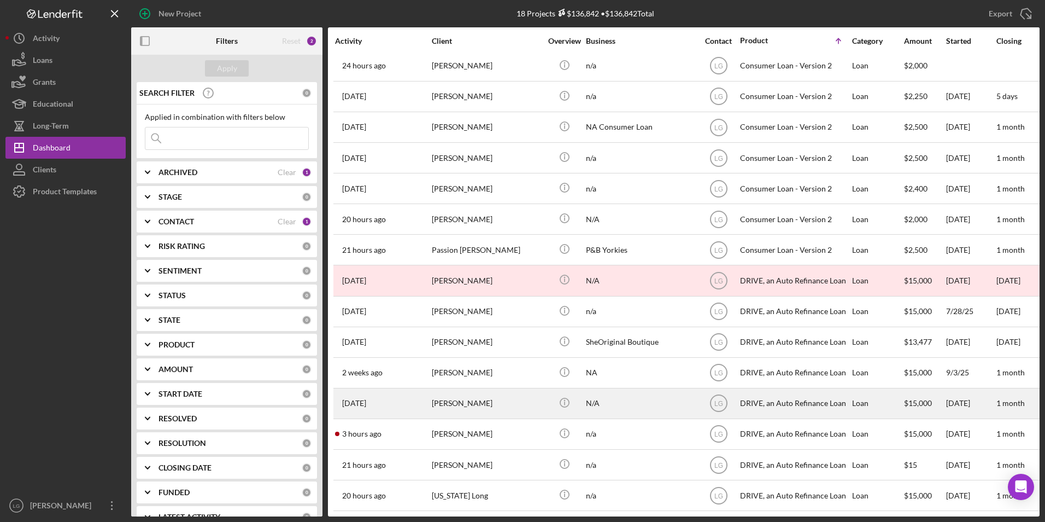
click at [447, 398] on div "[PERSON_NAME]" at bounding box center [486, 403] width 109 height 29
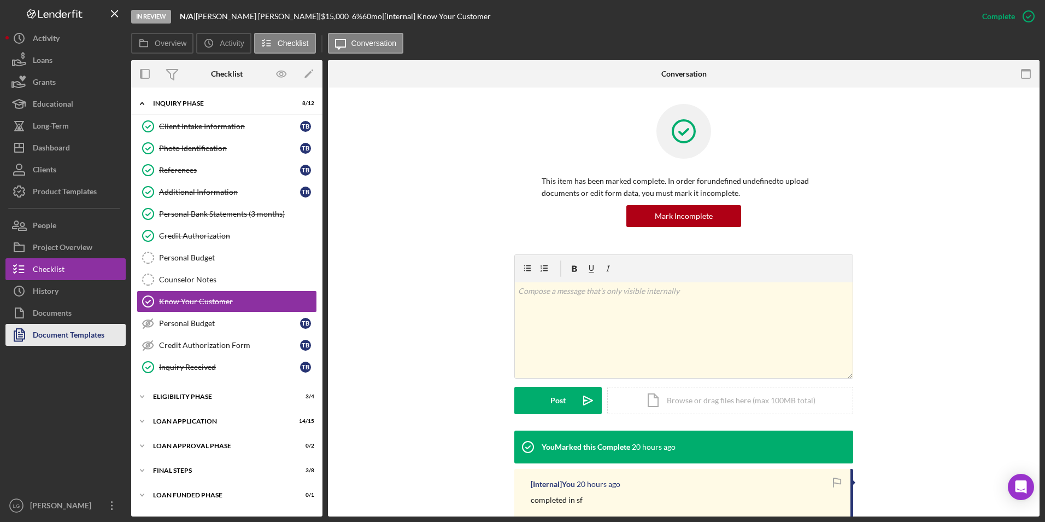
click at [62, 334] on div "Document Templates" at bounding box center [69, 336] width 72 height 25
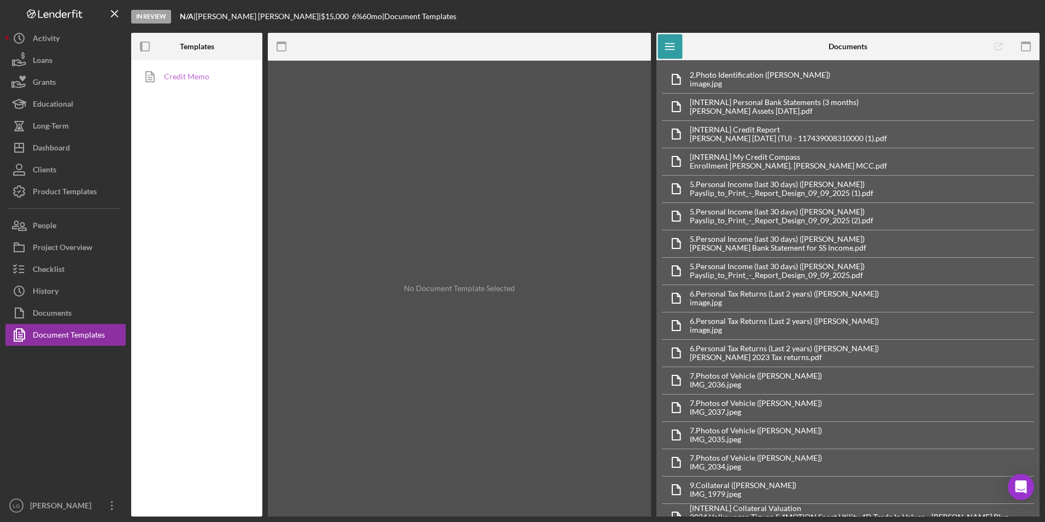
click at [196, 81] on link "Credit Memo" at bounding box center [194, 77] width 115 height 22
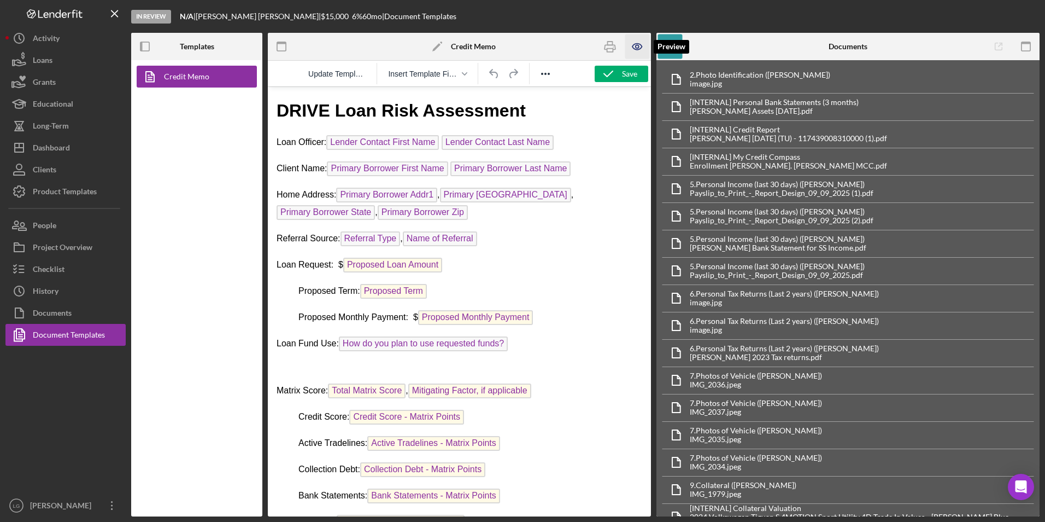
click at [630, 48] on icon "button" at bounding box center [637, 46] width 25 height 25
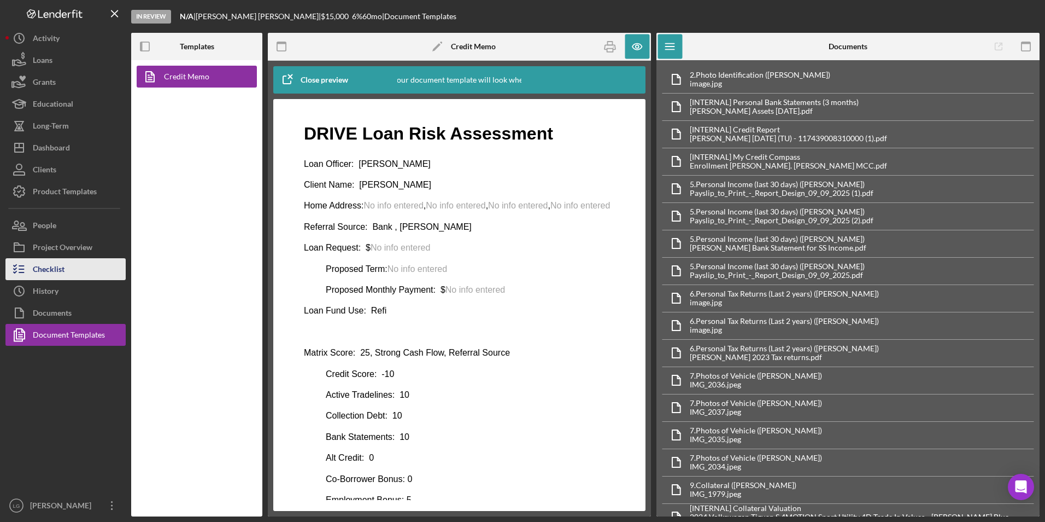
click at [60, 271] on div "Checklist" at bounding box center [49, 270] width 32 height 25
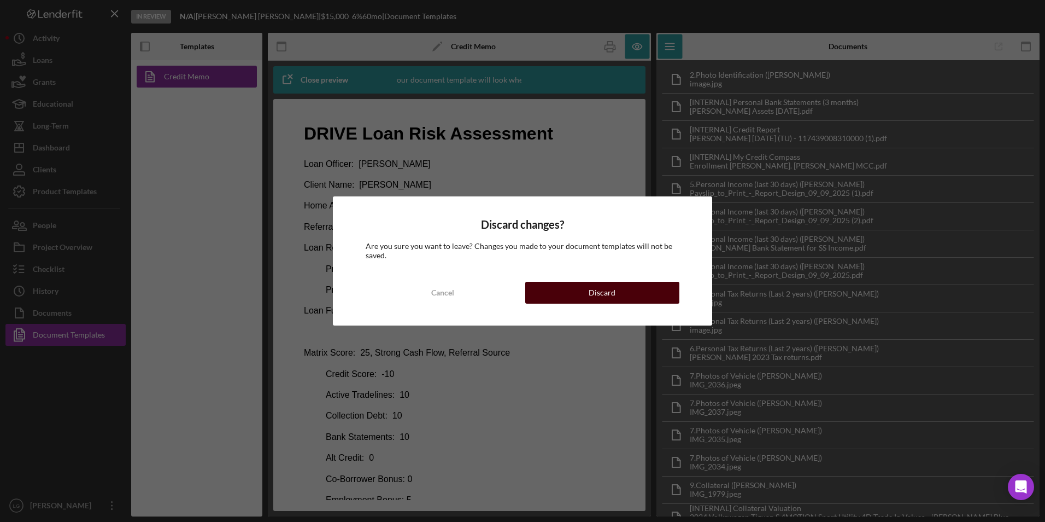
click at [561, 286] on button "Discard" at bounding box center [602, 293] width 154 height 22
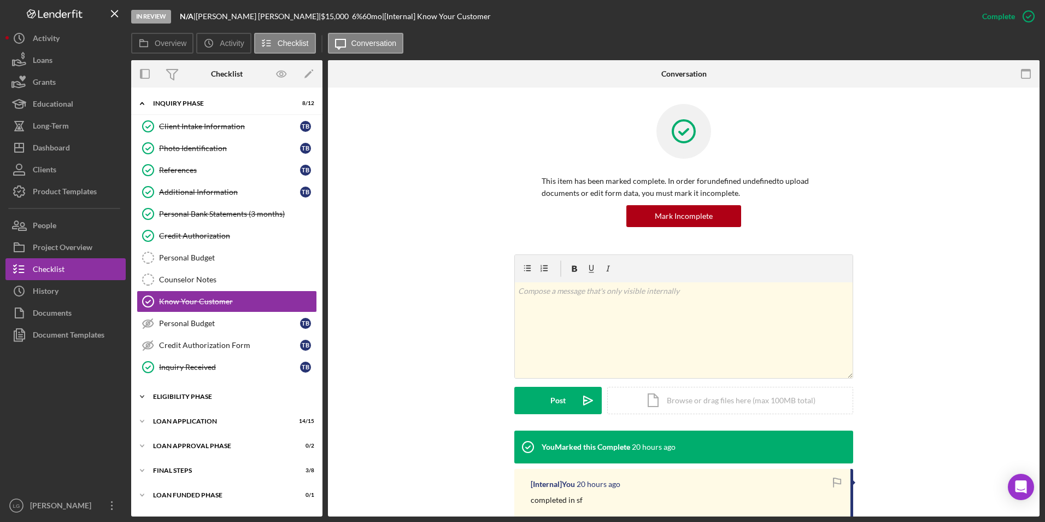
click at [192, 388] on div "Icon/Expander Eligibility Phase 3 / 4" at bounding box center [226, 396] width 191 height 22
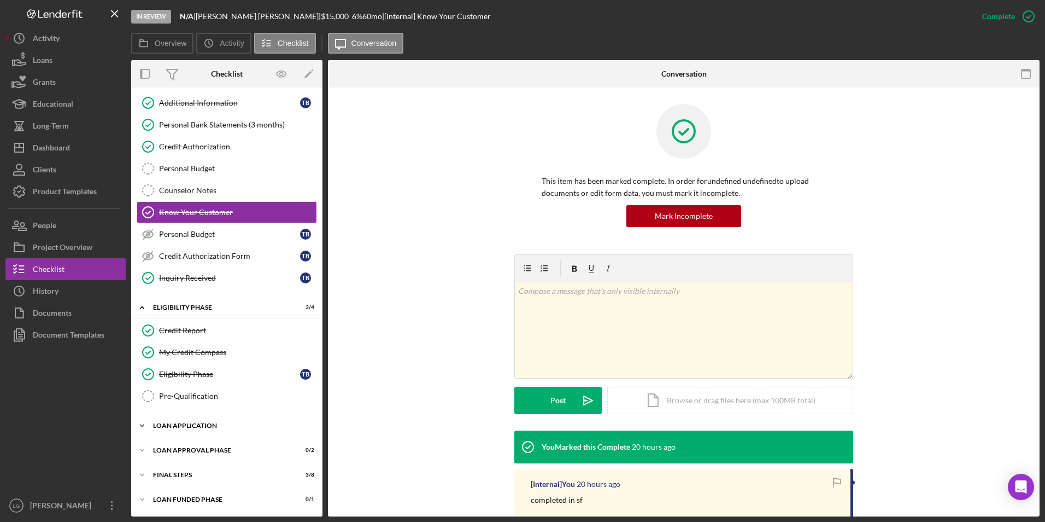
click at [193, 418] on div "Icon/Expander Loan Application 14 / 15" at bounding box center [226, 425] width 191 height 22
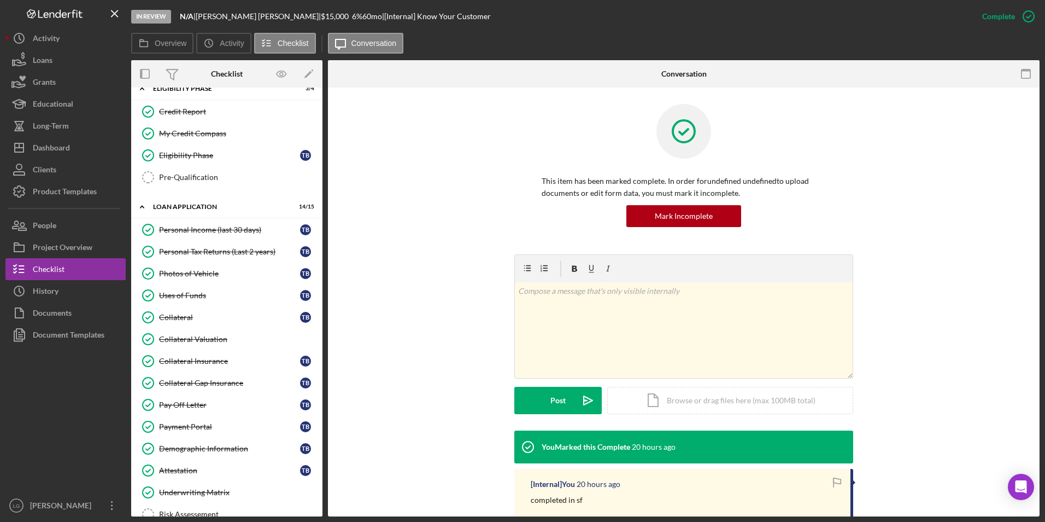
scroll to position [423, 0]
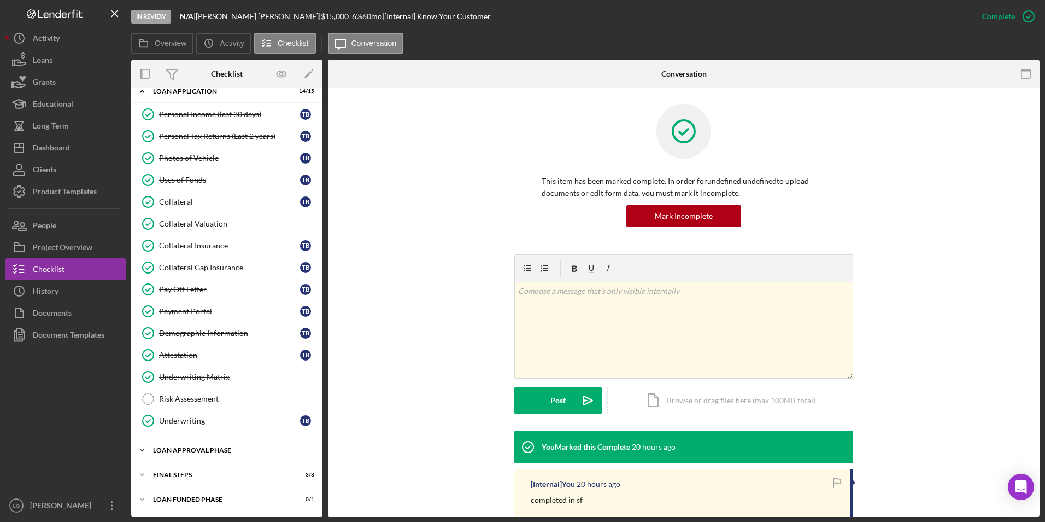
drag, startPoint x: 175, startPoint y: 450, endPoint x: 182, endPoint y: 458, distance: 9.7
click at [175, 454] on div "Icon/Expander Loan Approval Phase 0 / 2" at bounding box center [226, 450] width 191 height 22
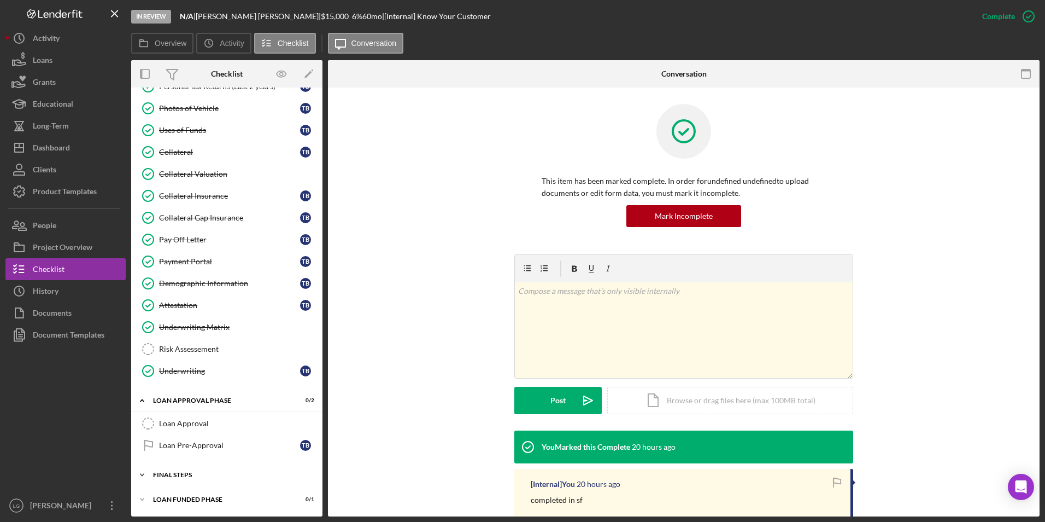
click at [182, 474] on div "FINAL STEPS" at bounding box center [231, 474] width 156 height 7
drag, startPoint x: 194, startPoint y: 417, endPoint x: 379, endPoint y: 347, distance: 197.9
click at [193, 417] on link "Loan Approval Loan Approval" at bounding box center [227, 423] width 180 height 22
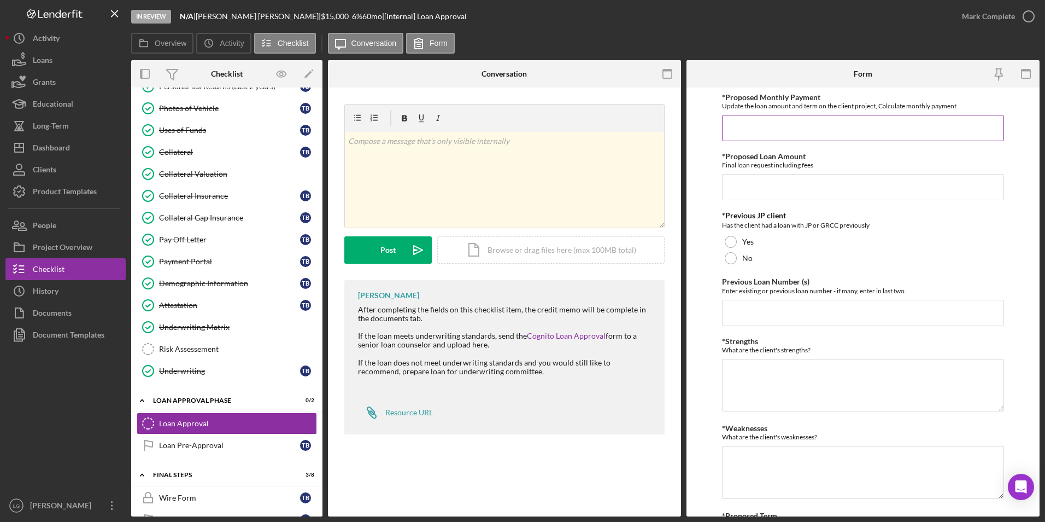
click at [764, 125] on input "*Proposed Monthly Payment" at bounding box center [863, 128] width 283 height 26
type input "$577"
click at [777, 191] on input "*Proposed Loan Amount" at bounding box center [863, 187] width 283 height 26
type input "$28,492.00"
click at [731, 259] on div at bounding box center [731, 258] width 12 height 12
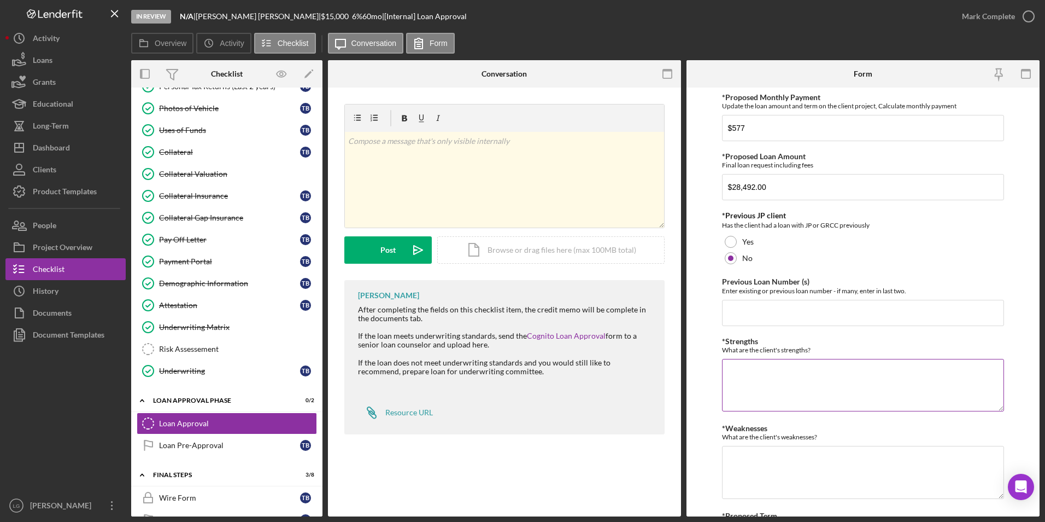
click at [741, 372] on textarea "*Strengths" at bounding box center [863, 385] width 283 height 52
click at [760, 374] on textarea "-" at bounding box center [863, 385] width 283 height 52
type textarea "-savings $125.00 -Active lines -bank statements -collection debt"
click at [771, 462] on textarea "*Weaknesses" at bounding box center [863, 472] width 283 height 52
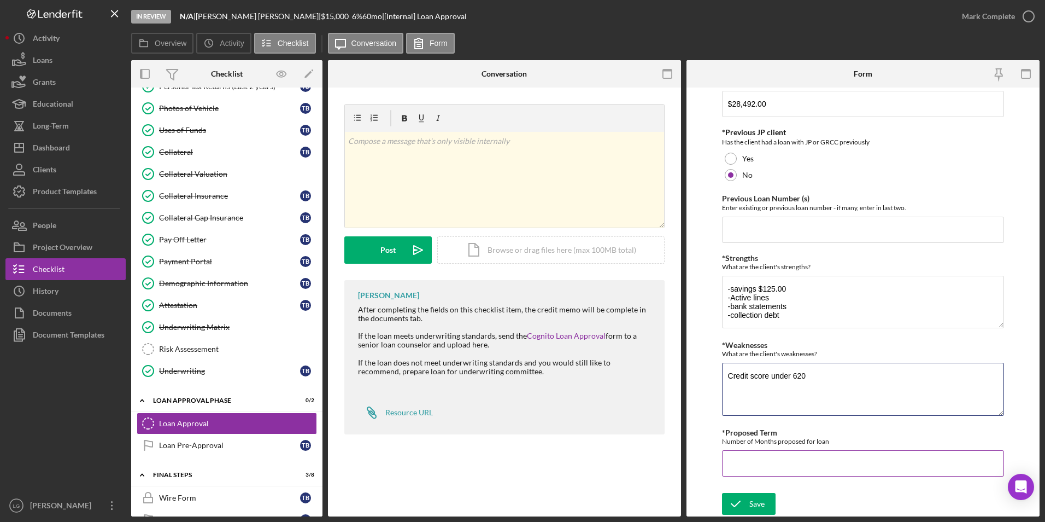
type textarea "Credit score under 620"
click at [789, 459] on input "*Proposed Term" at bounding box center [863, 463] width 283 height 26
click at [805, 464] on input "*Proposed Term" at bounding box center [863, 463] width 283 height 26
type input "60"
click at [757, 497] on div "Save" at bounding box center [757, 504] width 15 height 22
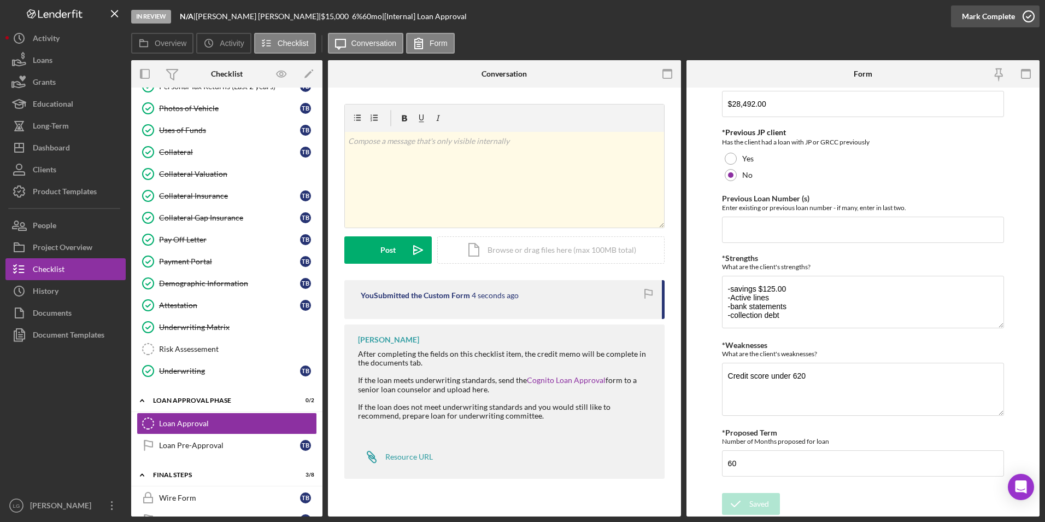
click at [964, 15] on div "Mark Complete" at bounding box center [988, 16] width 53 height 22
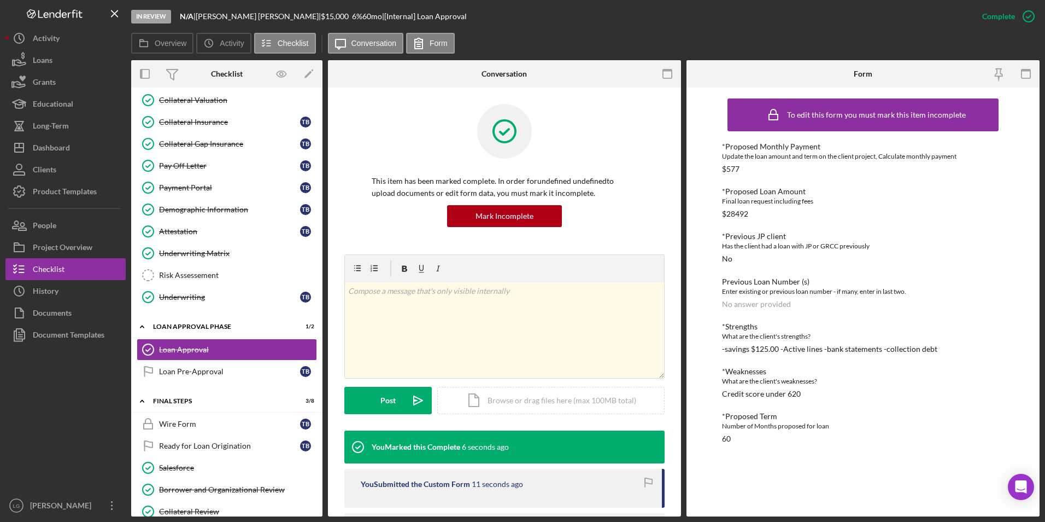
scroll to position [654, 0]
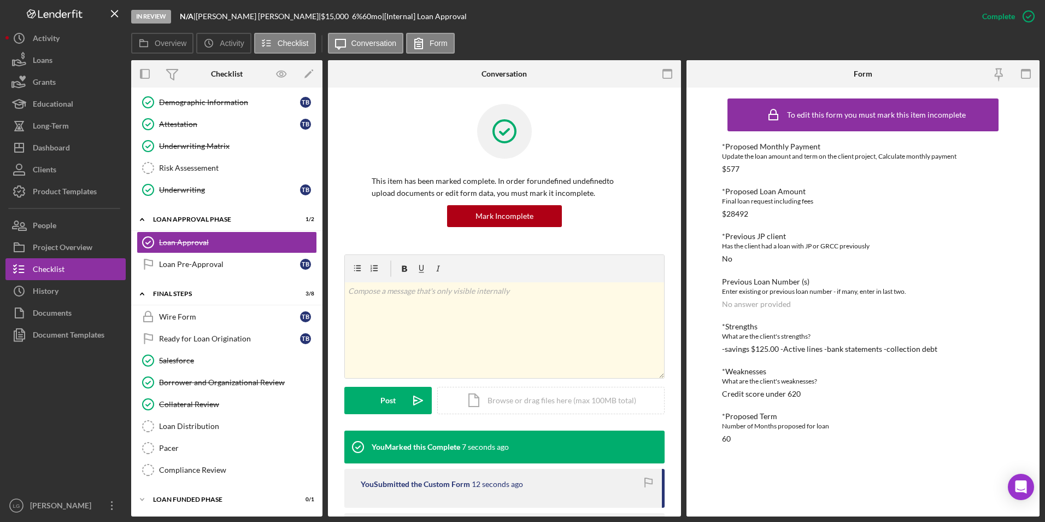
click at [85, 347] on div at bounding box center [65, 420] width 120 height 149
click at [93, 335] on div "Document Templates" at bounding box center [69, 336] width 72 height 25
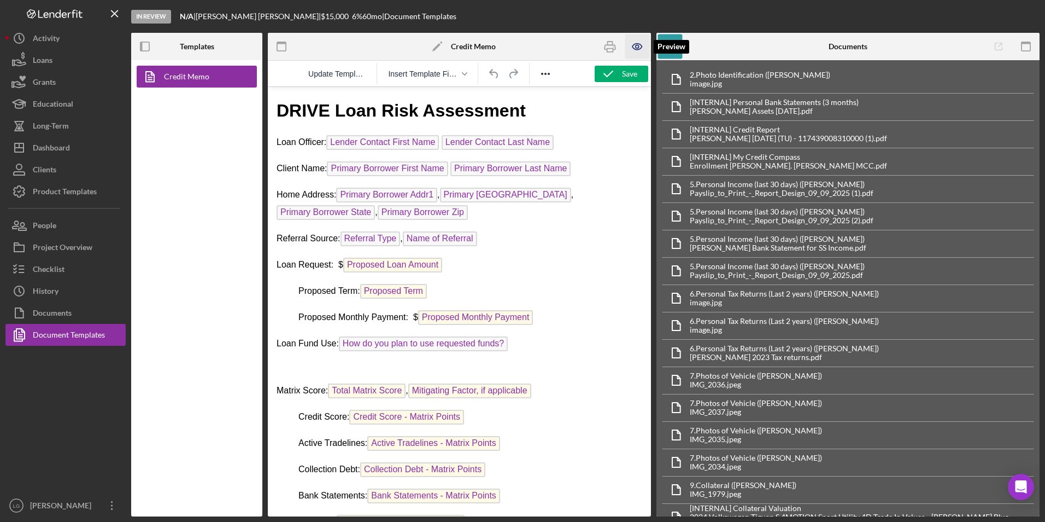
click at [636, 49] on icon "button" at bounding box center [637, 46] width 25 height 25
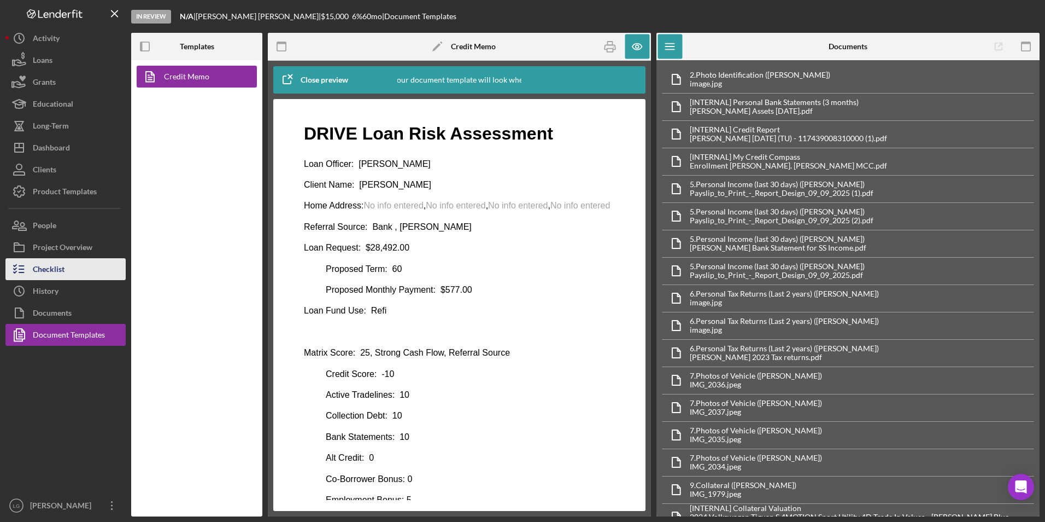
click at [65, 274] on button "Checklist" at bounding box center [65, 269] width 120 height 22
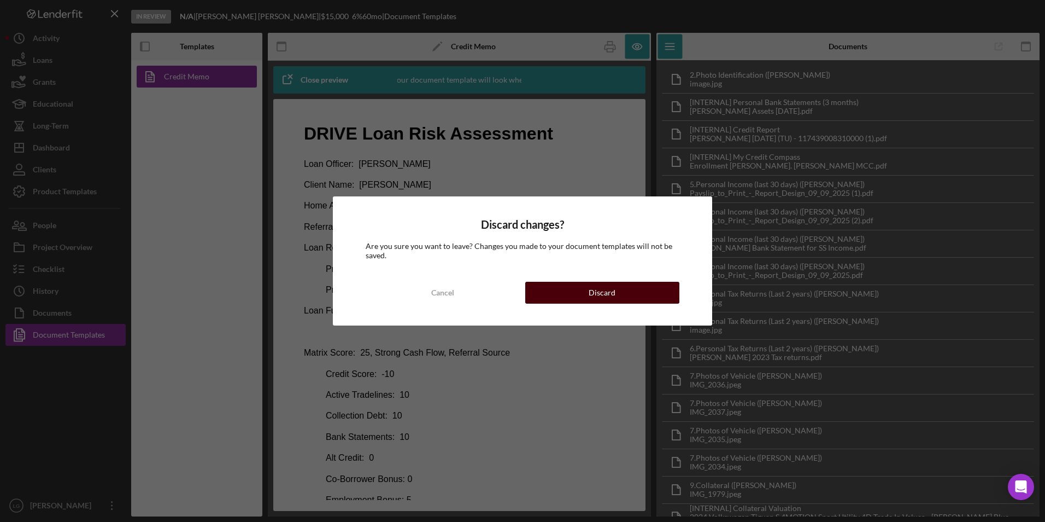
click at [557, 294] on button "Discard" at bounding box center [602, 293] width 154 height 22
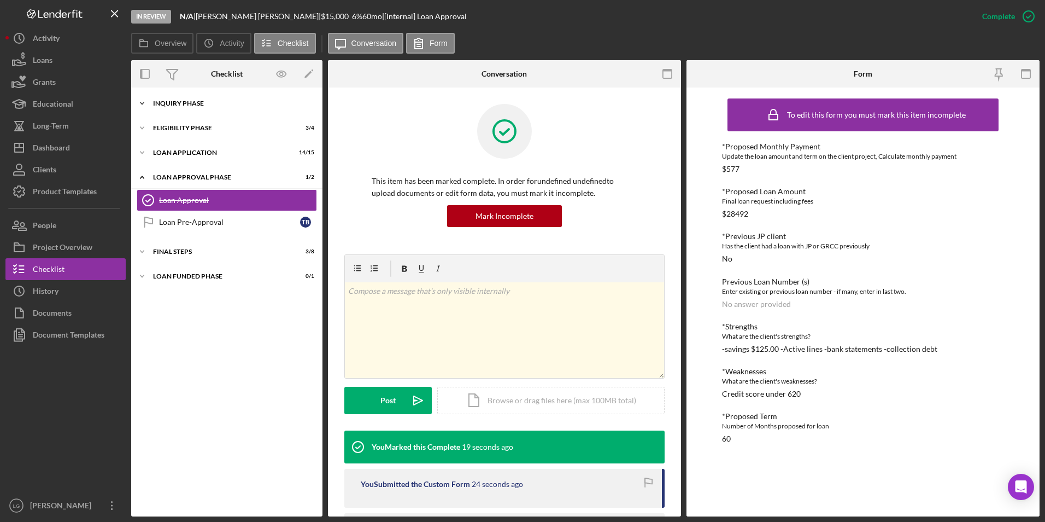
click at [187, 104] on div "Inquiry Phase" at bounding box center [231, 103] width 156 height 7
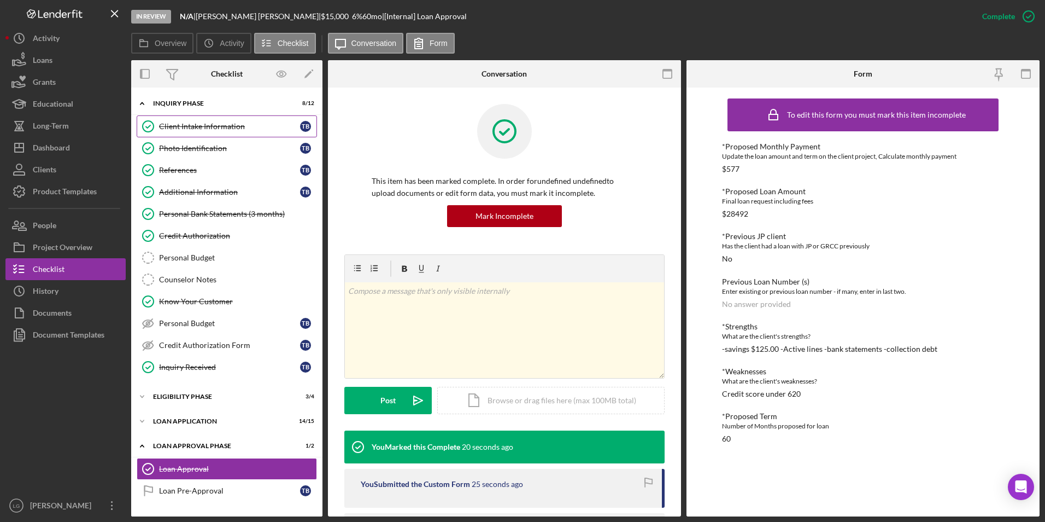
click at [220, 130] on div "Client Intake Information" at bounding box center [229, 126] width 141 height 9
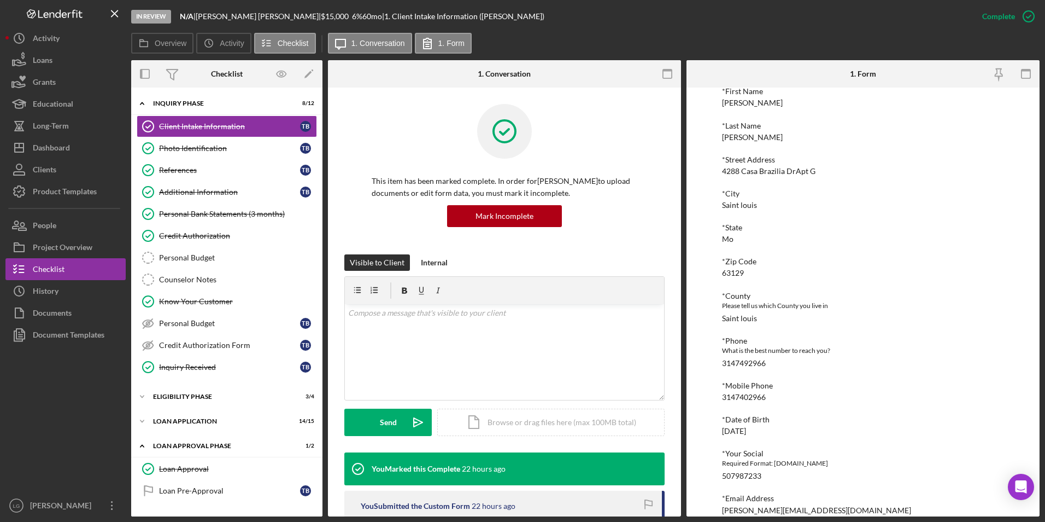
scroll to position [301, 0]
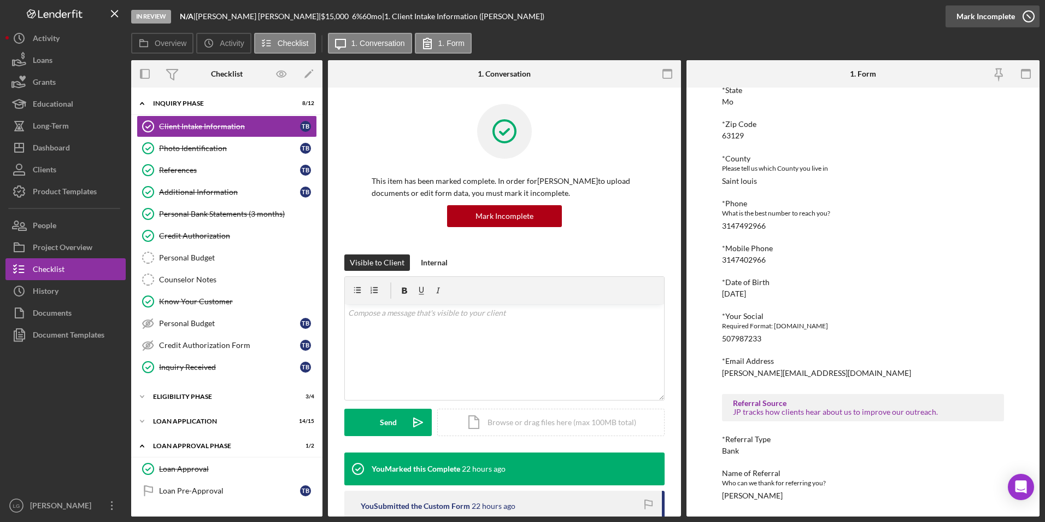
click at [1000, 12] on div "Mark Incomplete" at bounding box center [986, 16] width 58 height 22
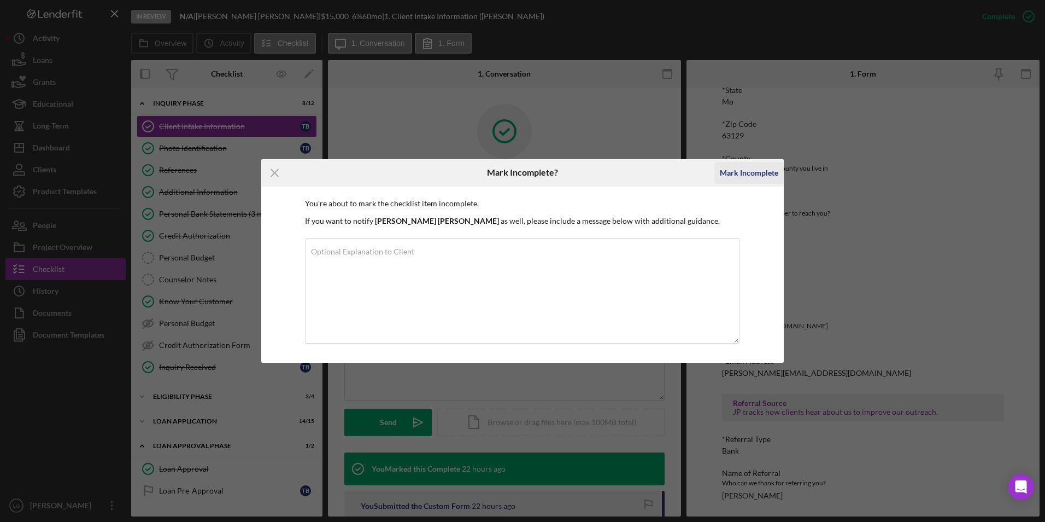
click at [758, 167] on div "Mark Incomplete" at bounding box center [749, 173] width 58 height 22
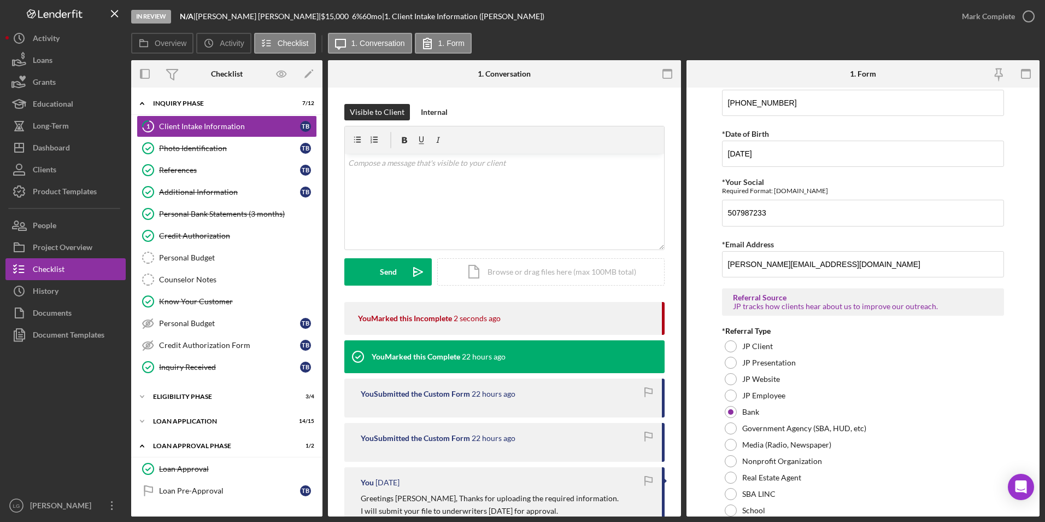
scroll to position [719, 0]
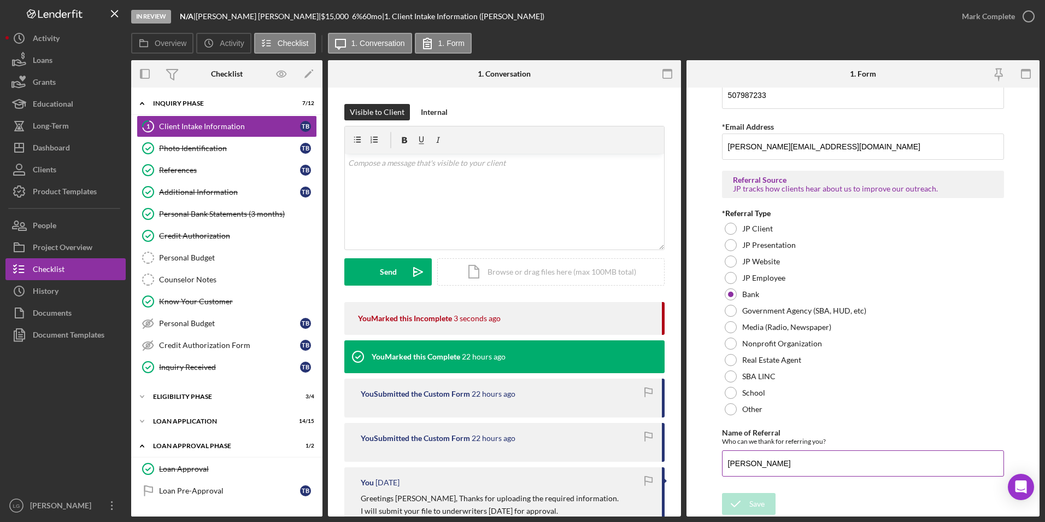
drag, startPoint x: 824, startPoint y: 469, endPoint x: 818, endPoint y: 469, distance: 6.0
click at [820, 469] on input "[PERSON_NAME]" at bounding box center [863, 463] width 283 height 26
type input "[PERSON_NAME] (hilljack House)"
click at [751, 496] on div "Save" at bounding box center [757, 504] width 15 height 22
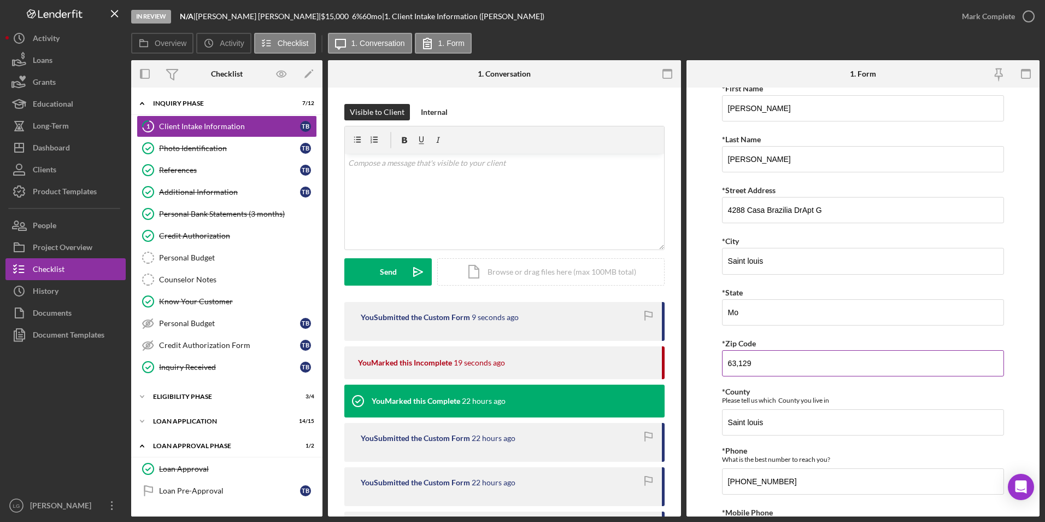
scroll to position [282, 0]
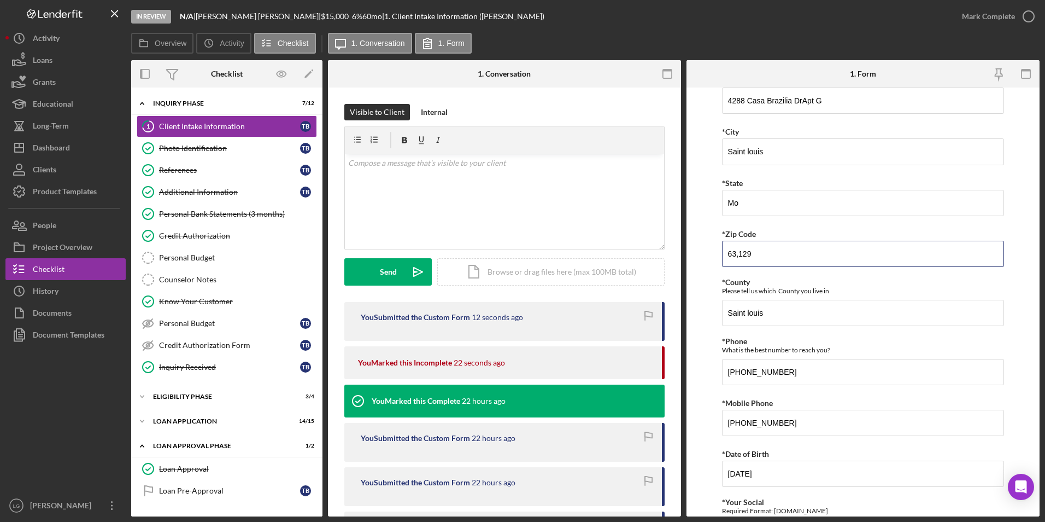
drag, startPoint x: 762, startPoint y: 250, endPoint x: 666, endPoint y: 261, distance: 96.8
click at [666, 261] on div "Overview Internal Workflow Stage In Review Icon/Dropdown Arrow Archive (can una…" at bounding box center [585, 288] width 909 height 456
type input "63,129"
click at [802, 318] on input "Saint louis" at bounding box center [863, 313] width 283 height 26
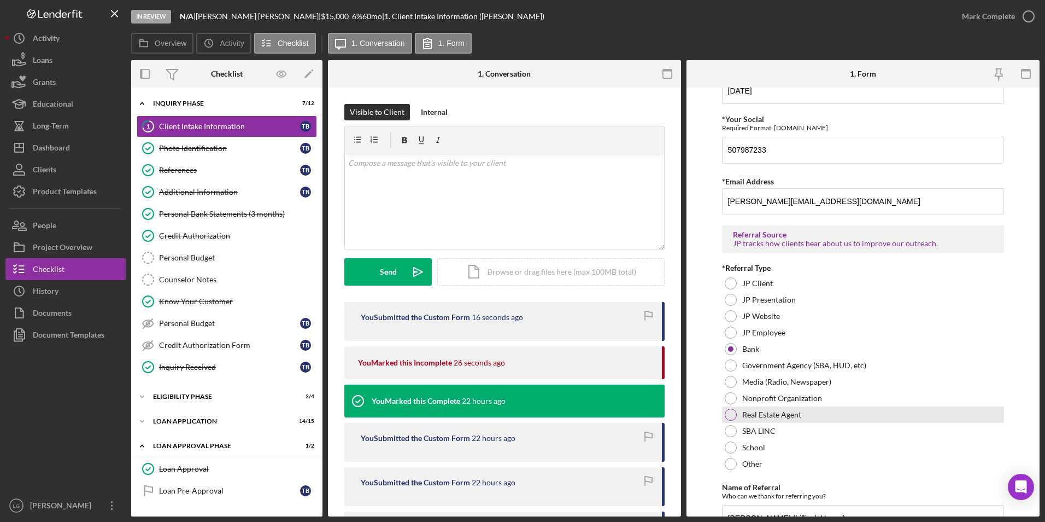
scroll to position [719, 0]
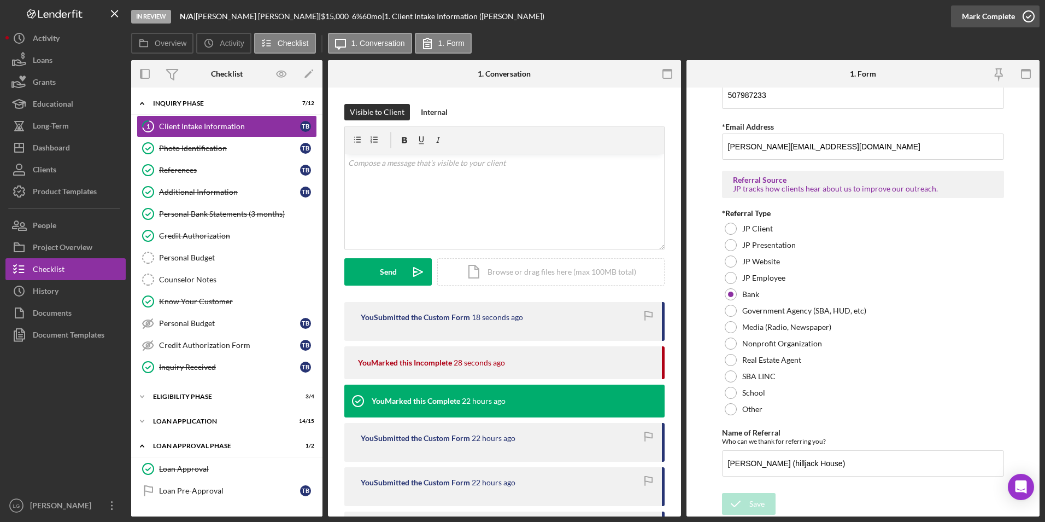
click at [983, 18] on div "Mark Complete" at bounding box center [988, 16] width 53 height 22
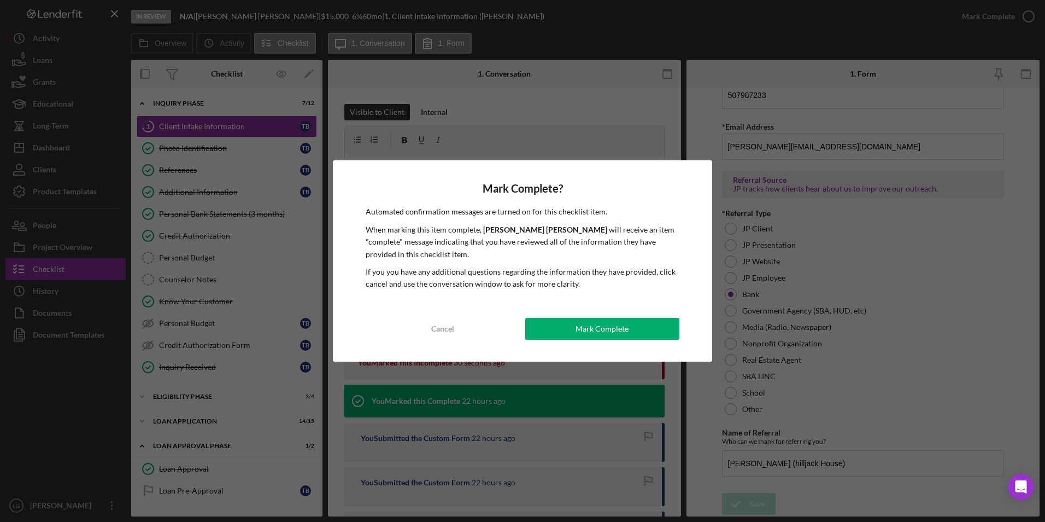
drag, startPoint x: 561, startPoint y: 324, endPoint x: 546, endPoint y: 321, distance: 15.7
click at [561, 325] on button "Mark Complete" at bounding box center [602, 329] width 154 height 22
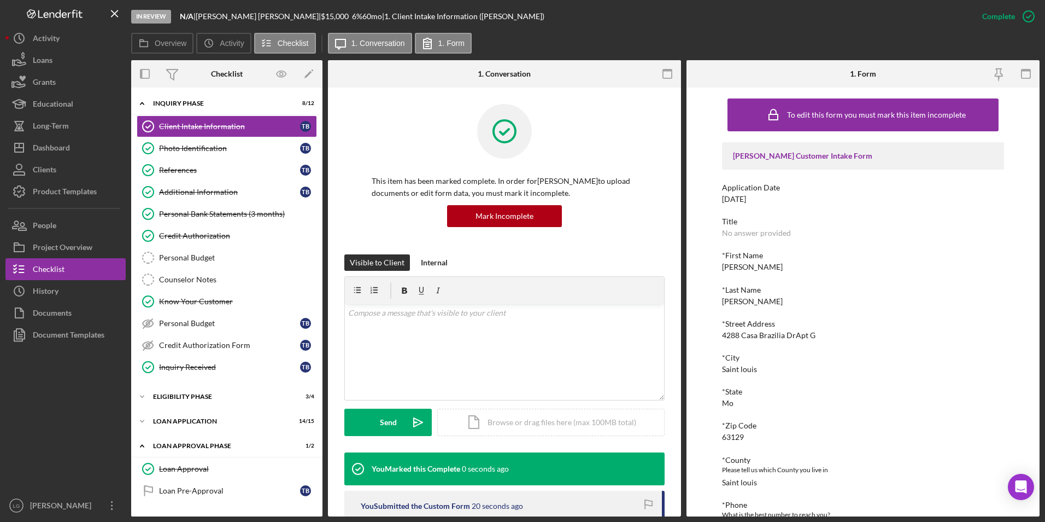
scroll to position [45, 0]
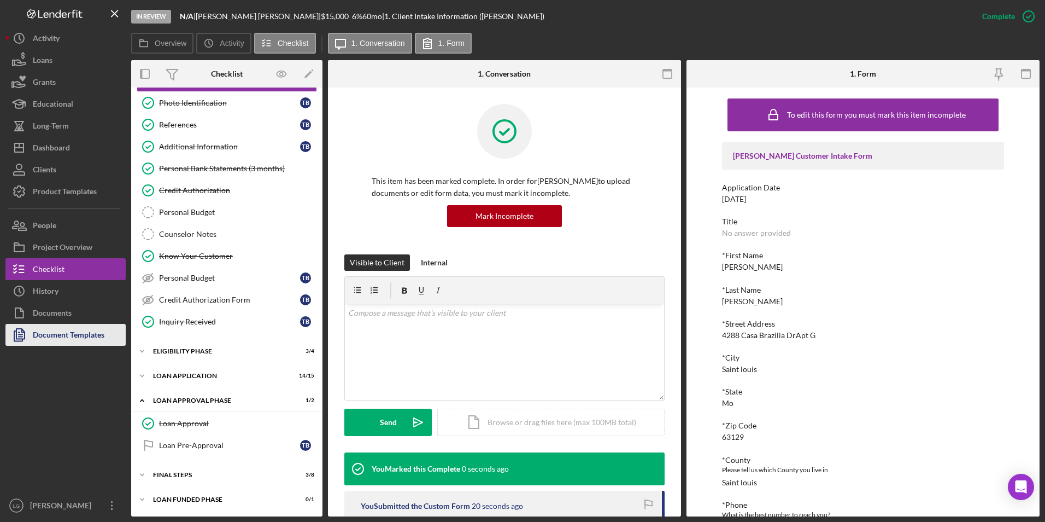
click at [89, 330] on div "Document Templates" at bounding box center [69, 336] width 72 height 25
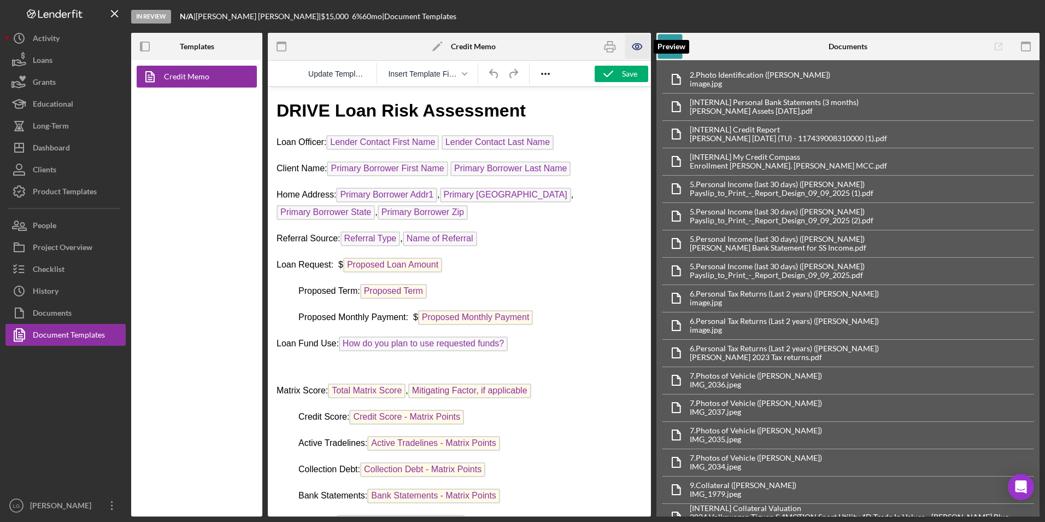
click at [633, 49] on icon "button" at bounding box center [637, 46] width 25 height 25
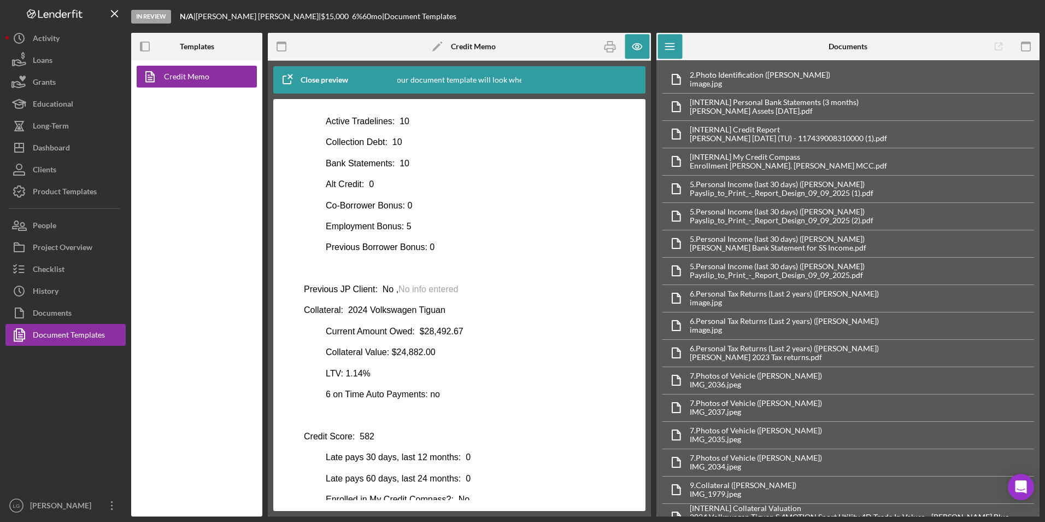
scroll to position [437, 0]
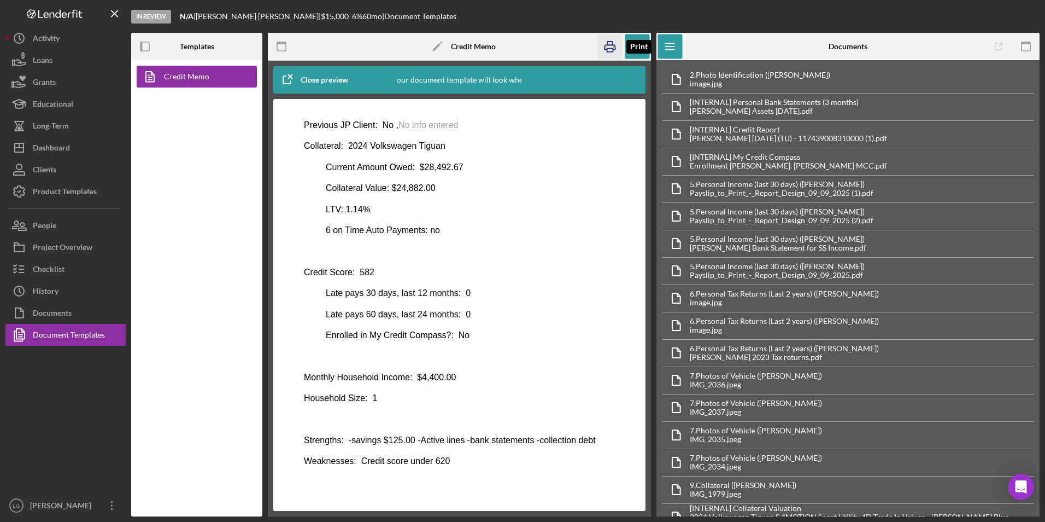
click at [614, 49] on icon "button" at bounding box center [610, 46] width 25 height 25
click at [47, 148] on div "Dashboard" at bounding box center [51, 149] width 37 height 25
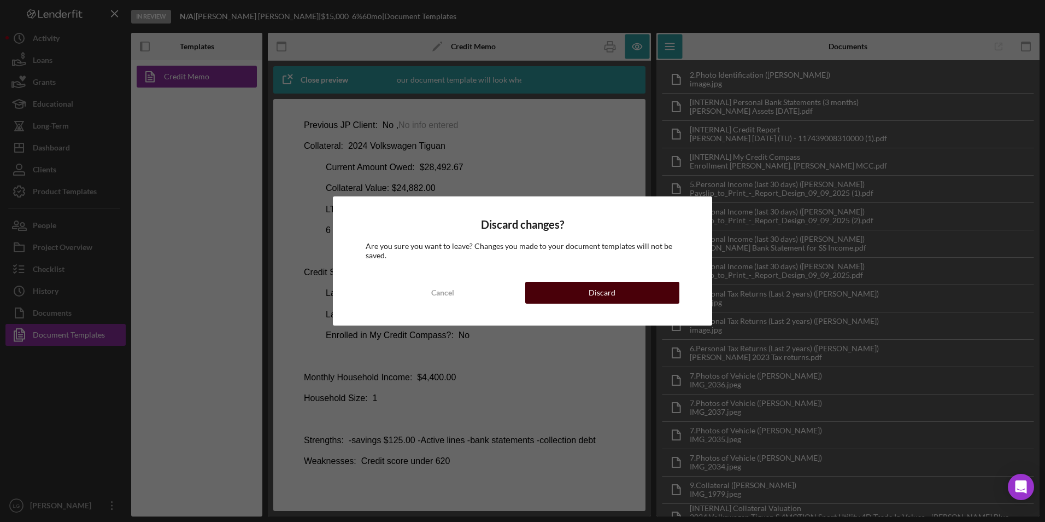
click at [625, 292] on button "Discard" at bounding box center [602, 293] width 154 height 22
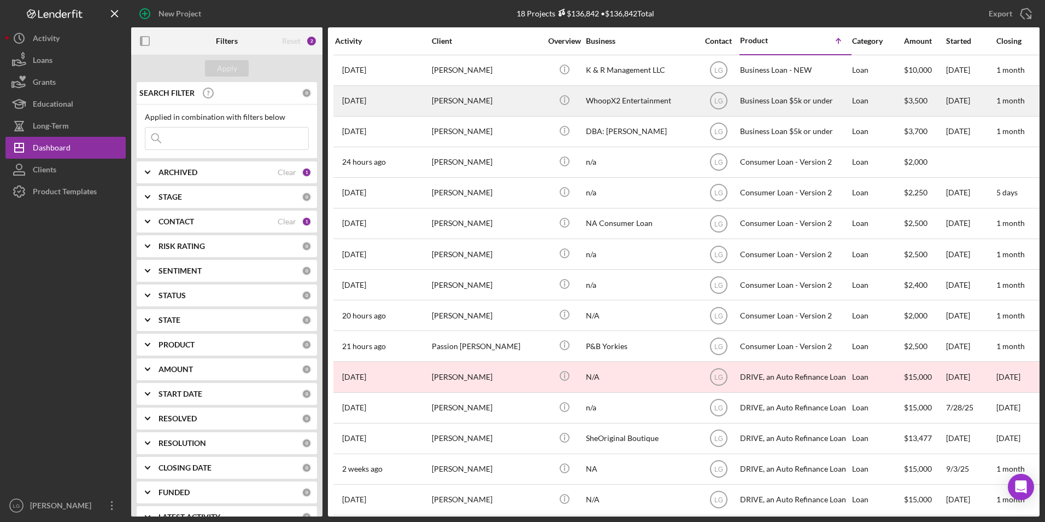
click at [493, 106] on div "[PERSON_NAME]" at bounding box center [486, 100] width 109 height 29
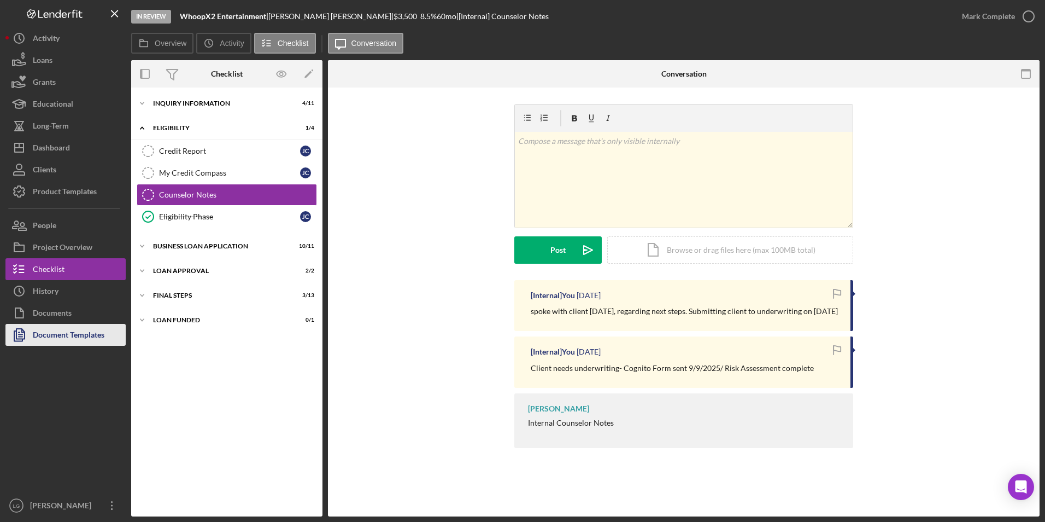
click at [79, 336] on div "Document Templates" at bounding box center [69, 336] width 72 height 25
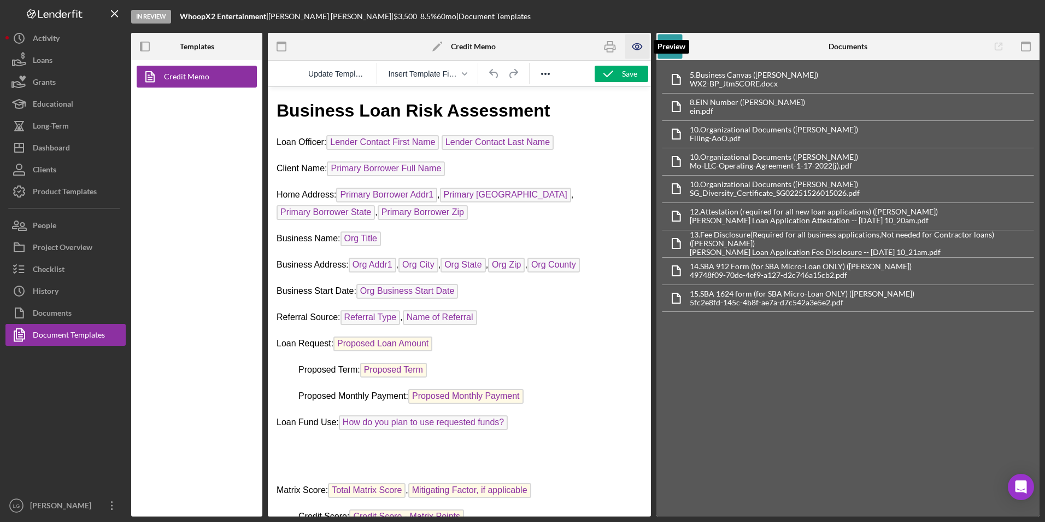
click at [625, 50] on icon "button" at bounding box center [637, 46] width 25 height 25
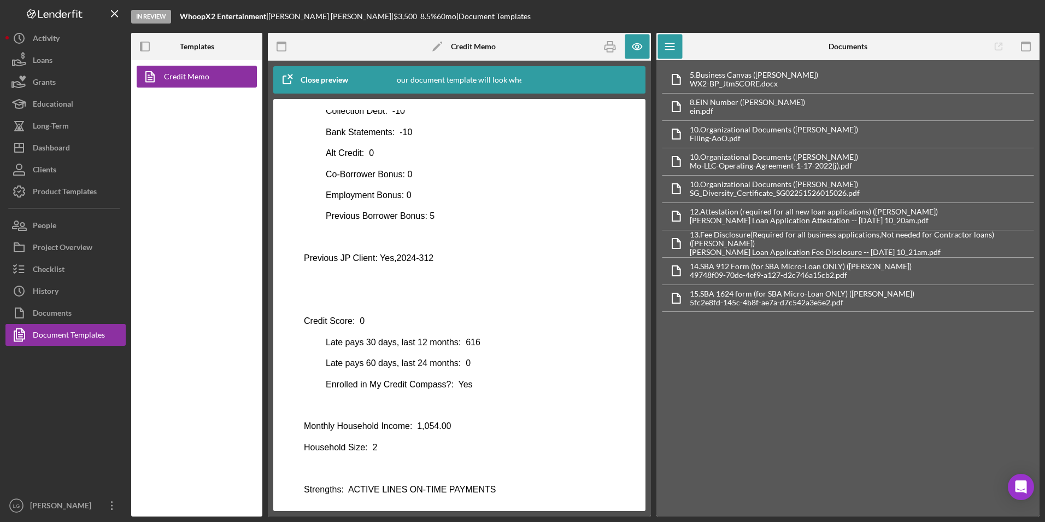
scroll to position [508, 0]
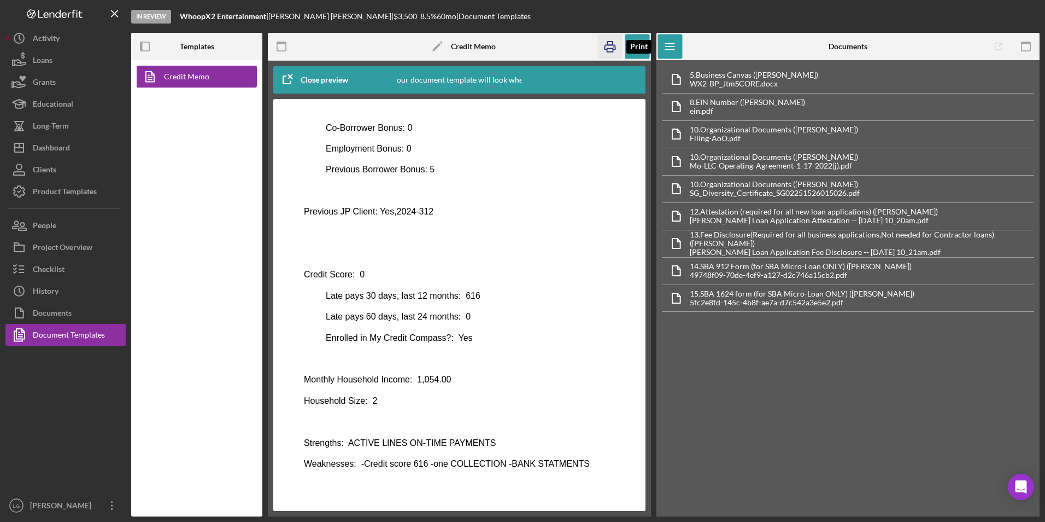
click at [607, 45] on icon "button" at bounding box center [610, 47] width 11 height 4
click at [614, 48] on icon "button" at bounding box center [610, 46] width 25 height 25
click at [58, 138] on div "Dashboard" at bounding box center [51, 149] width 37 height 25
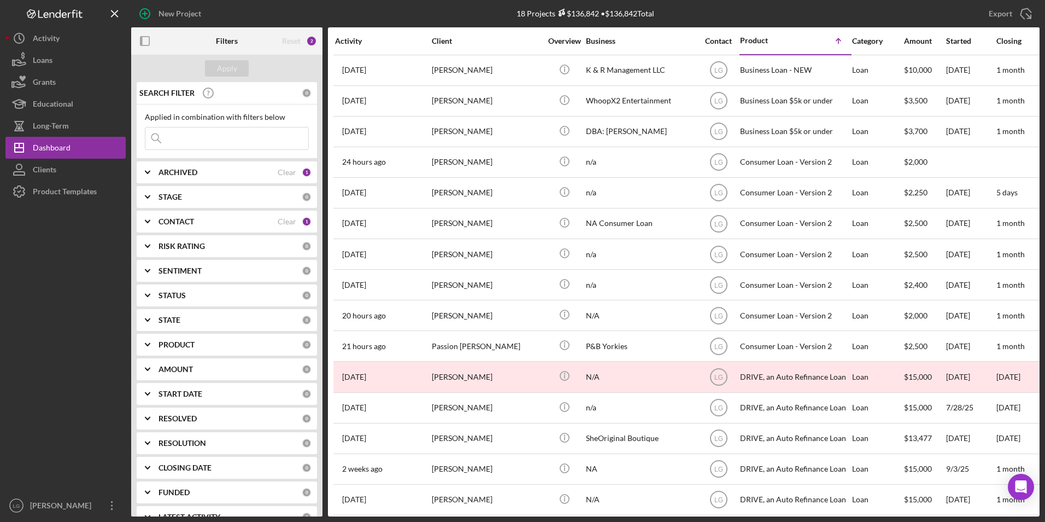
click at [187, 175] on b "ARCHIVED" at bounding box center [178, 172] width 39 height 9
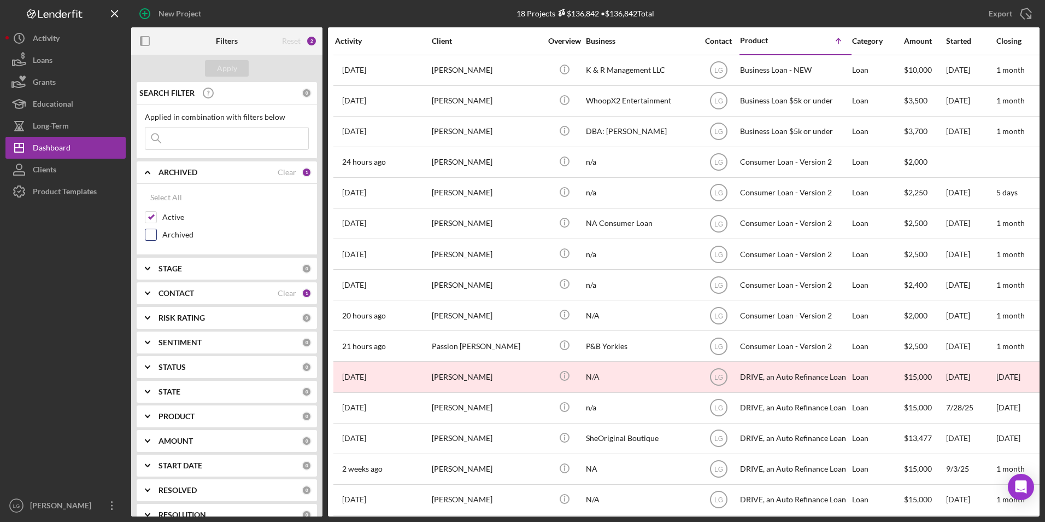
click at [150, 236] on input "Archived" at bounding box center [150, 234] width 11 height 11
checkbox input "true"
click at [224, 67] on div "Apply" at bounding box center [227, 68] width 20 height 16
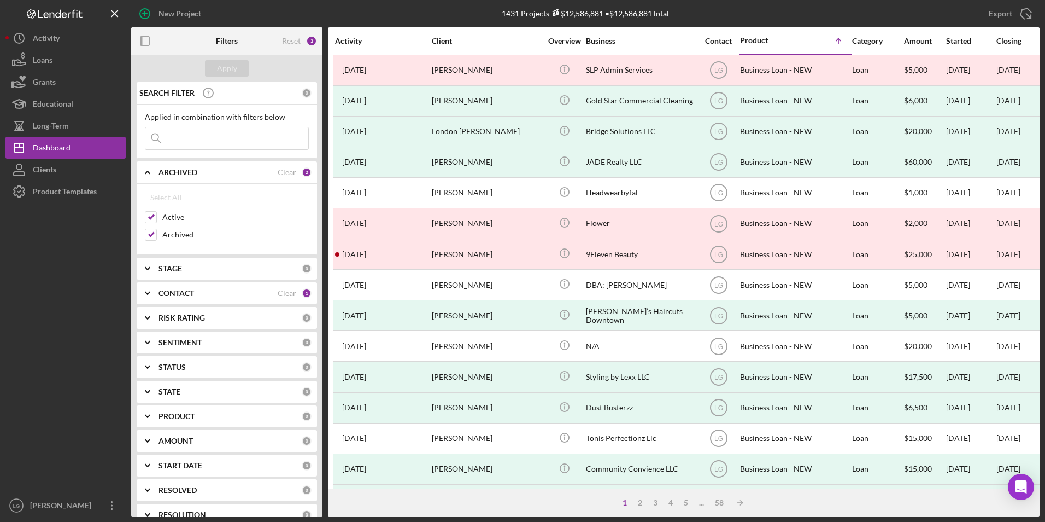
click at [227, 143] on input at bounding box center [226, 138] width 163 height 22
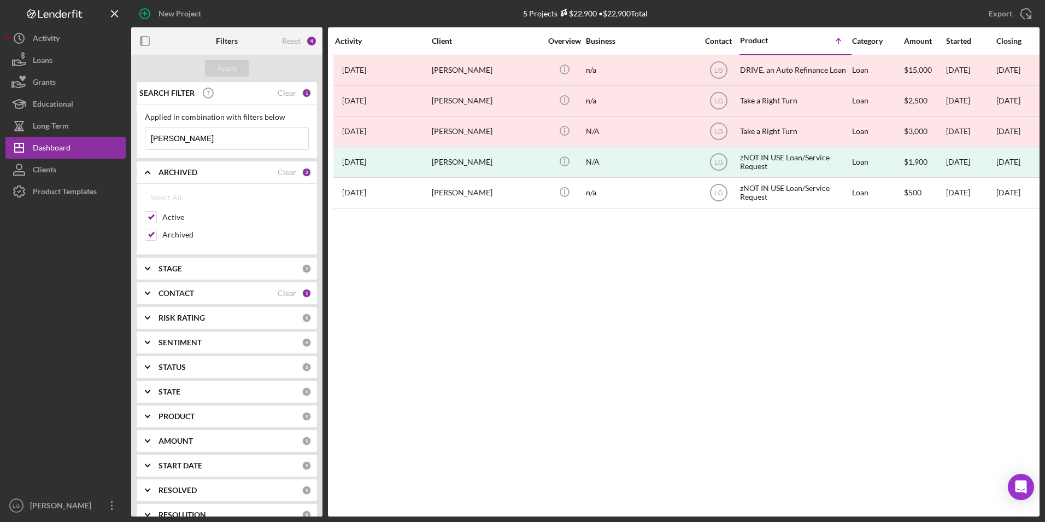
type input "[PERSON_NAME]"
click at [153, 233] on input "Archived" at bounding box center [150, 234] width 11 height 11
checkbox input "false"
